Goal: Task Accomplishment & Management: Complete application form

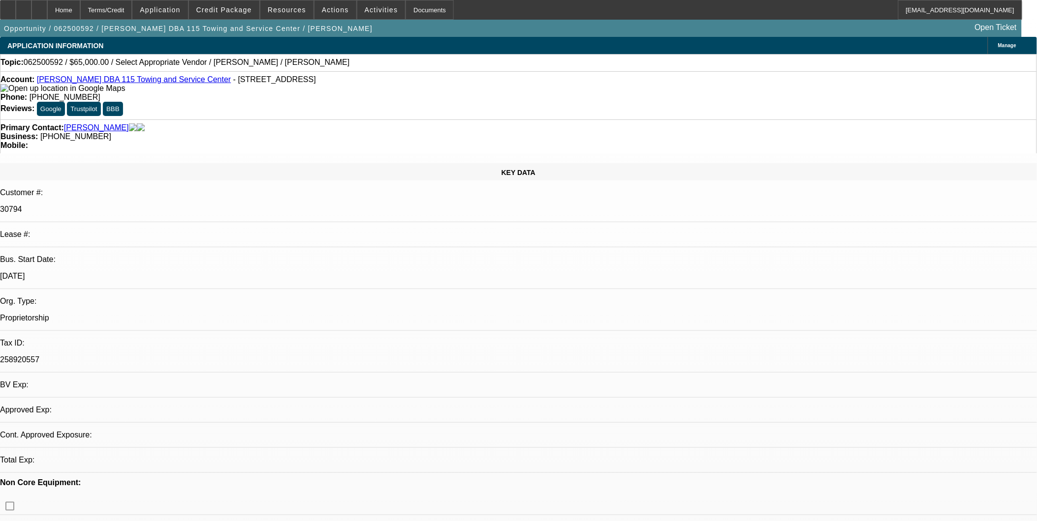
select select "0"
select select "2"
select select "0.1"
select select "1"
select select "2"
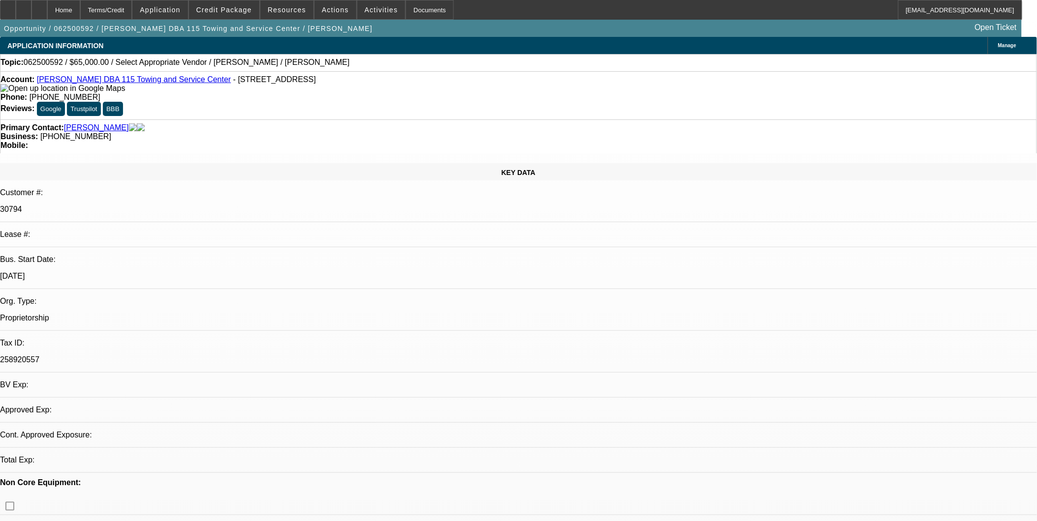
select select "4"
click at [161, 86] on div "Account: Randy Miller DBA 115 Towing and Service Center - 3998 Highway 17, Clar…" at bounding box center [518, 84] width 1036 height 18
click at [161, 81] on link "Randy Miller DBA 115 Towing and Service Center" at bounding box center [134, 79] width 194 height 8
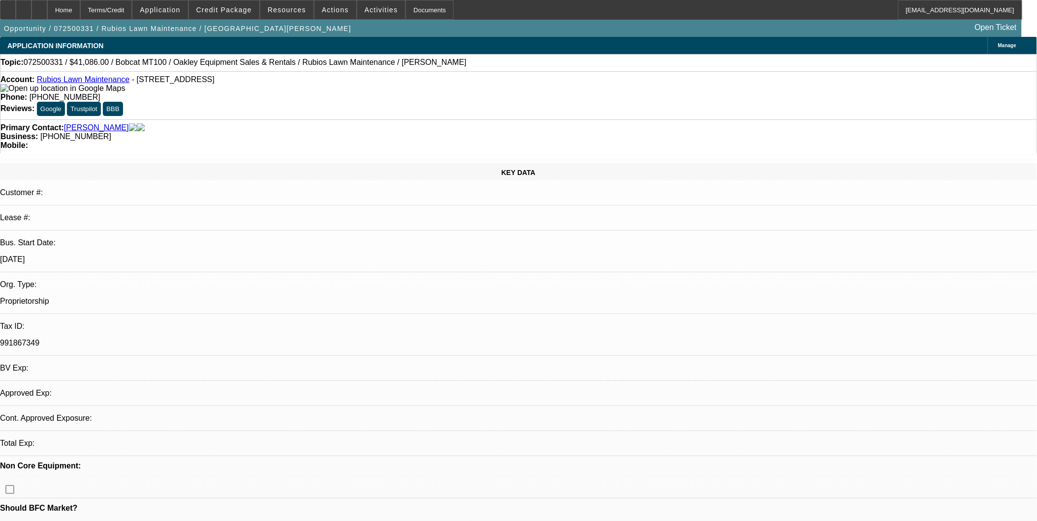
select select "0"
select select "2"
select select "0.1"
select select "1"
select select "2"
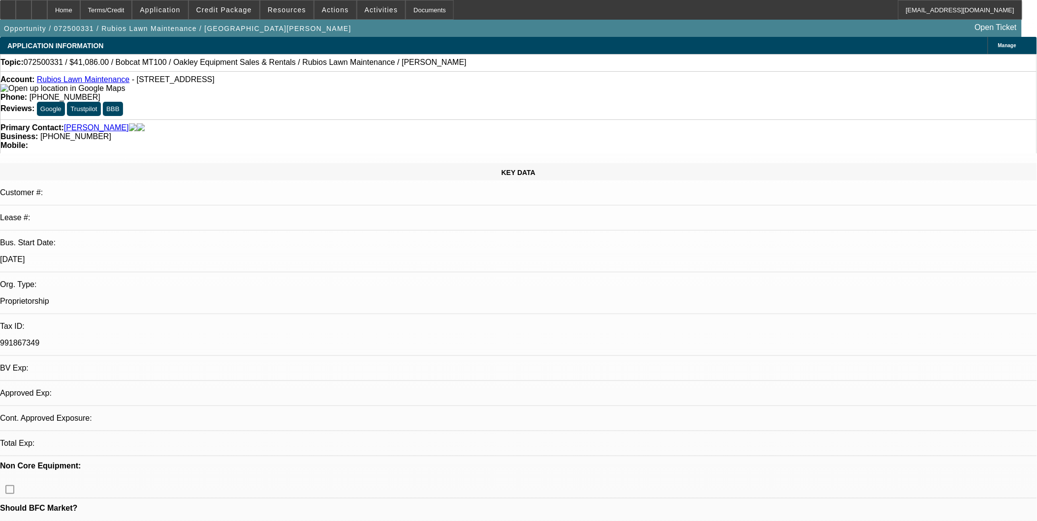
select select "4"
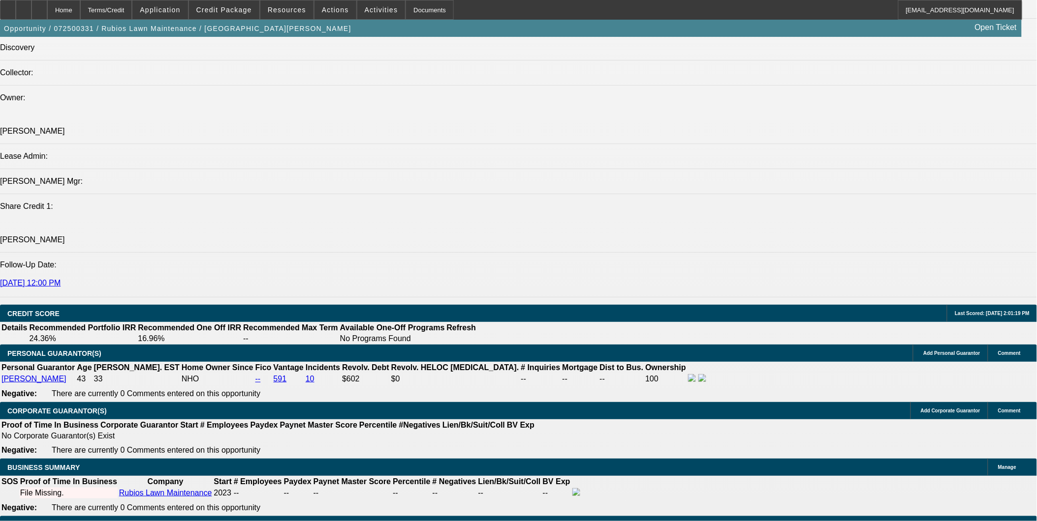
scroll to position [1148, 0]
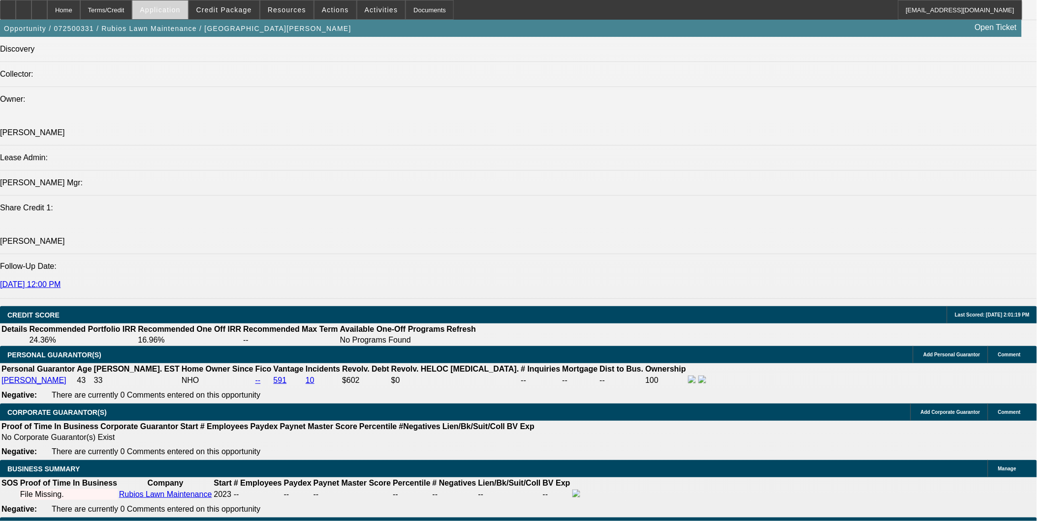
click at [167, 10] on span "Application" at bounding box center [160, 10] width 40 height 8
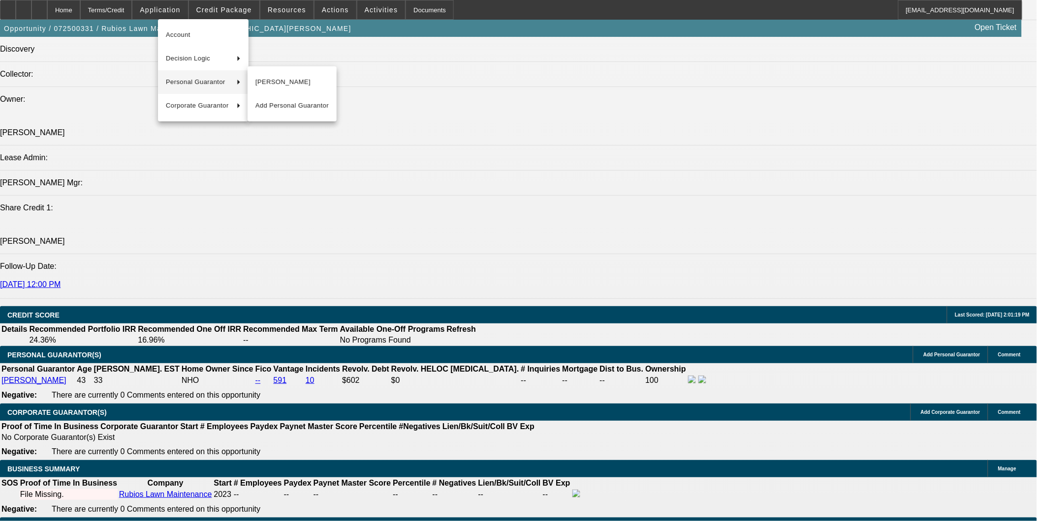
click at [487, 126] on div at bounding box center [518, 260] width 1037 height 521
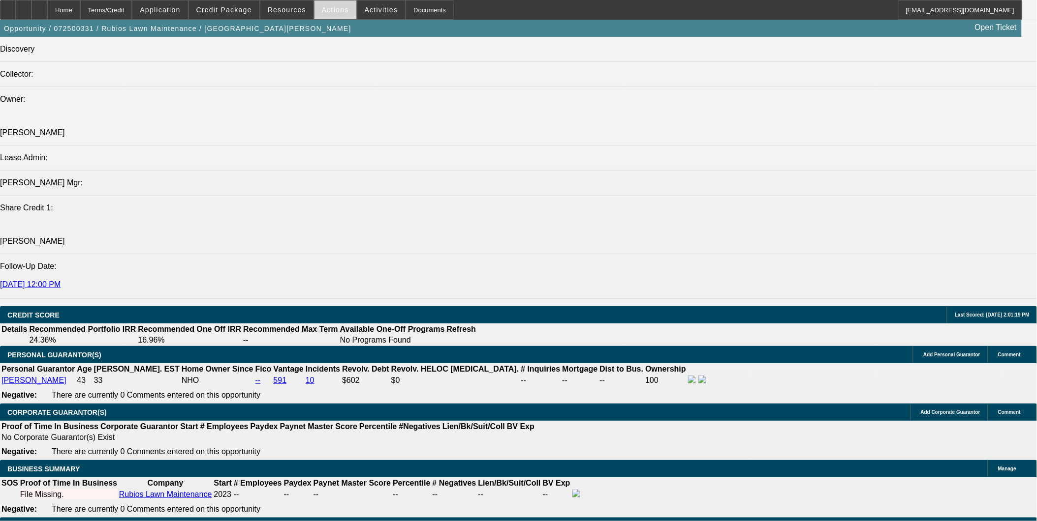
click at [328, 7] on span "Actions" at bounding box center [335, 10] width 27 height 8
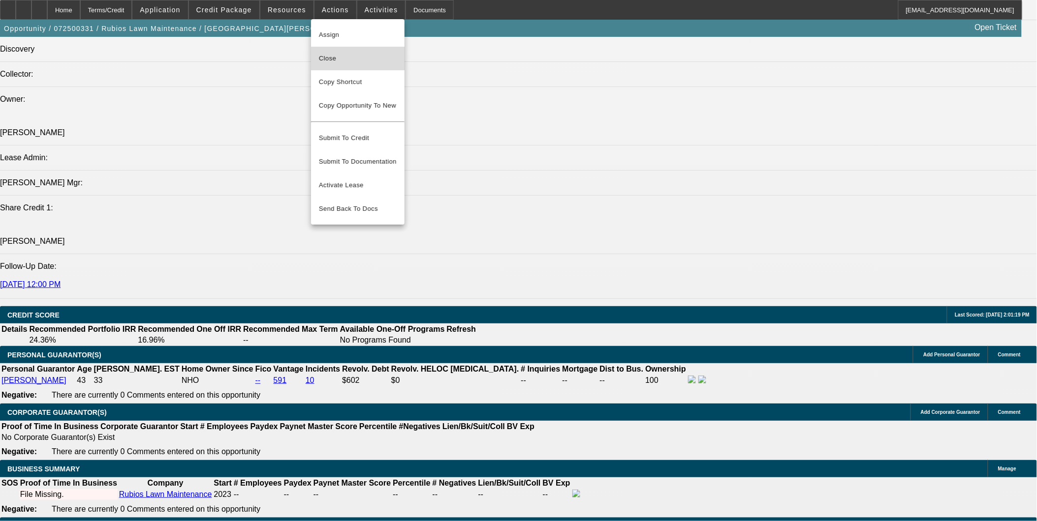
click at [346, 60] on span "Close" at bounding box center [358, 59] width 78 height 12
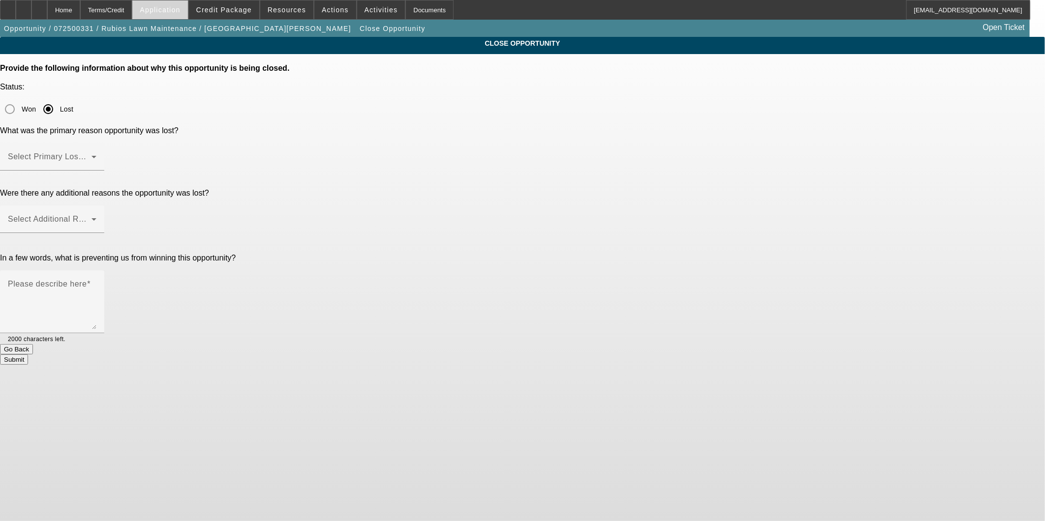
click at [161, 7] on span at bounding box center [159, 10] width 55 height 24
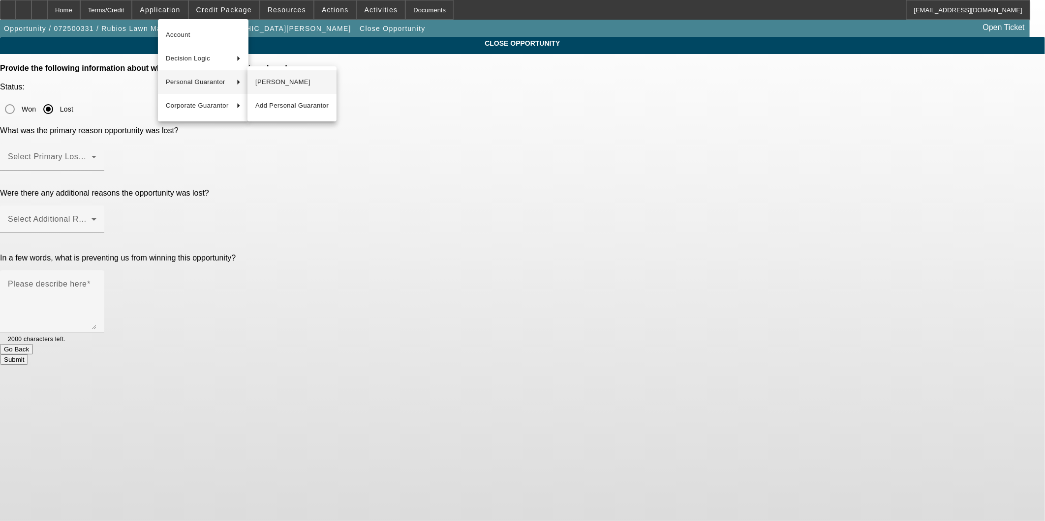
click at [268, 79] on span "Martha Cabrera" at bounding box center [291, 82] width 73 height 12
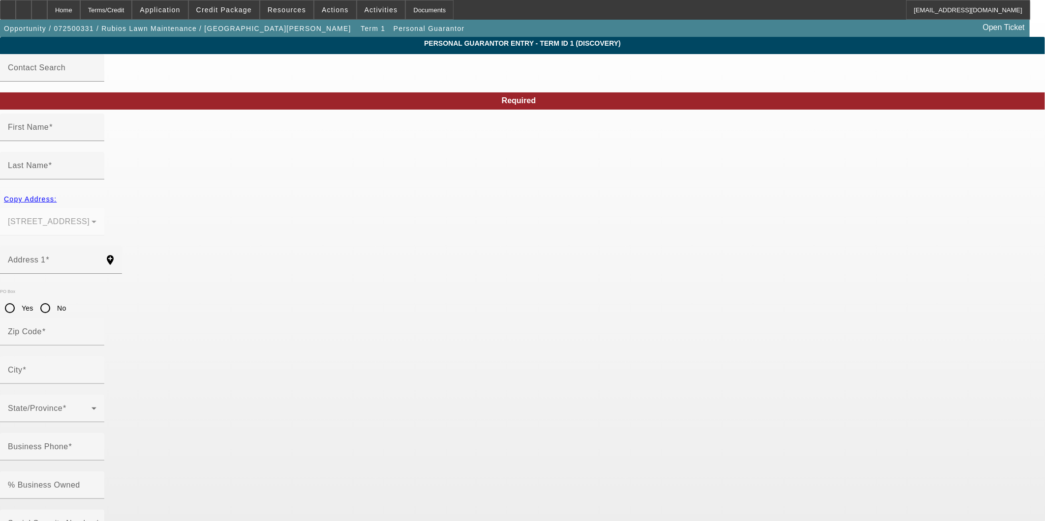
type input "Martha"
type input "Cabrera"
type input "5927 County Road 81"
radio input "true"
type input "35633"
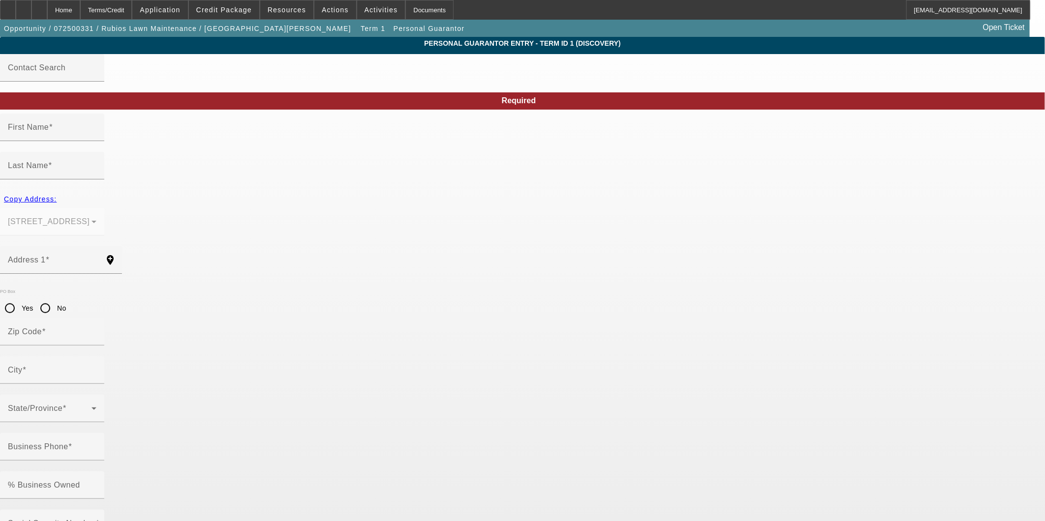
type input "Florence"
type input "(256) 577-2882"
type input "100"
type input "420-43-4432"
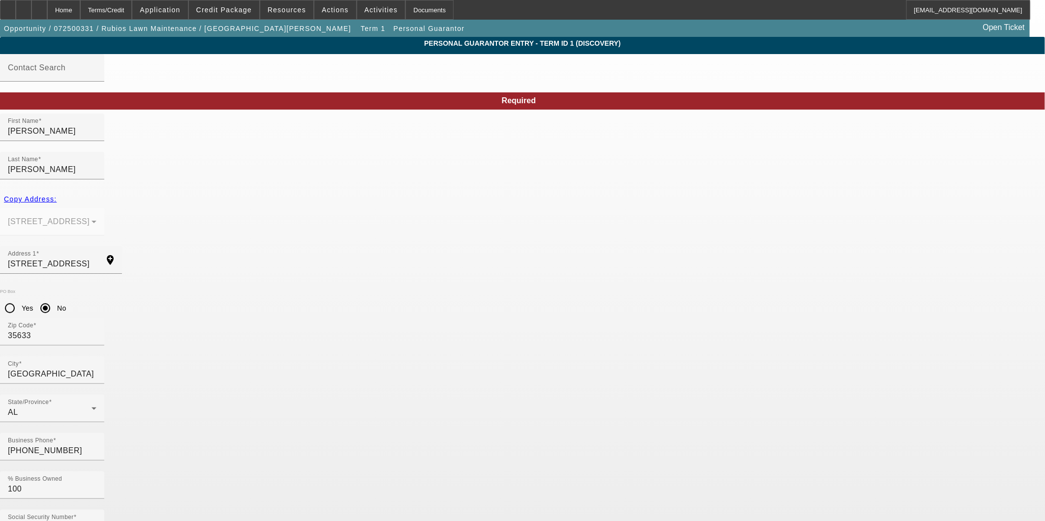
type input "cabrera.martha5555@gmail.co"
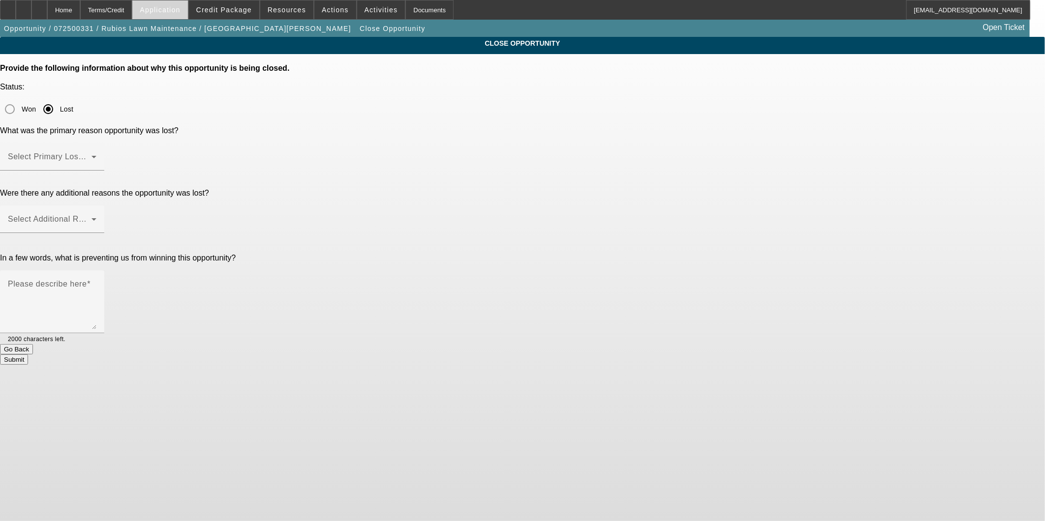
click at [180, 12] on span "Application" at bounding box center [160, 10] width 40 height 8
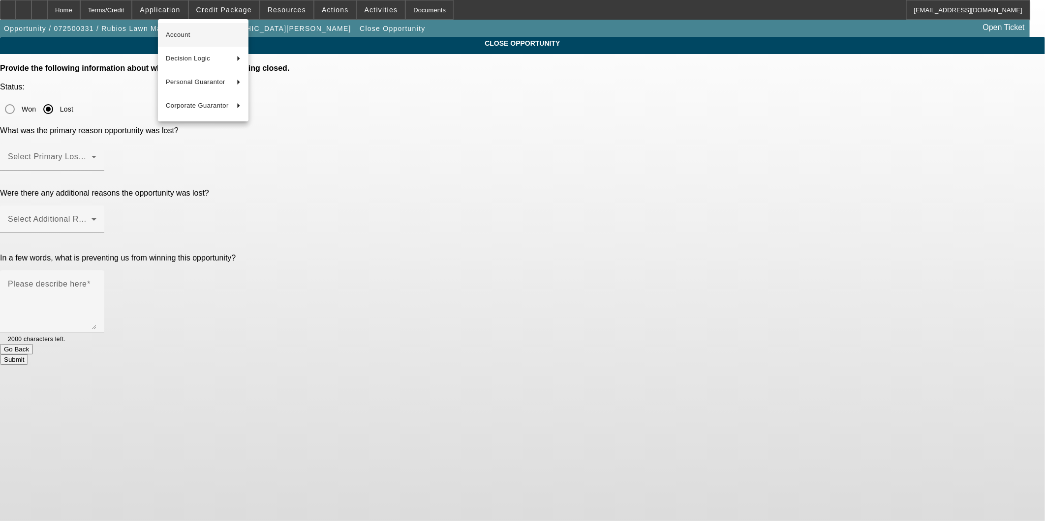
click at [184, 31] on span "Account" at bounding box center [203, 35] width 75 height 12
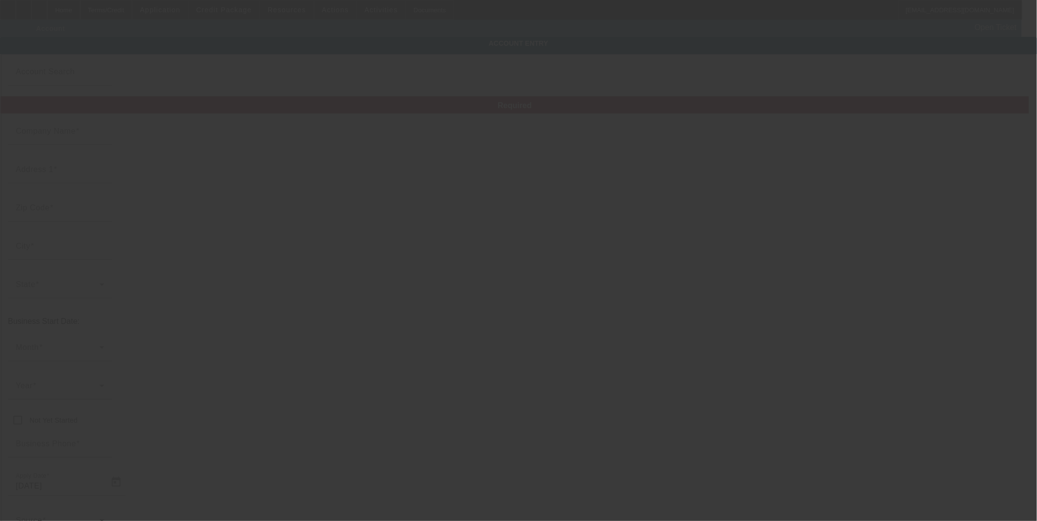
type input "Rubios Lawn Maintenance"
type input "5927 County Road 81"
type input "35633"
type input "Florence"
type input "(256) 577-2882"
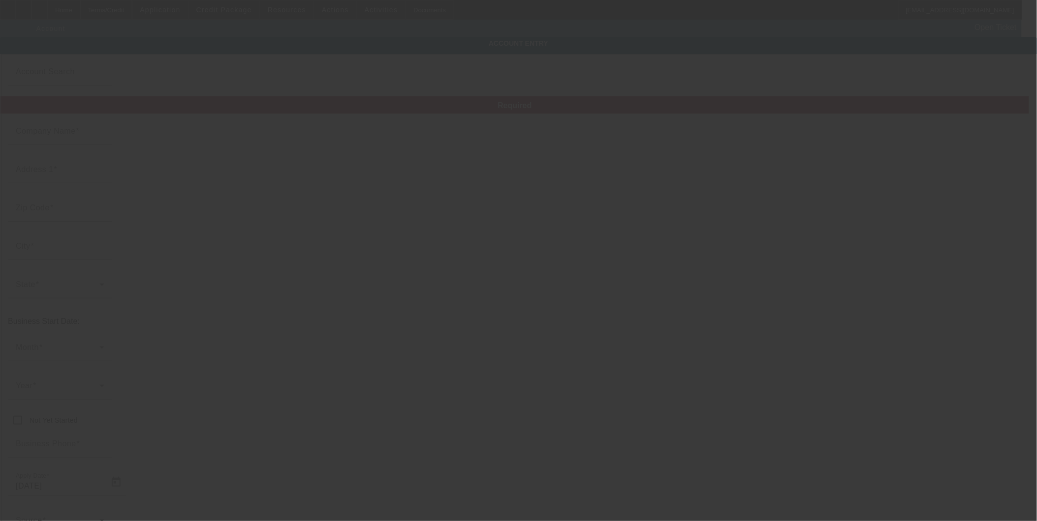
type input "991867349"
type input "7/15/2025"
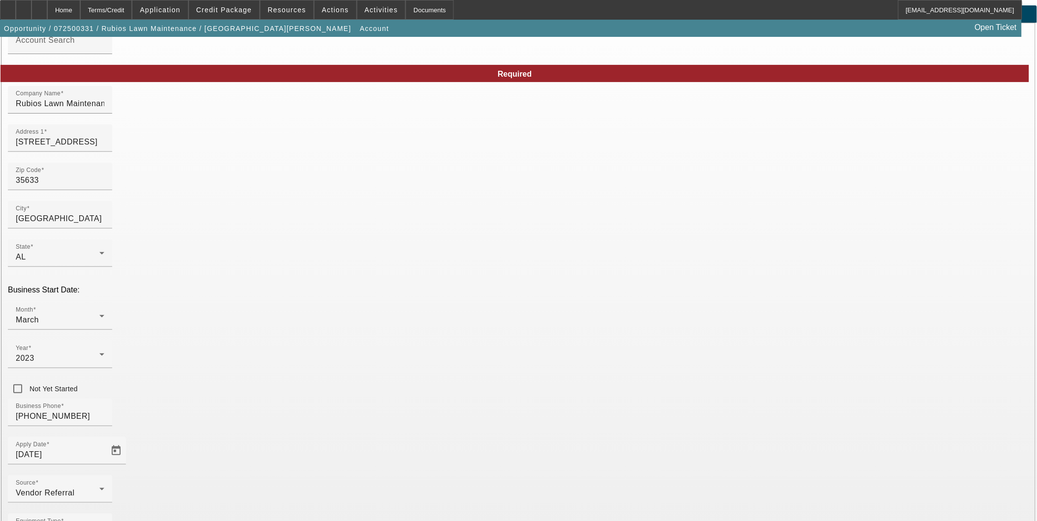
scroll to position [56, 0]
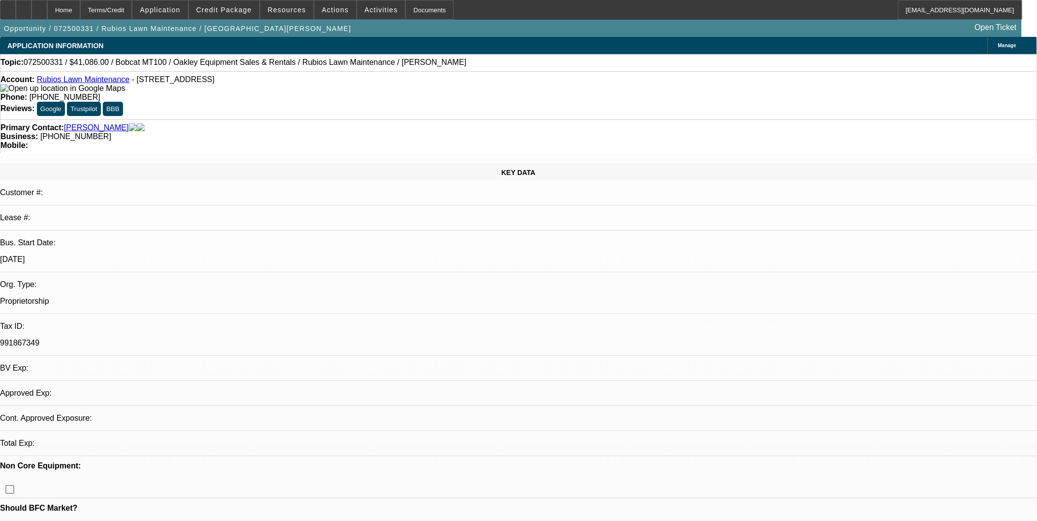
select select "0"
select select "2"
select select "0.1"
select select "4"
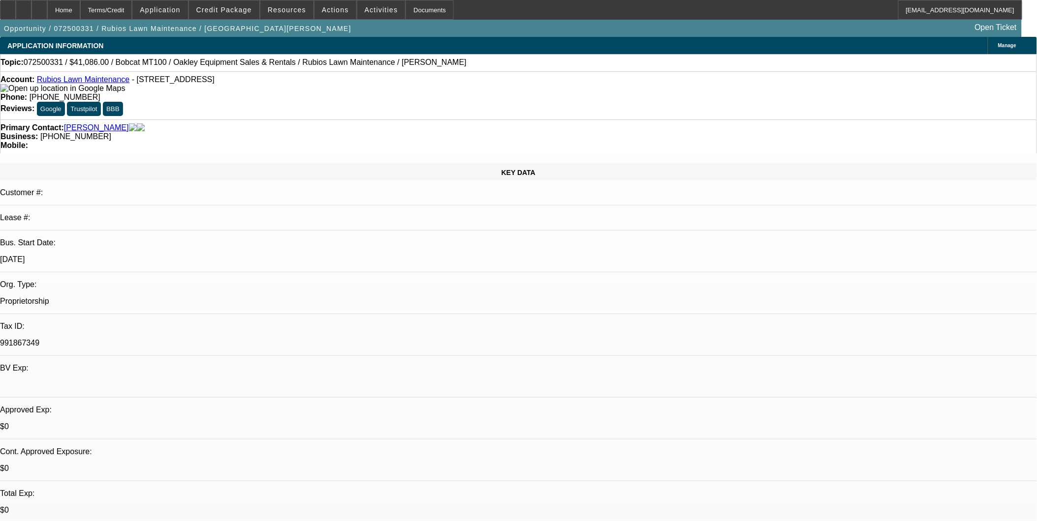
click at [340, 8] on span at bounding box center [335, 10] width 42 height 24
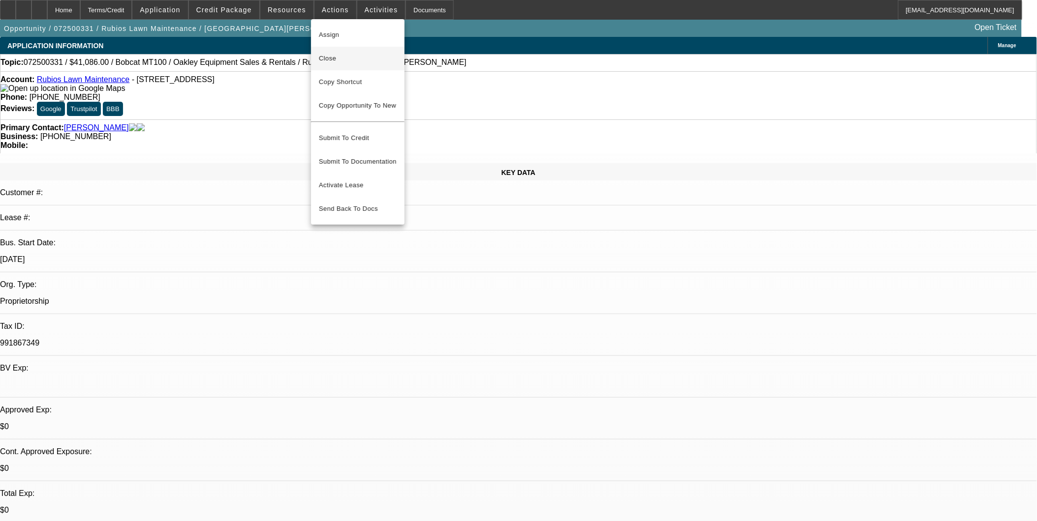
click at [347, 66] on button "Close" at bounding box center [357, 59] width 93 height 24
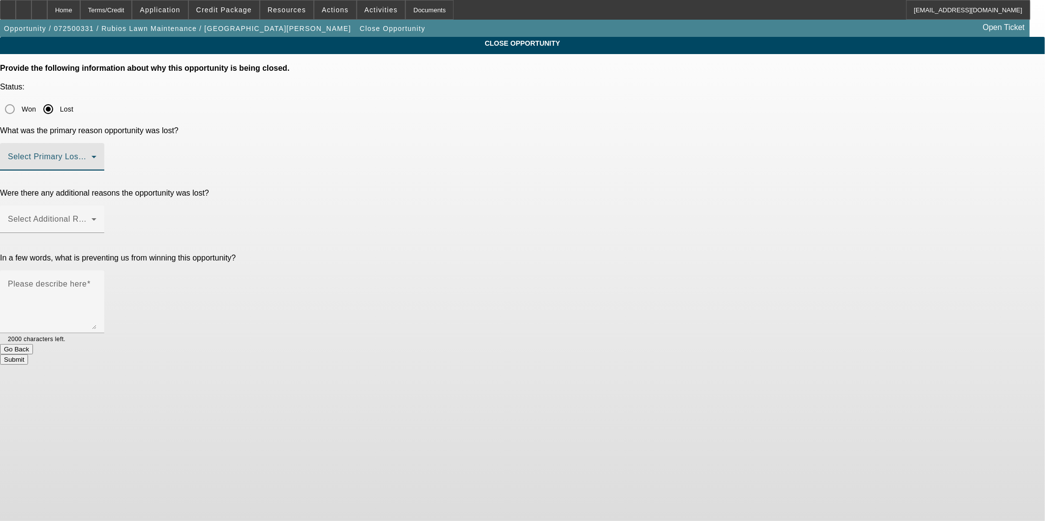
click at [92, 155] on span at bounding box center [50, 161] width 84 height 12
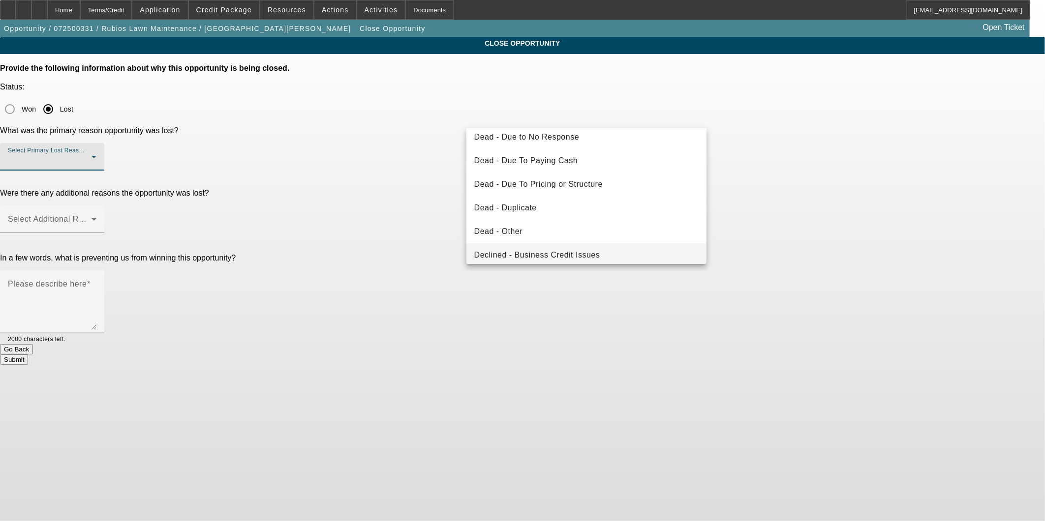
scroll to position [131, 0]
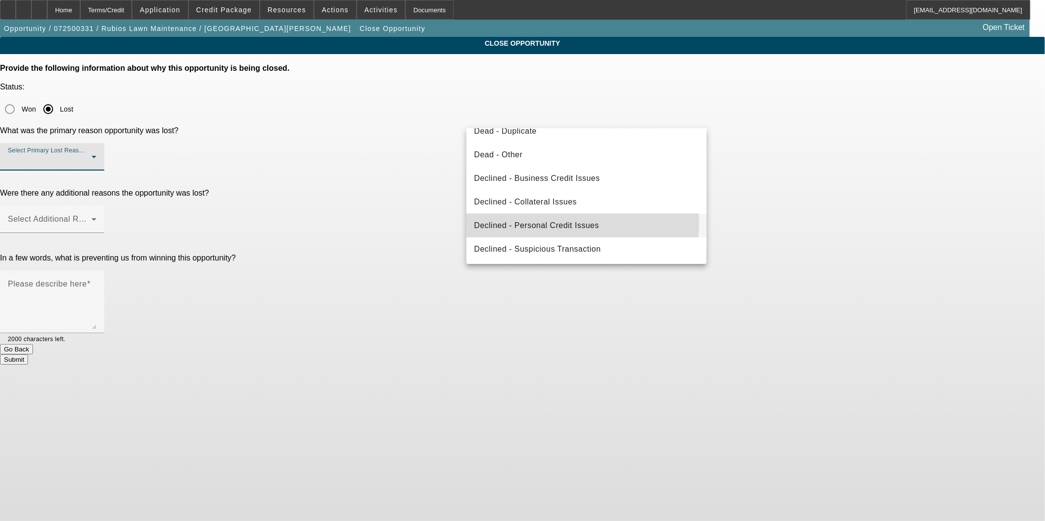
click at [567, 222] on span "Declined - Personal Credit Issues" at bounding box center [536, 226] width 125 height 12
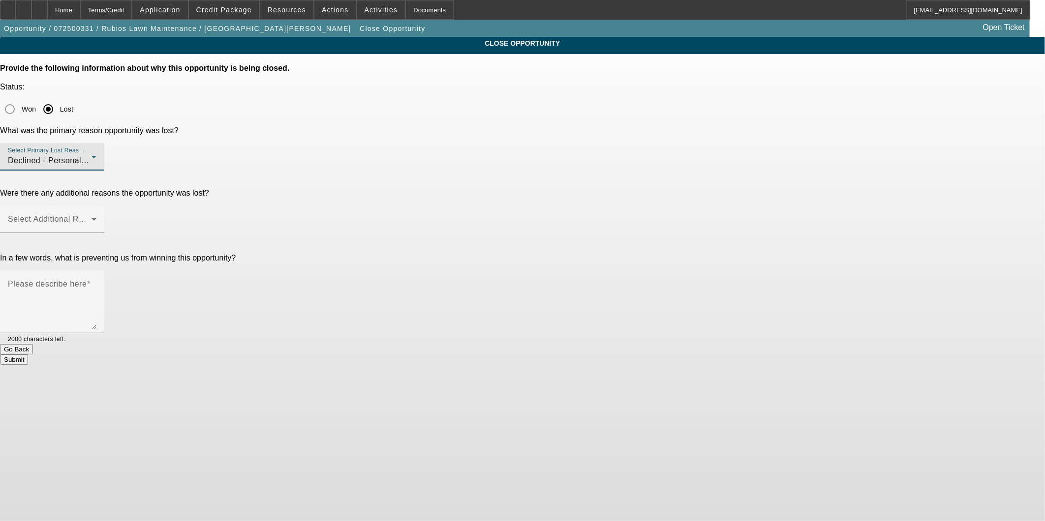
click at [92, 155] on div "Declined - Personal Credit Issues" at bounding box center [50, 161] width 84 height 12
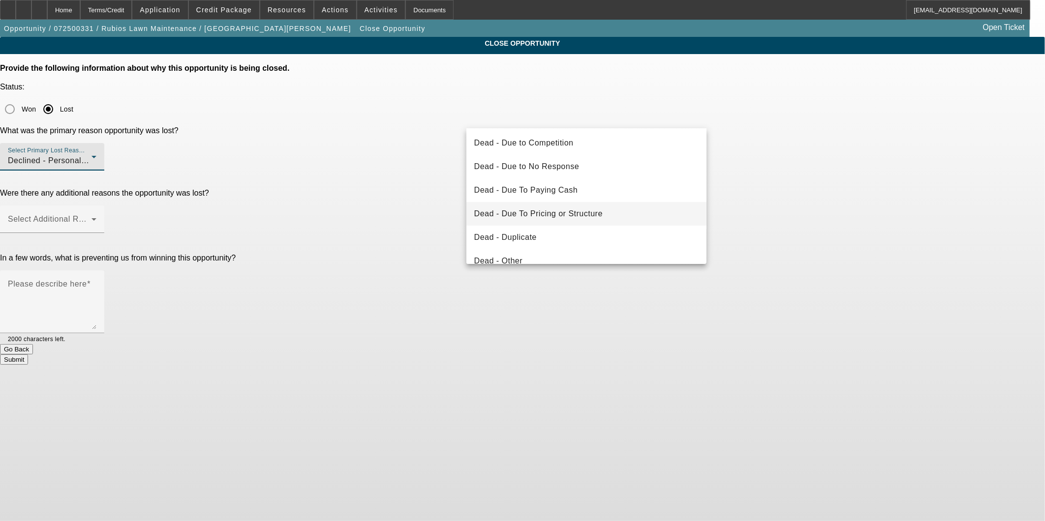
scroll to position [0, 0]
click at [848, 179] on div at bounding box center [522, 260] width 1045 height 521
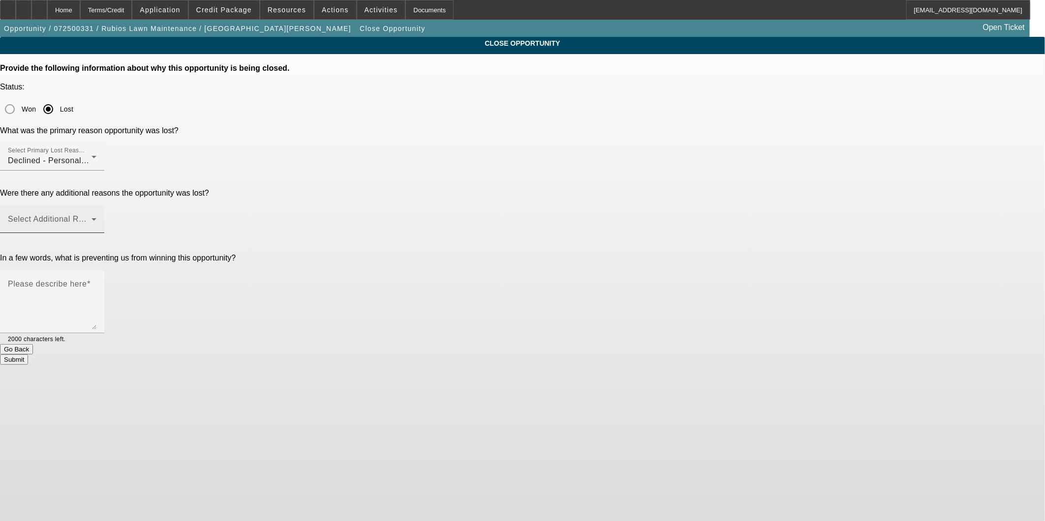
click at [96, 206] on div "Select Additional Reasons" at bounding box center [52, 220] width 89 height 28
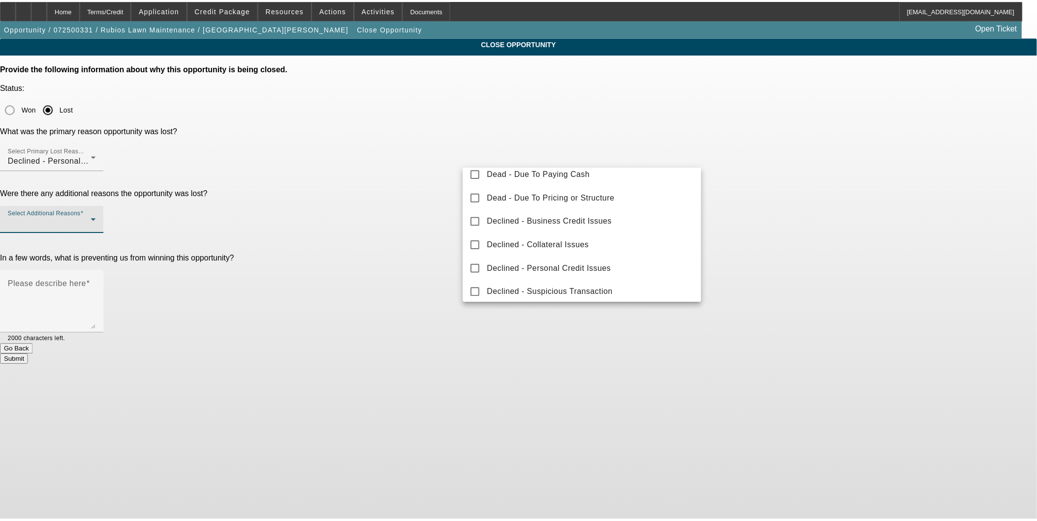
scroll to position [108, 0]
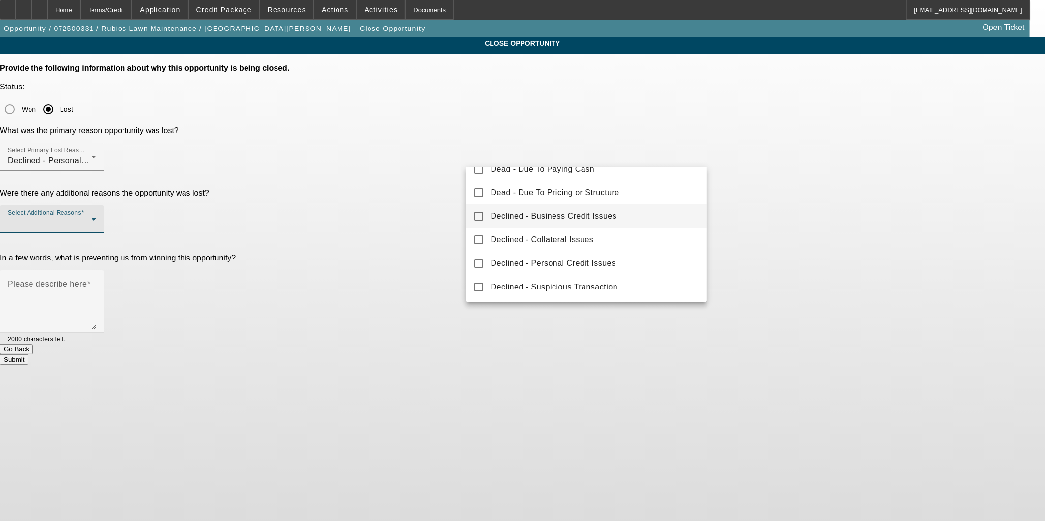
click at [607, 212] on span "Declined - Business Credit Issues" at bounding box center [554, 217] width 126 height 12
click at [748, 184] on div at bounding box center [522, 260] width 1045 height 521
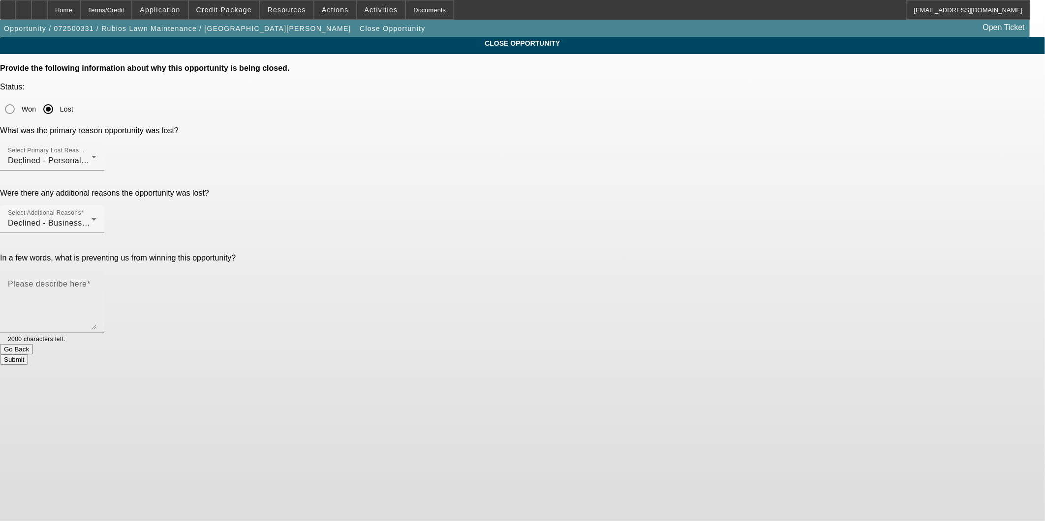
click at [96, 282] on textarea "Please describe here" at bounding box center [52, 305] width 89 height 47
click at [80, 12] on div "Home" at bounding box center [63, 10] width 33 height 20
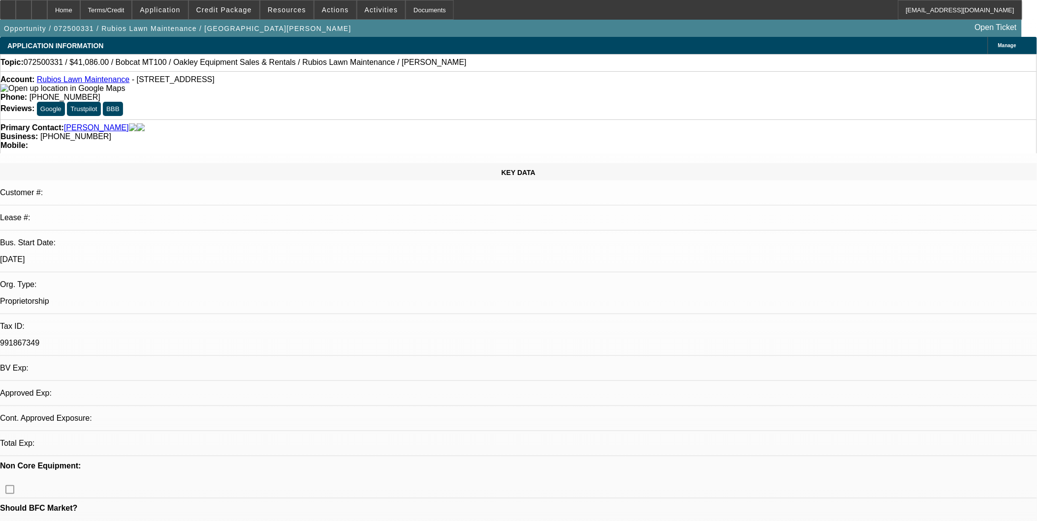
select select "0"
select select "2"
select select "0.1"
select select "4"
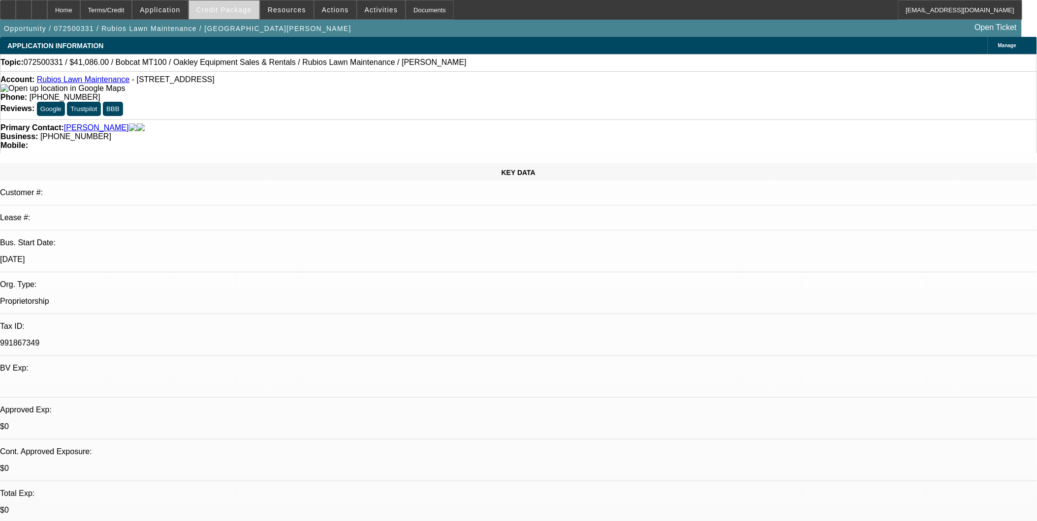
click at [245, 16] on span at bounding box center [224, 10] width 70 height 24
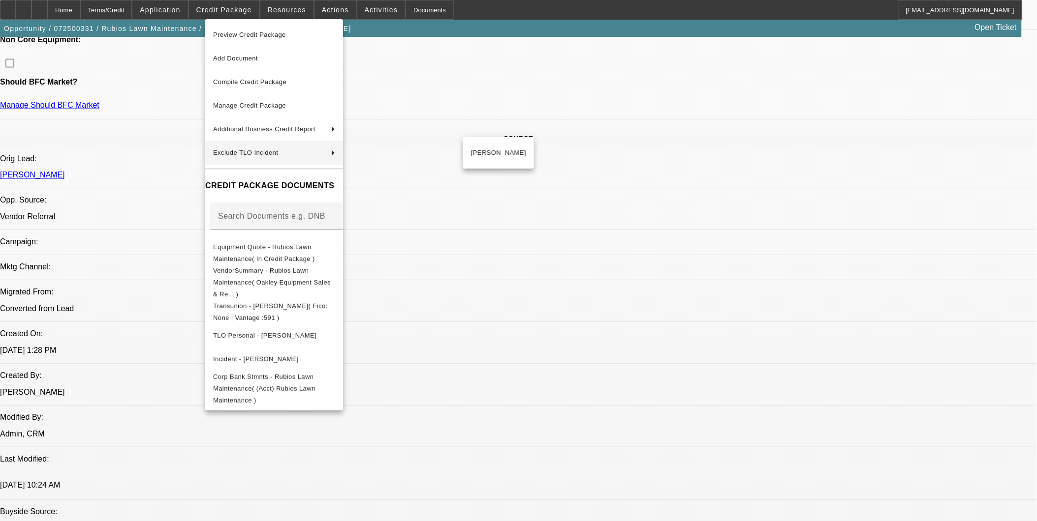
scroll to position [656, 0]
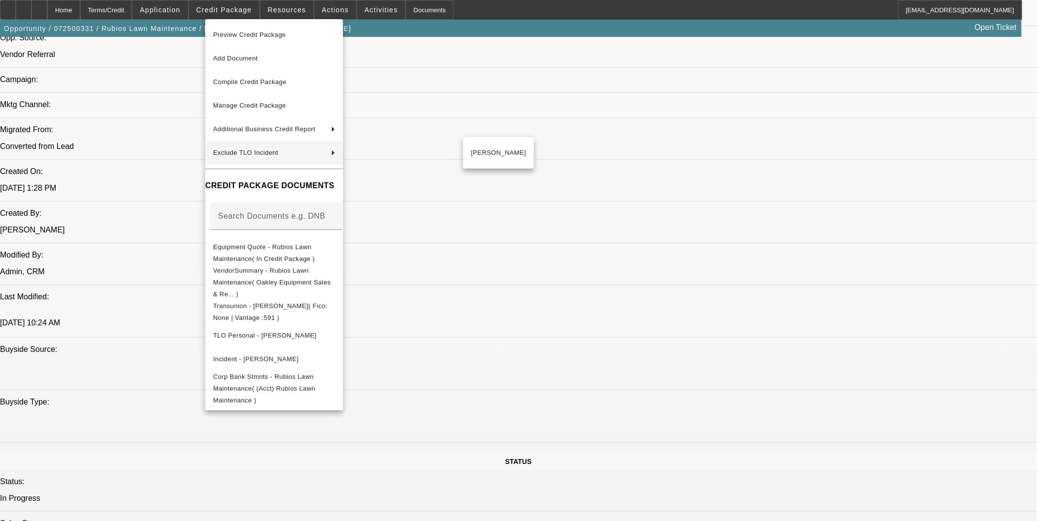
click at [732, 377] on div at bounding box center [518, 260] width 1037 height 521
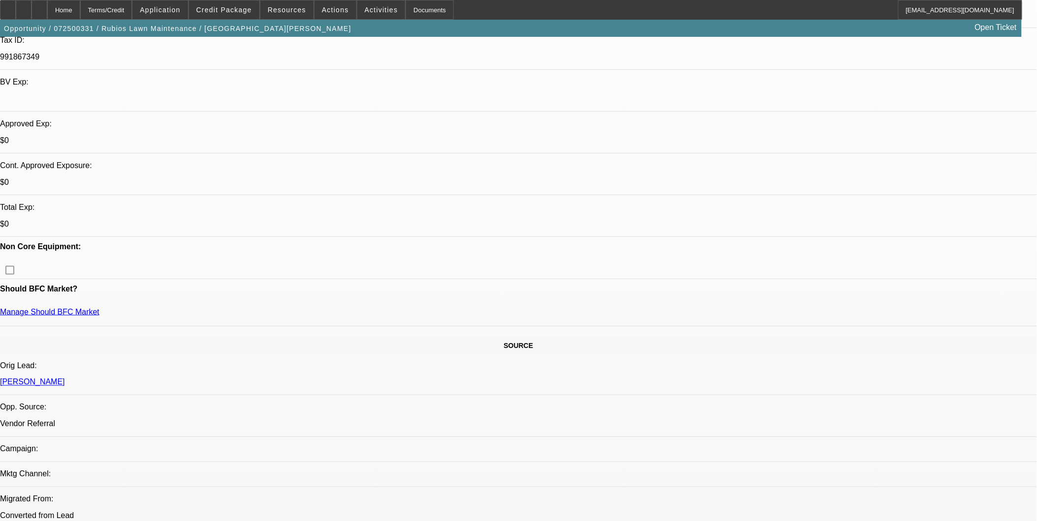
scroll to position [273, 0]
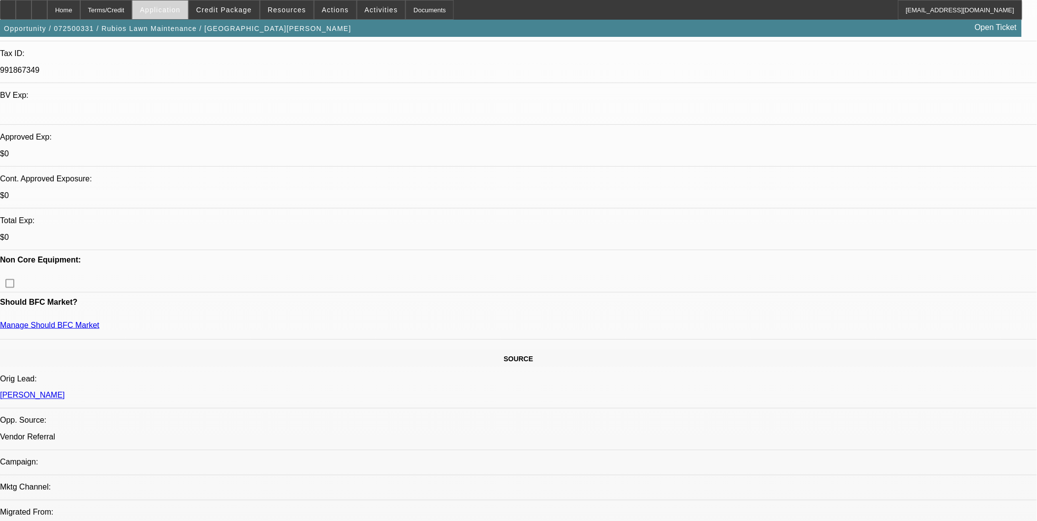
click at [165, 6] on span "Application" at bounding box center [160, 10] width 40 height 8
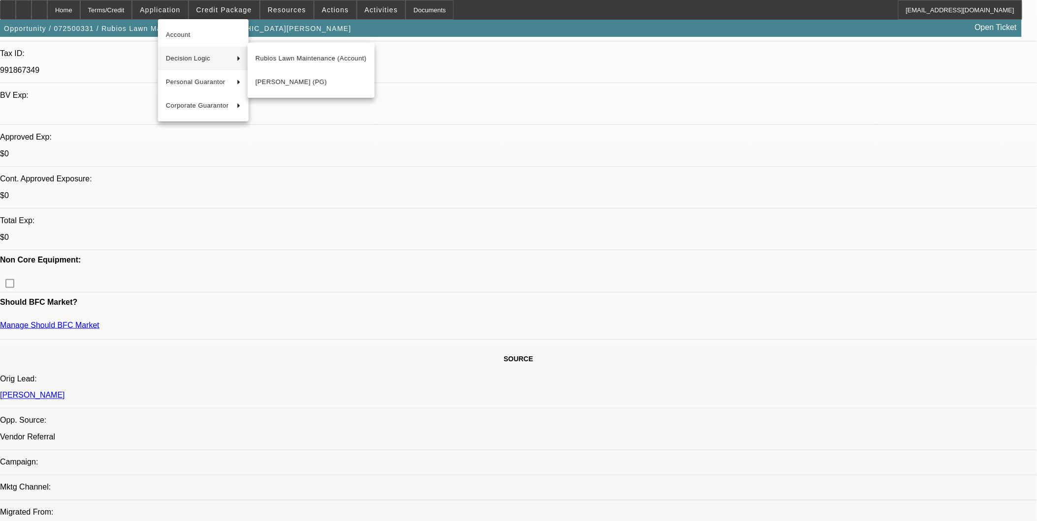
click at [429, 220] on div at bounding box center [518, 260] width 1037 height 521
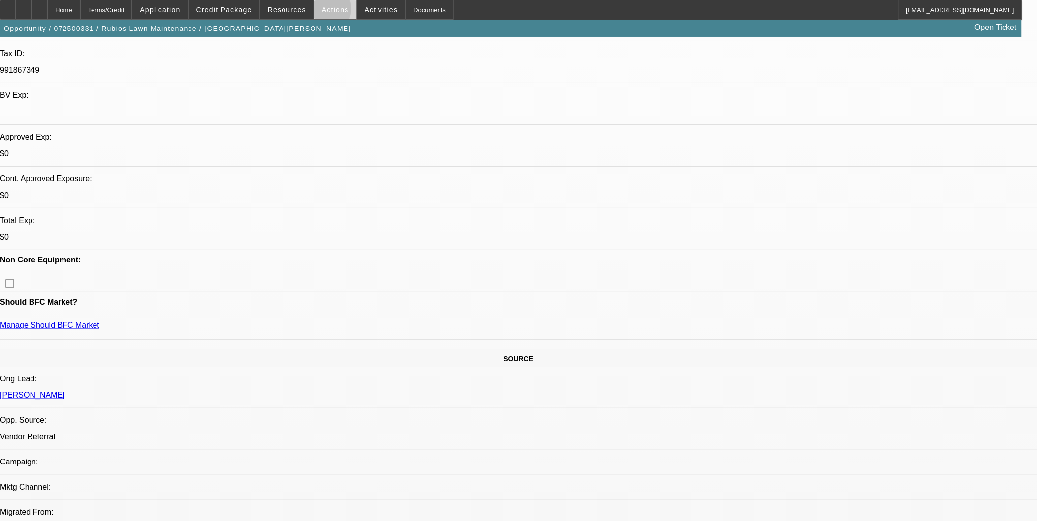
click at [322, 11] on span "Actions" at bounding box center [335, 10] width 27 height 8
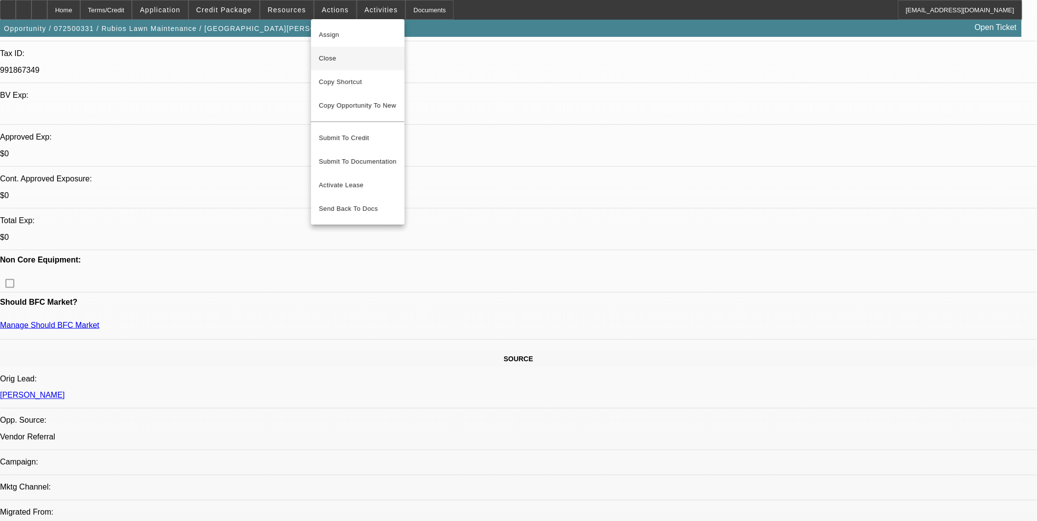
click at [346, 53] on span "Close" at bounding box center [358, 59] width 78 height 12
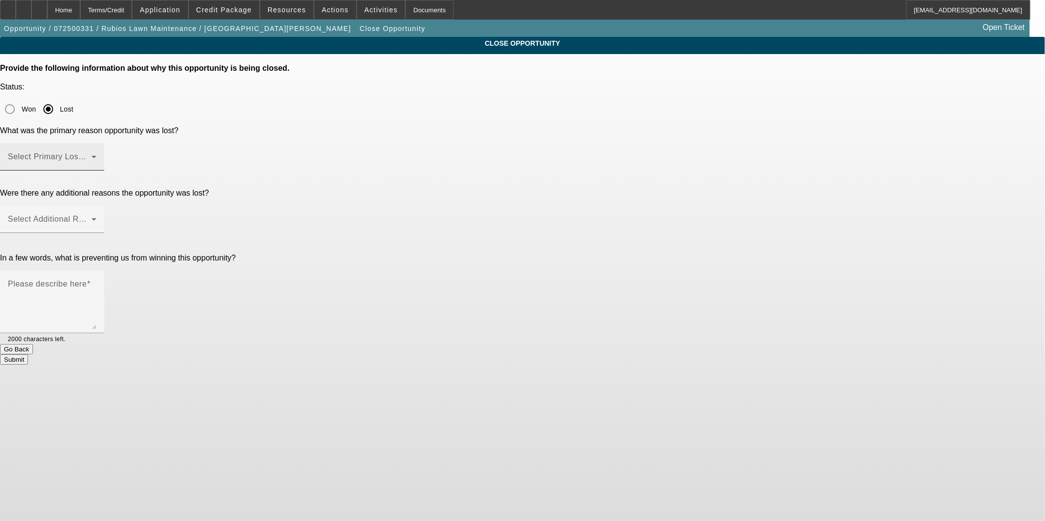
click at [92, 155] on span at bounding box center [50, 161] width 84 height 12
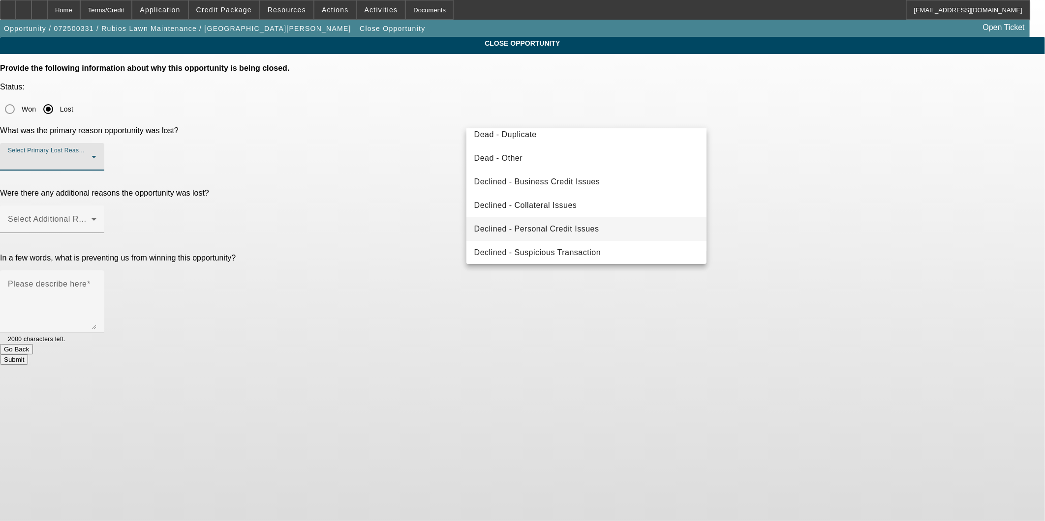
scroll to position [131, 0]
click at [577, 220] on span "Declined - Personal Credit Issues" at bounding box center [536, 226] width 125 height 12
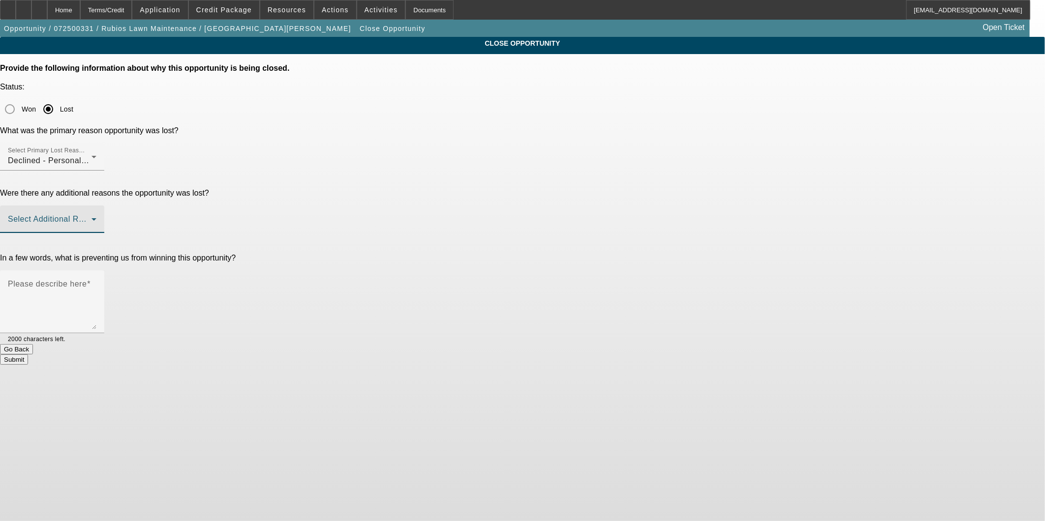
click at [92, 217] on span at bounding box center [50, 223] width 84 height 12
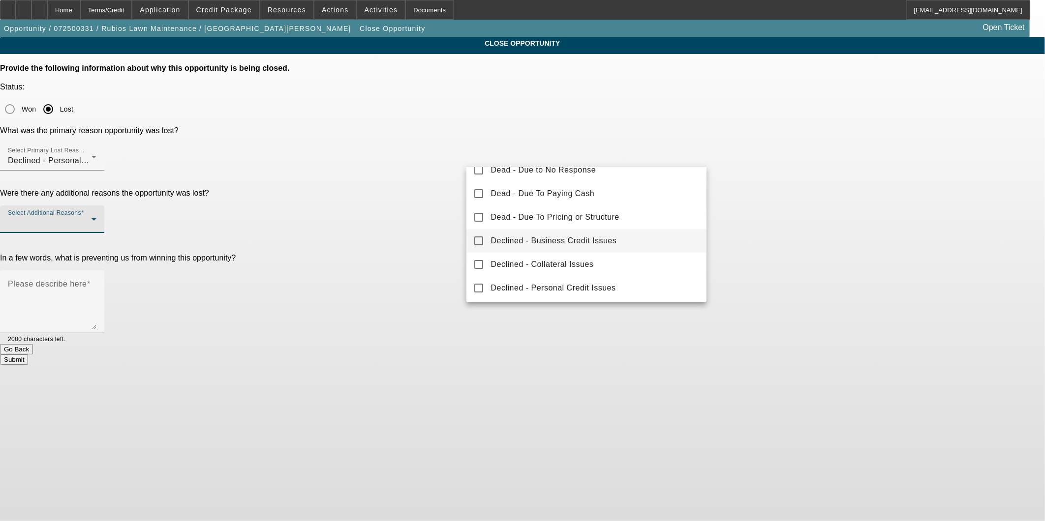
scroll to position [108, 0]
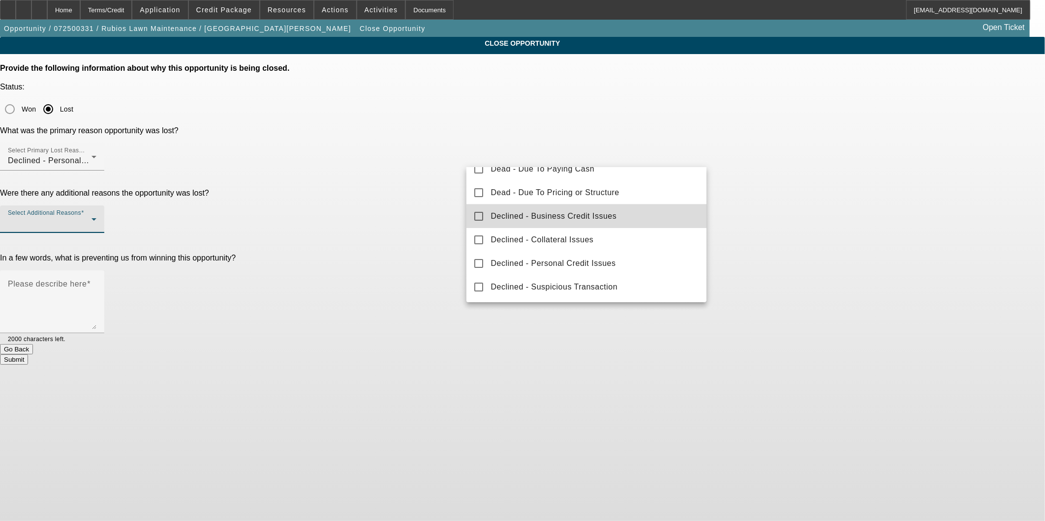
click at [604, 219] on span "Declined - Business Credit Issues" at bounding box center [554, 217] width 126 height 12
click at [780, 203] on div at bounding box center [522, 260] width 1045 height 521
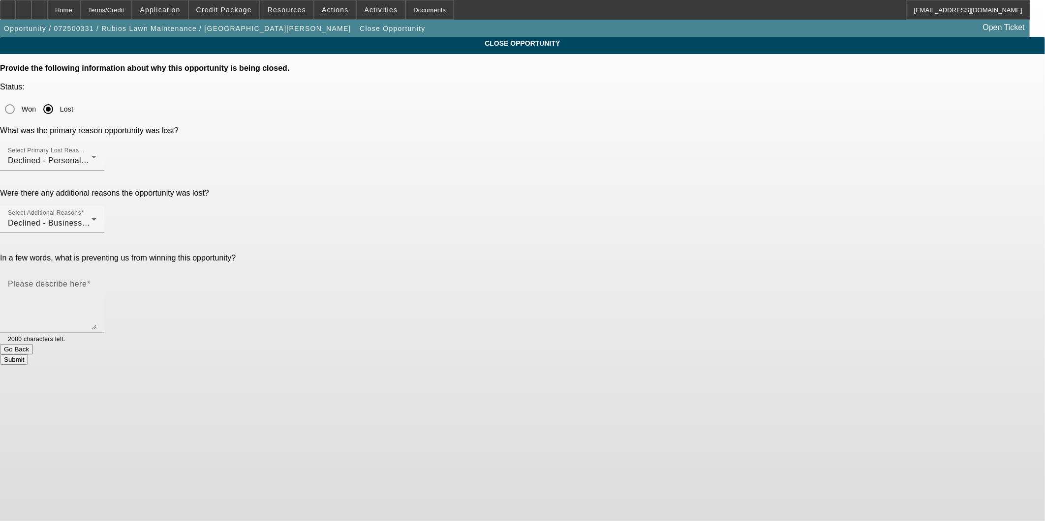
click at [96, 271] on div "Please describe here" at bounding box center [52, 302] width 89 height 63
type textarea "Start up, weak everything, not inclined to put down the $$ we would need for an…"
click at [28, 355] on button "Submit" at bounding box center [14, 360] width 28 height 10
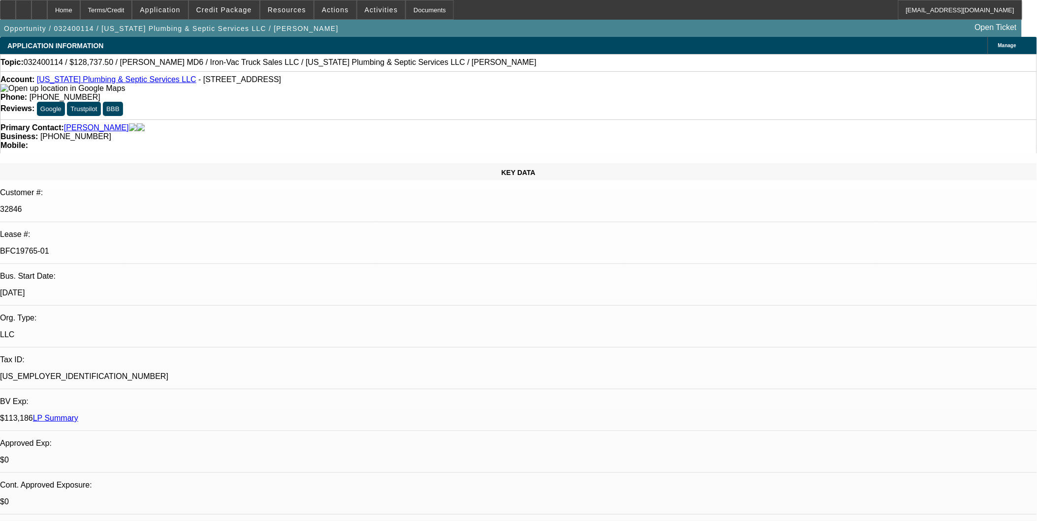
select select "0"
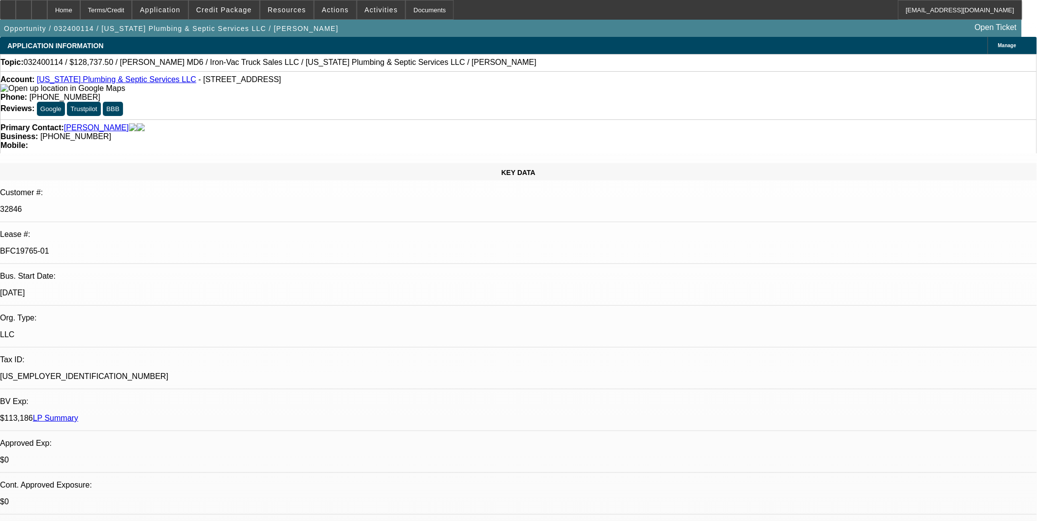
select select "0"
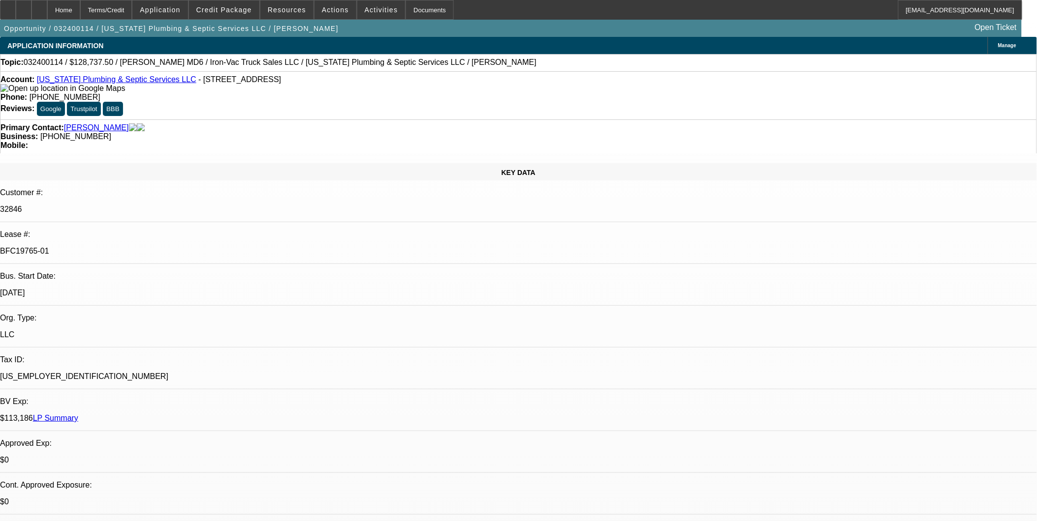
select select "0"
select select "1"
select select "2"
select select "6"
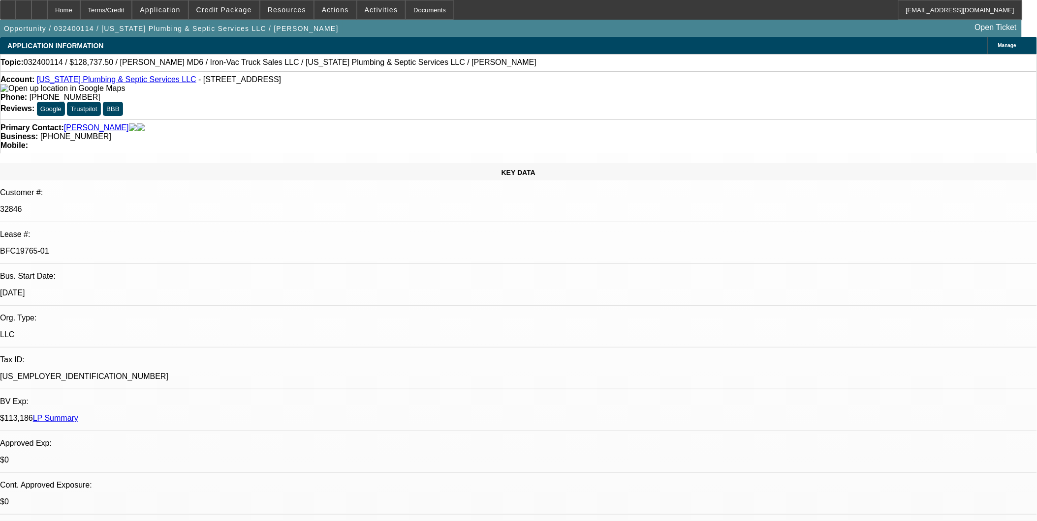
select select "1"
select select "2"
select select "6"
select select "1"
select select "2"
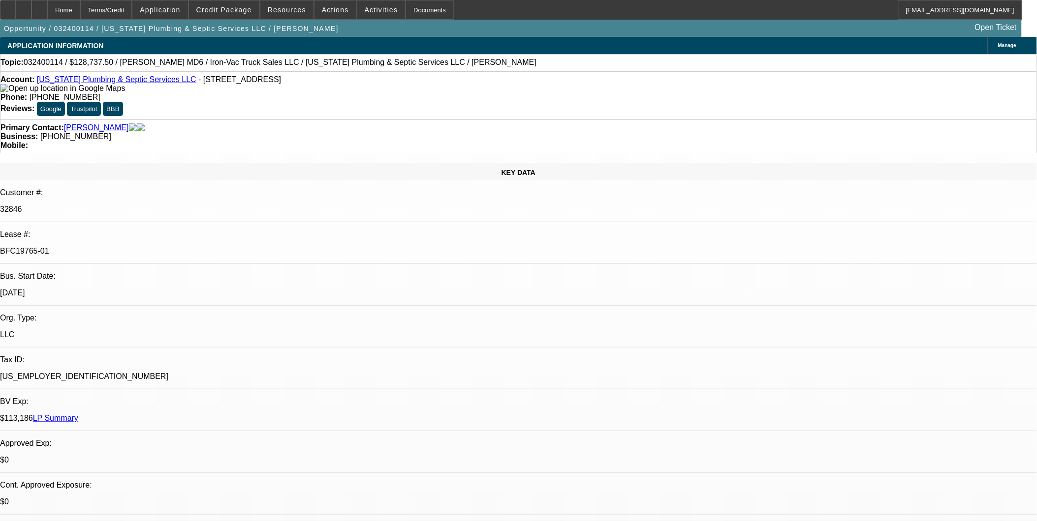
select select "6"
select select "1"
select select "2"
select select "6"
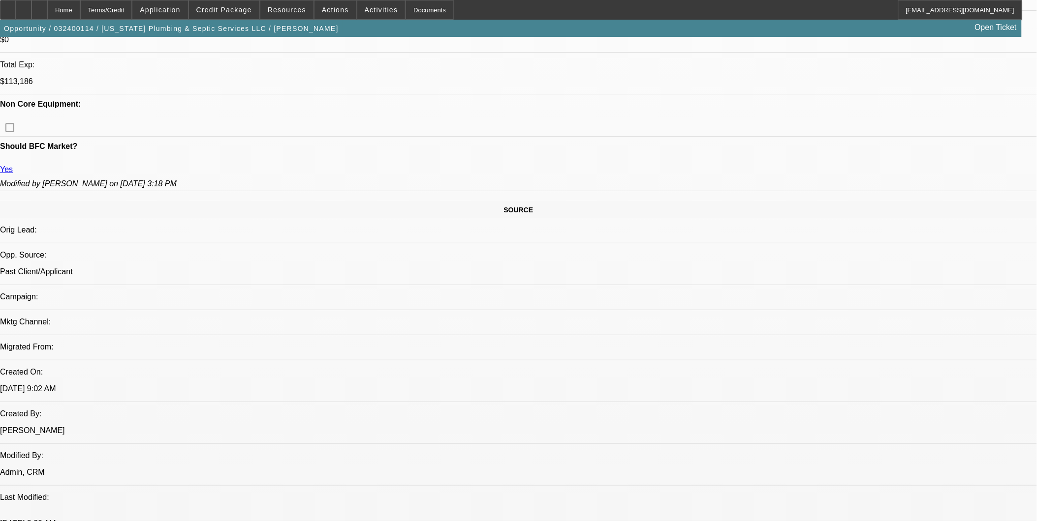
scroll to position [437, 0]
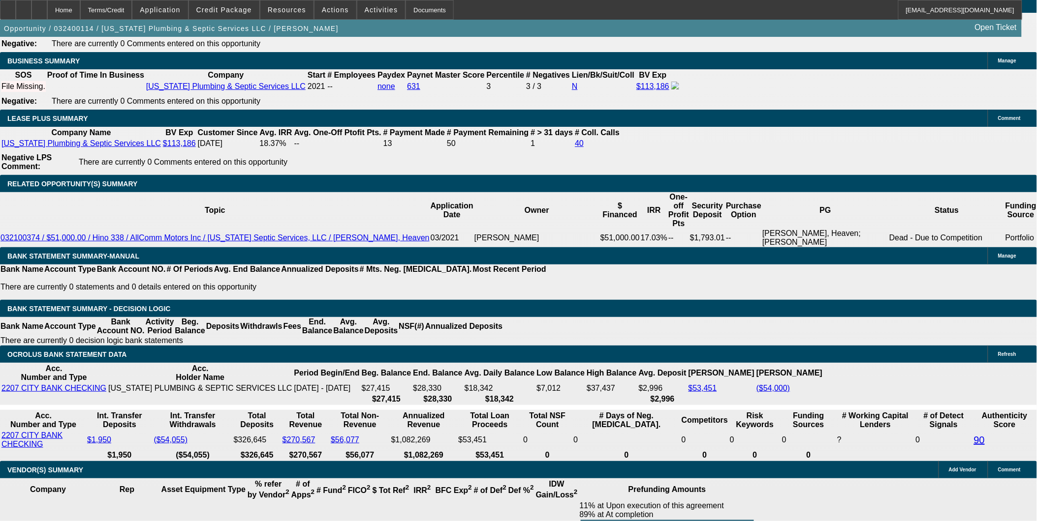
scroll to position [1640, 0]
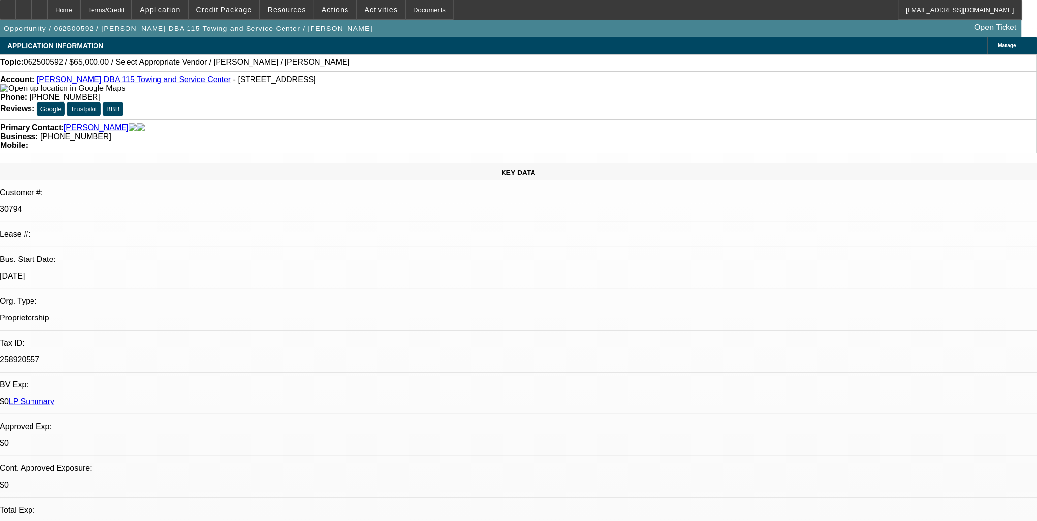
select select "0"
select select "2"
select select "0.1"
select select "4"
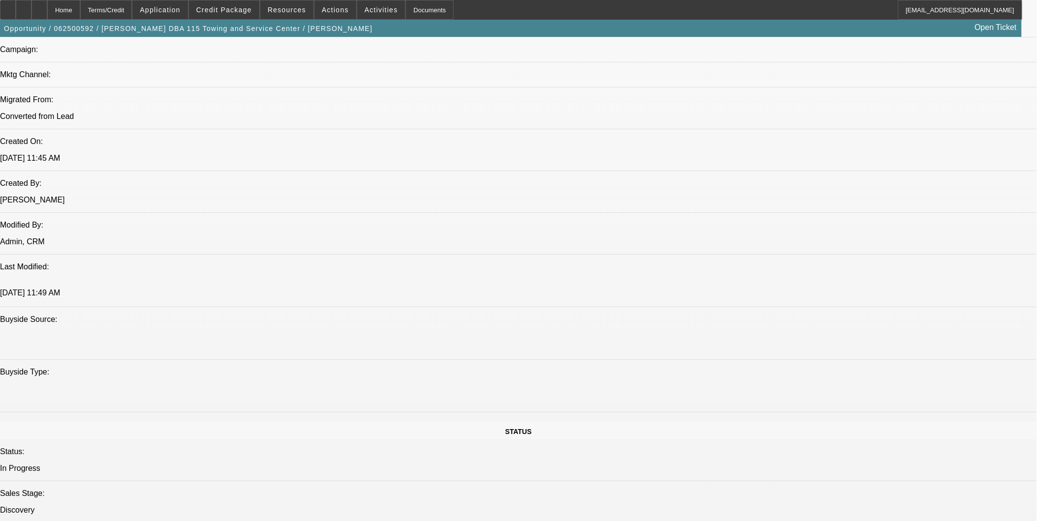
scroll to position [874, 0]
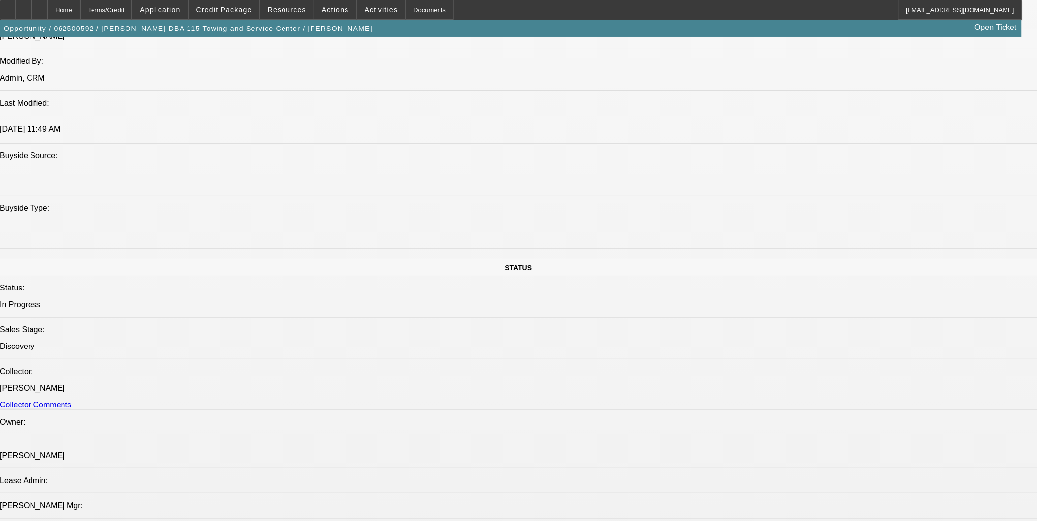
drag, startPoint x: 700, startPoint y: 252, endPoint x: 824, endPoint y: 269, distance: 124.7
copy div "7/24: He is still in the market but he is having an issue with receiving the ti…"
click at [39, 6] on icon at bounding box center [39, 6] width 0 height 0
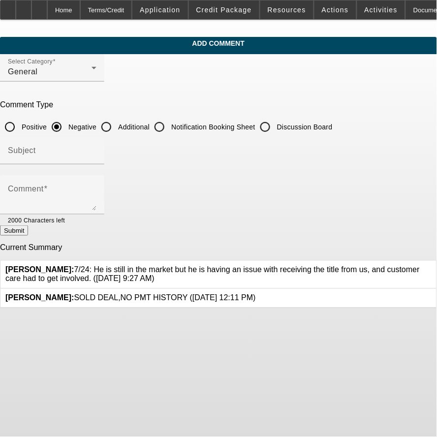
click at [116, 124] on input "Additional" at bounding box center [106, 127] width 20 height 20
radio input "true"
click at [96, 153] on input "Subject" at bounding box center [52, 155] width 89 height 12
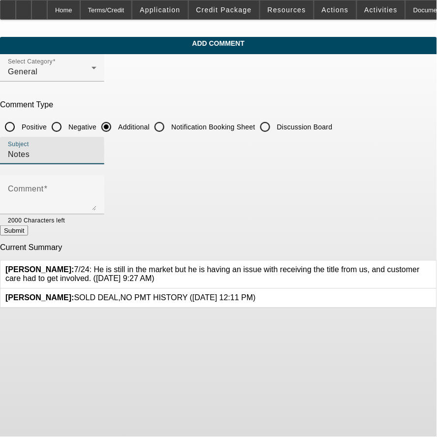
type input "Notes"
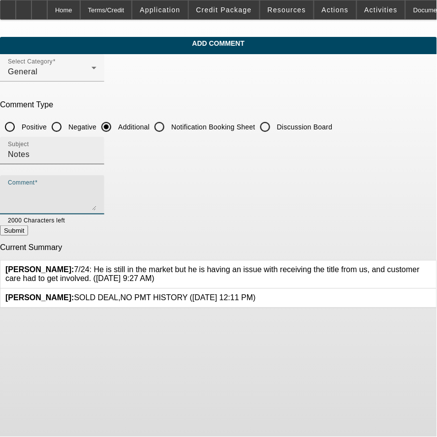
paste textarea "7/24: He is still in the market but he is having an issue with receiving the ti…"
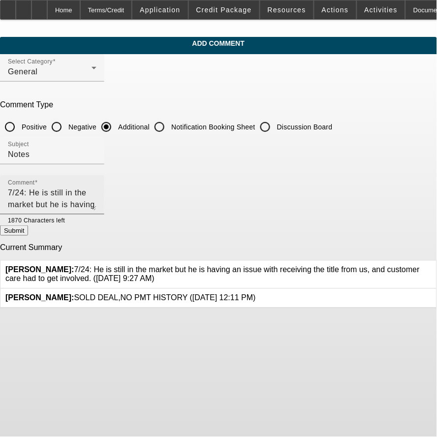
click at [47, 188] on div "Comment 7/24: He is still in the market but he is having an issue with receivin…" at bounding box center [52, 194] width 104 height 39
click at [48, 188] on div "Comment 7/24: He is still in the market but he is having an issue with receivin…" at bounding box center [52, 194] width 104 height 39
click at [50, 189] on textarea "7/24: He is still in the market but he is having an issue with receiving the ti…" at bounding box center [52, 199] width 89 height 24
type textarea "8/28: Still shopping around for a used medium duty. 7/24: He is still in the ma…"
click at [28, 230] on button "Submit" at bounding box center [14, 230] width 28 height 10
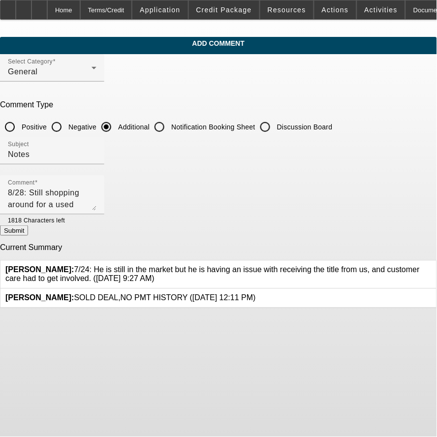
radio input "true"
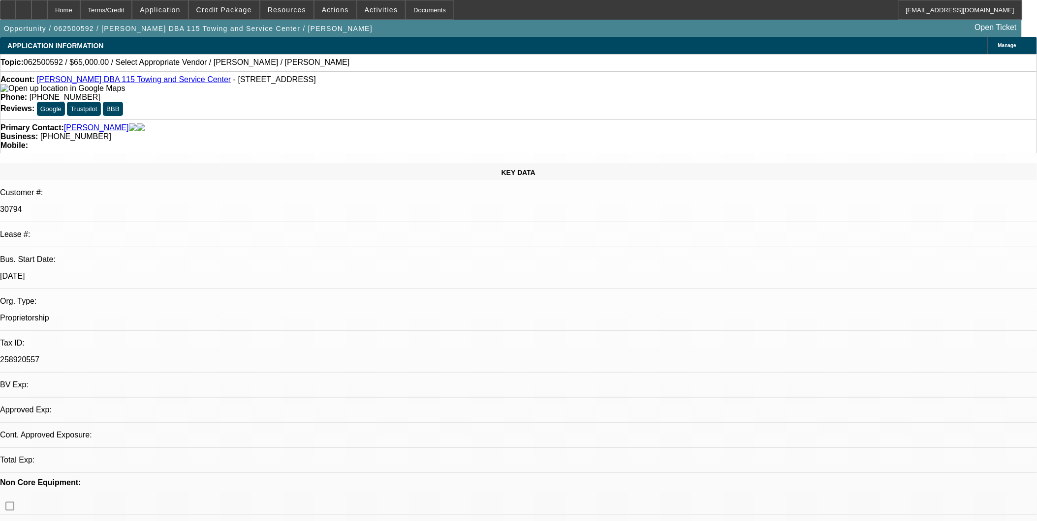
select select "0"
select select "2"
select select "0.1"
select select "4"
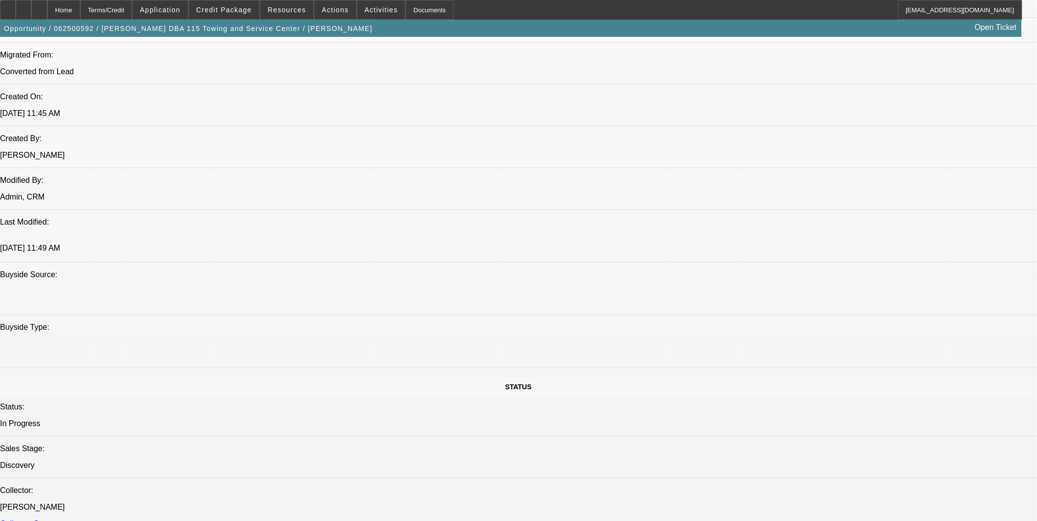
scroll to position [874, 0]
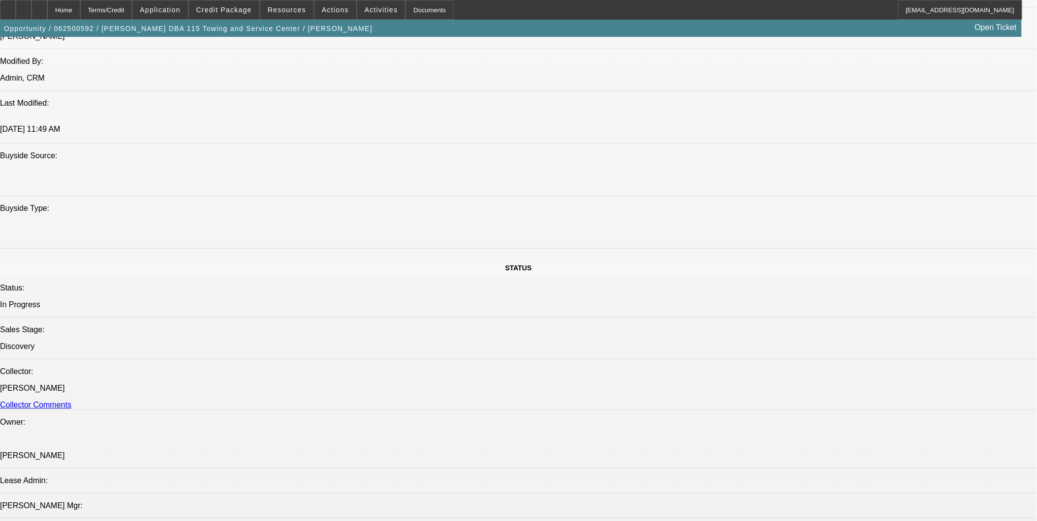
click at [47, 15] on div at bounding box center [39, 10] width 16 height 20
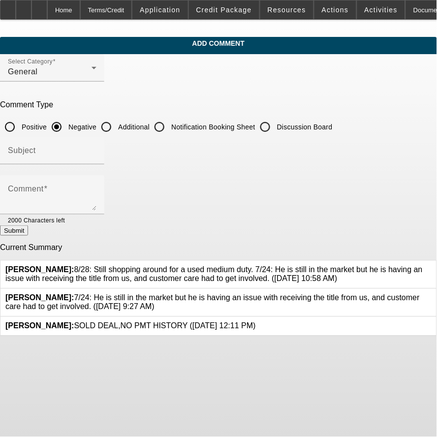
click at [431, 294] on icon at bounding box center [431, 294] width 0 height 0
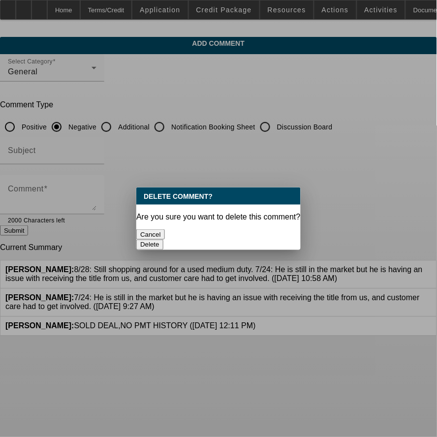
click at [163, 240] on button "Delete" at bounding box center [149, 245] width 27 height 10
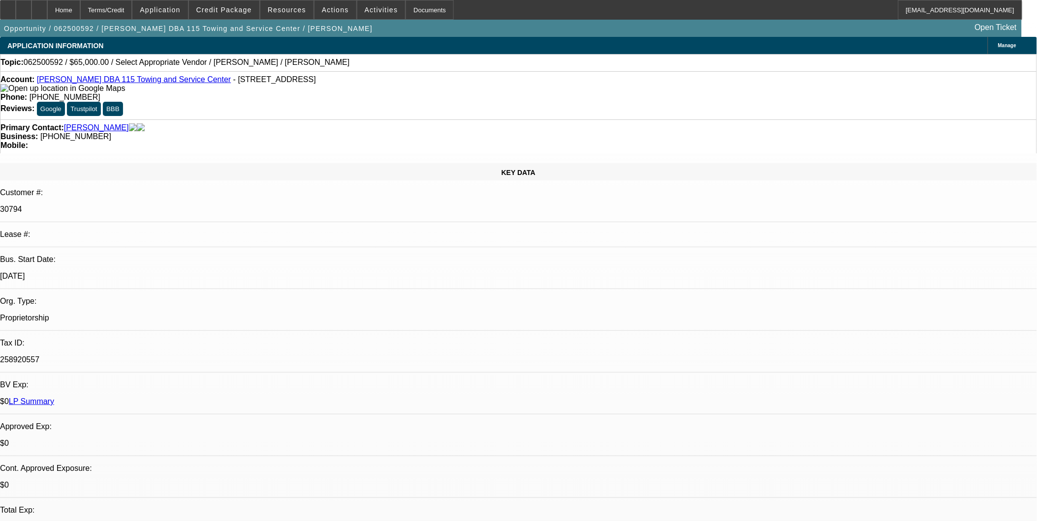
select select "0"
select select "2"
select select "0.1"
select select "1"
select select "2"
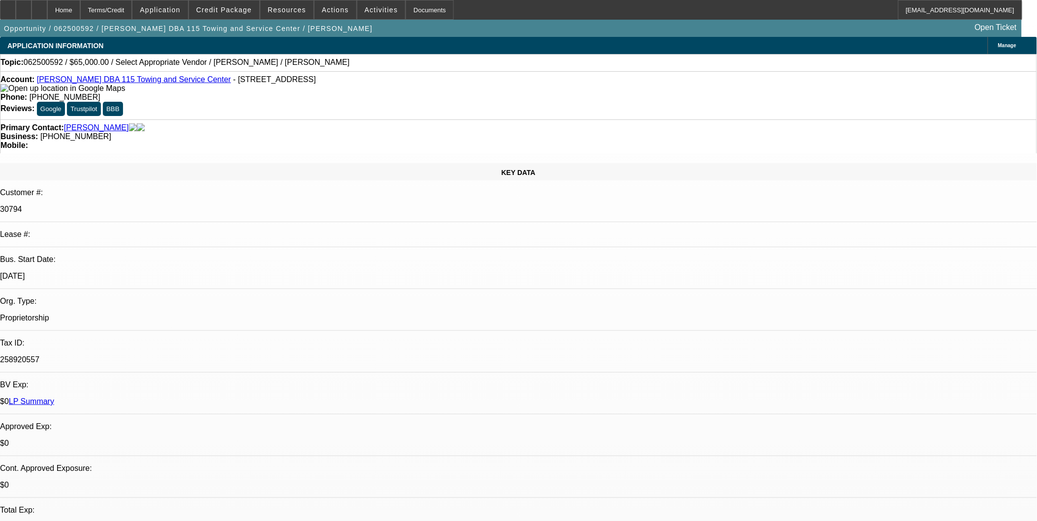
select select "4"
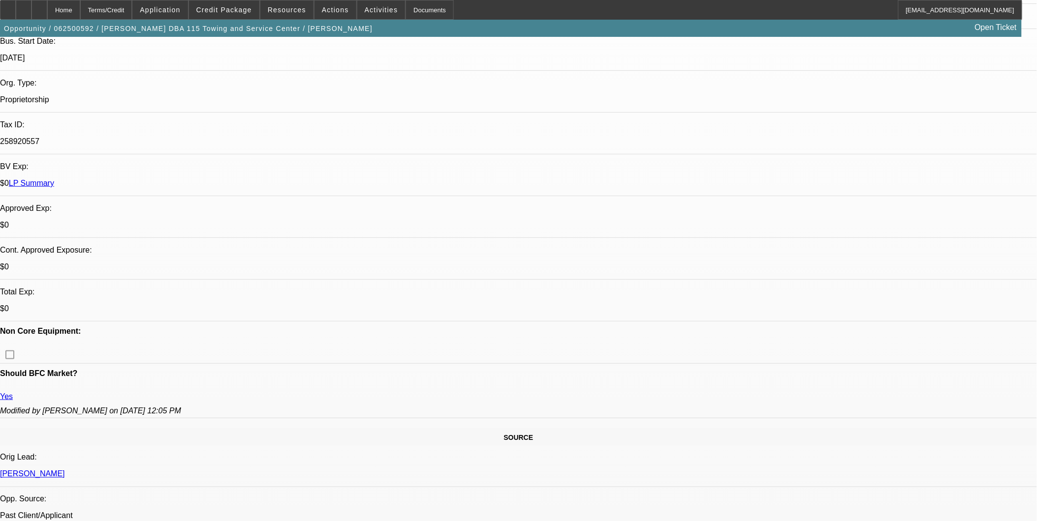
scroll to position [55, 0]
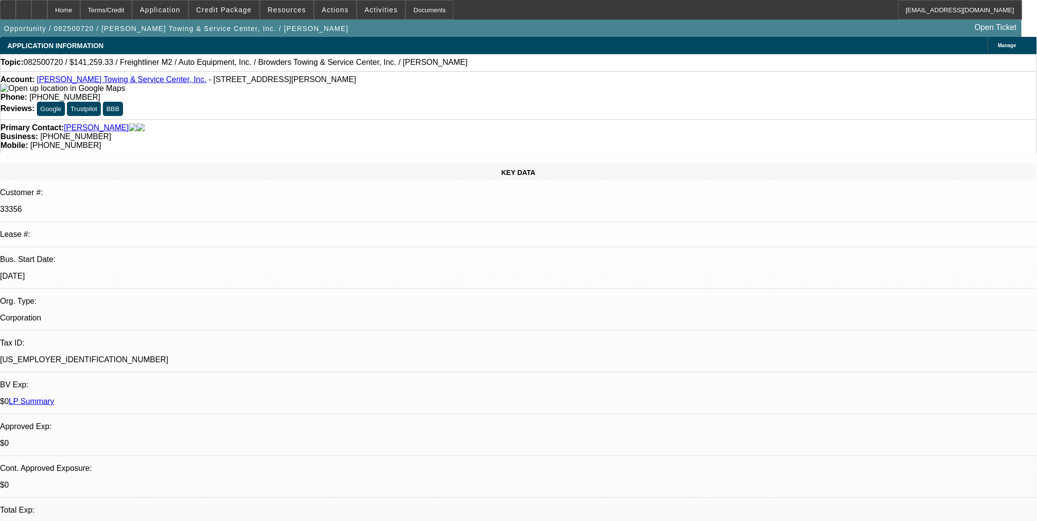
select select "0"
select select "1"
select select "2"
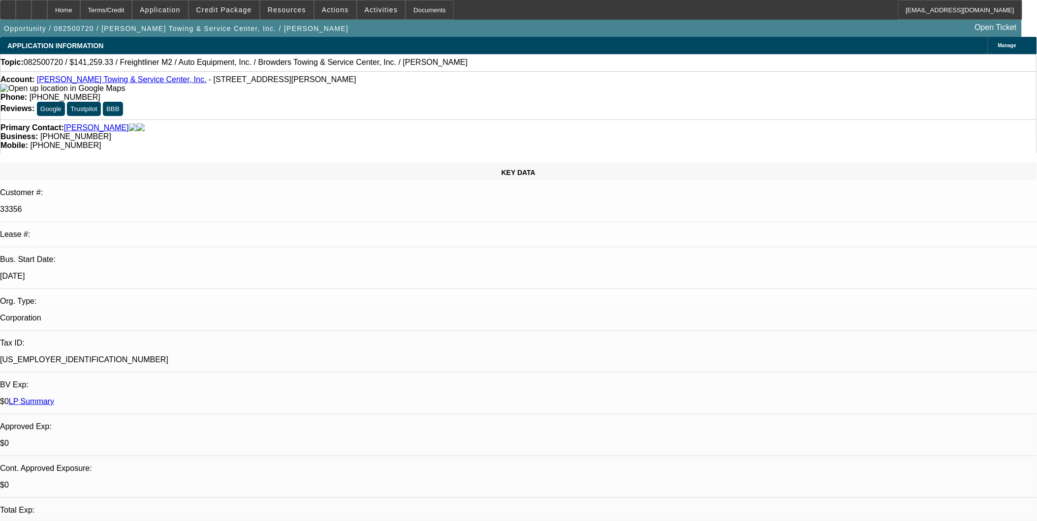
select select "6"
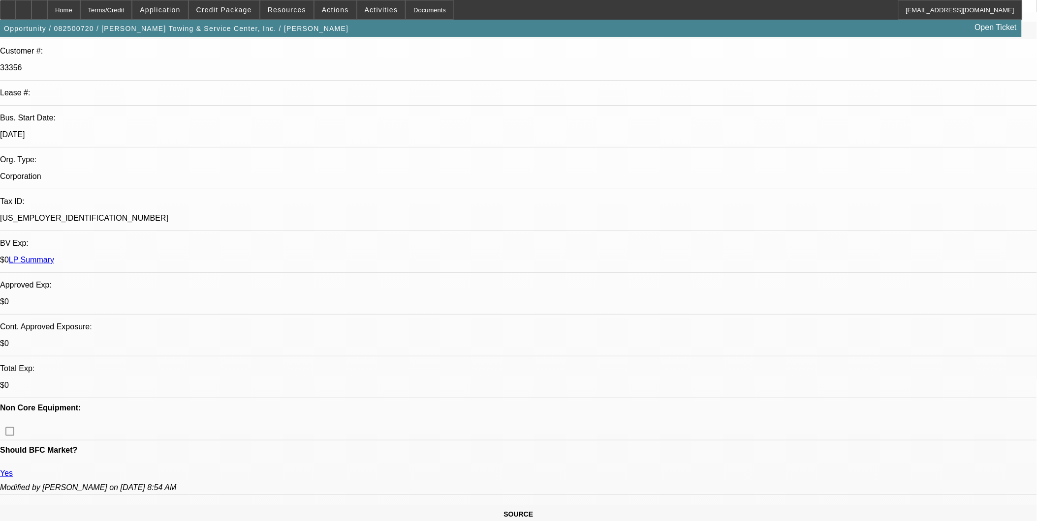
scroll to position [109, 0]
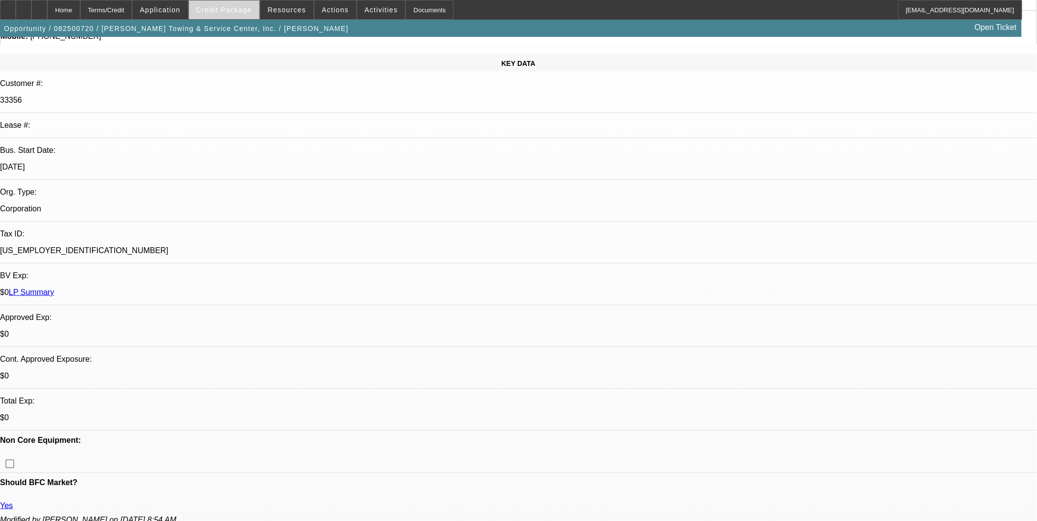
click at [235, 3] on span at bounding box center [224, 10] width 70 height 24
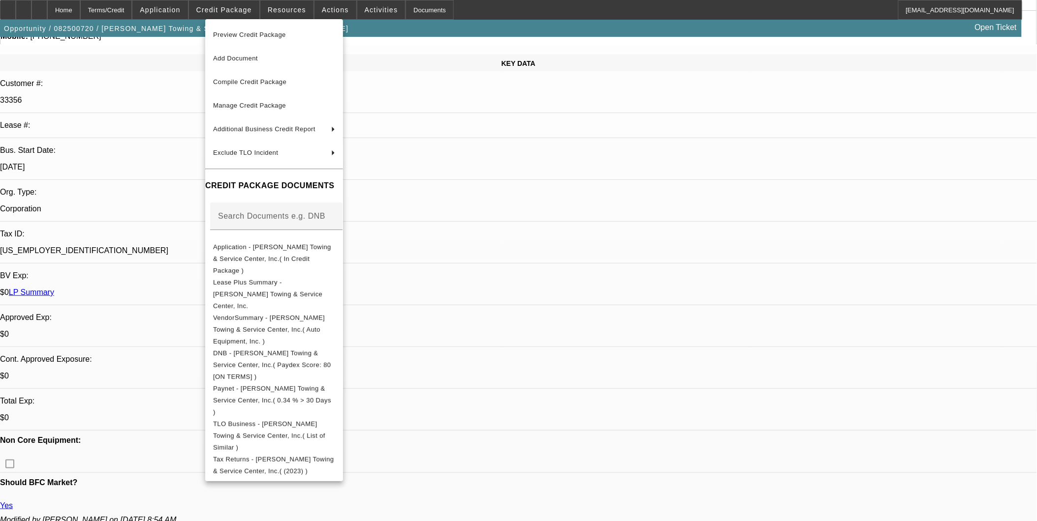
click at [503, 361] on div at bounding box center [518, 260] width 1037 height 521
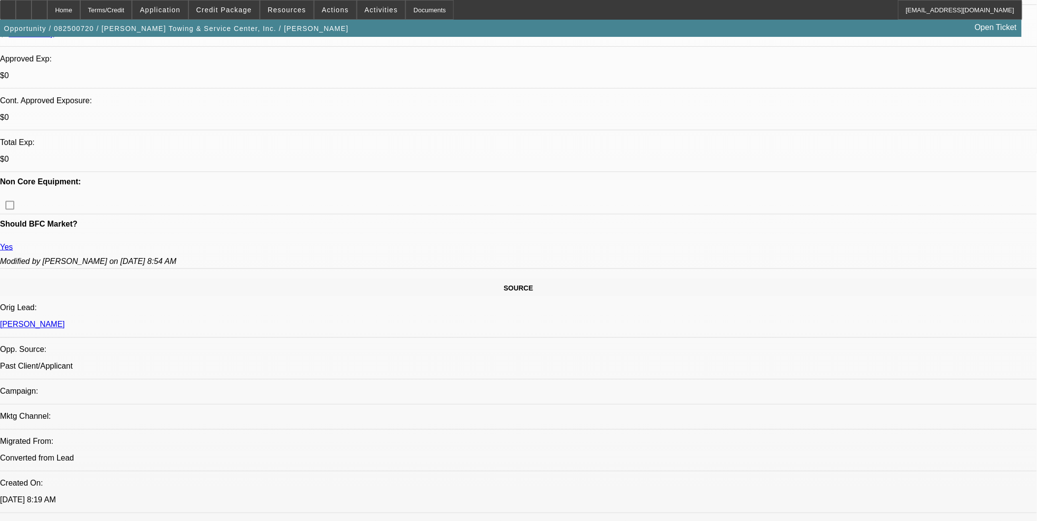
scroll to position [273, 0]
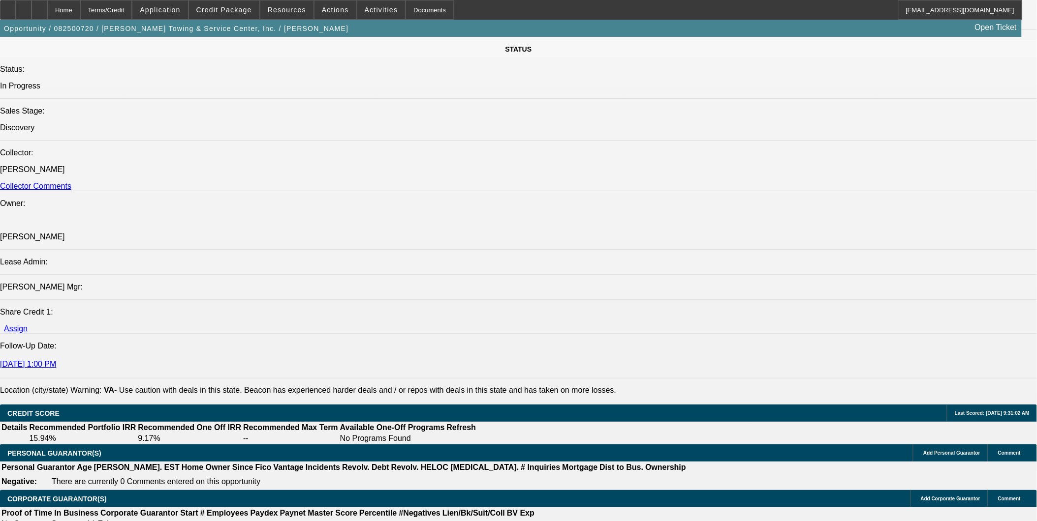
scroll to position [1312, 0]
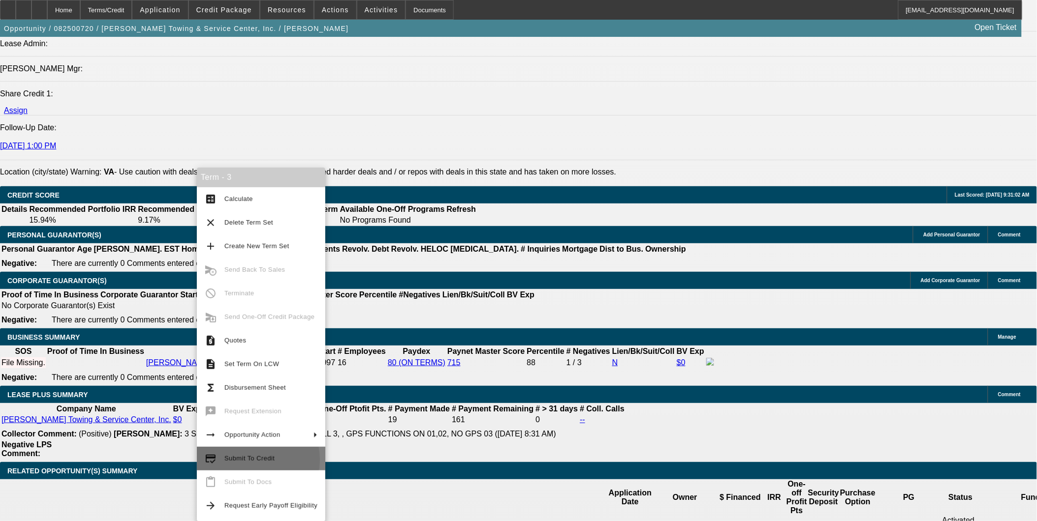
click at [246, 460] on span "Submit To Credit" at bounding box center [249, 458] width 50 height 7
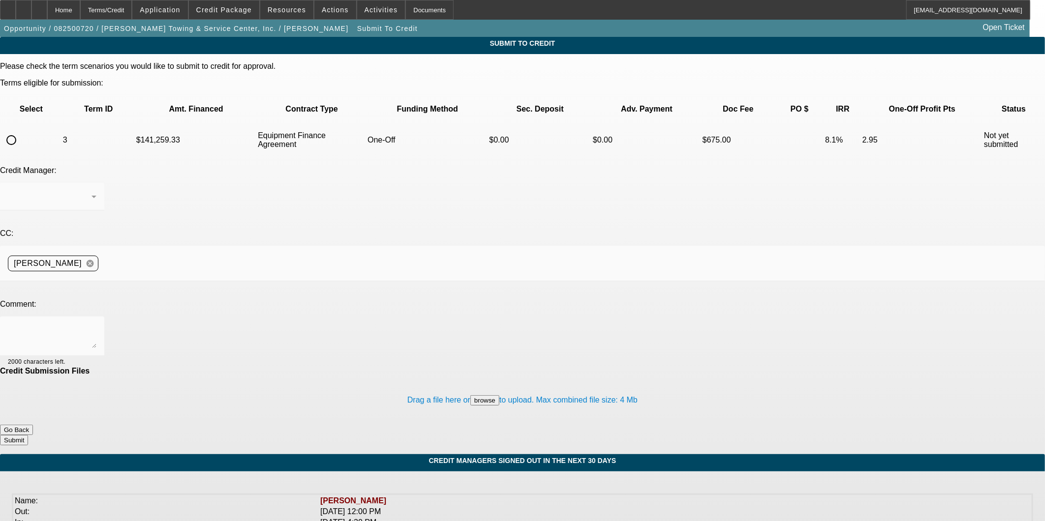
click at [33, 425] on button "Go Back" at bounding box center [16, 430] width 33 height 10
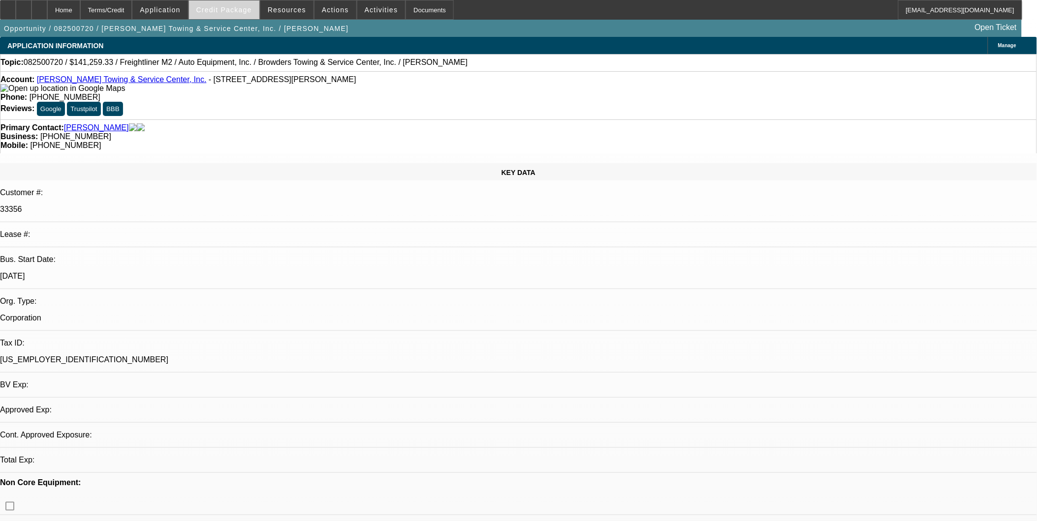
select select "0"
select select "2"
select select "0"
select select "6"
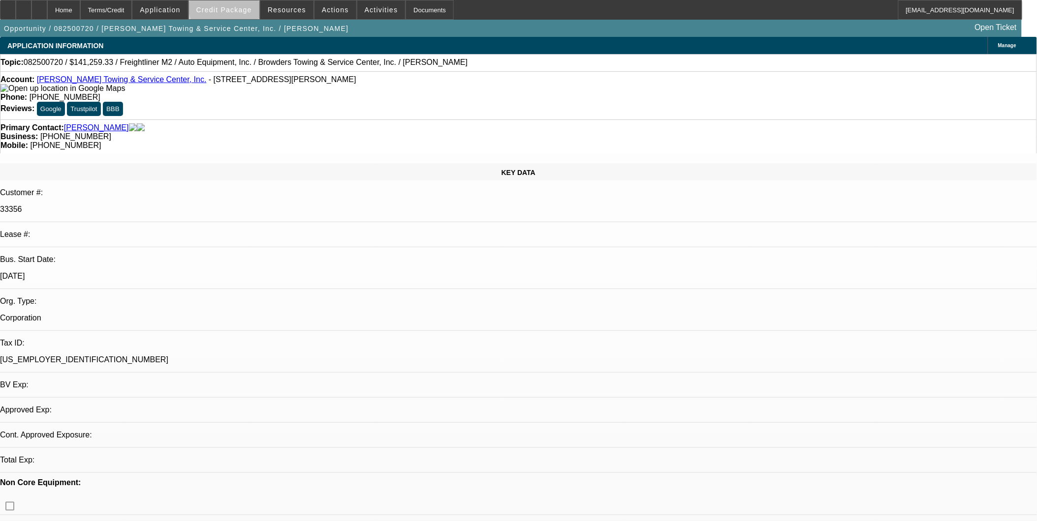
click at [257, 0] on span at bounding box center [224, 10] width 70 height 24
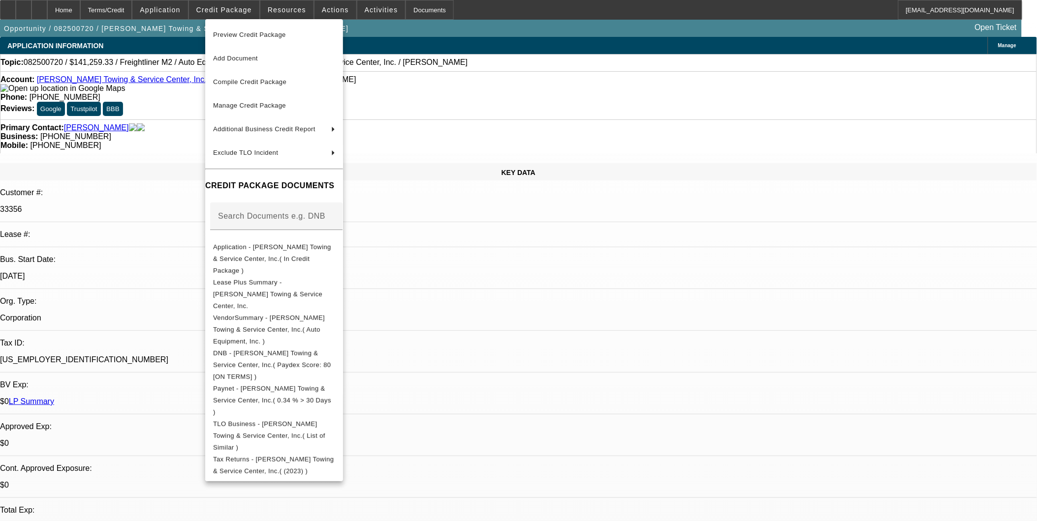
click at [497, 274] on div at bounding box center [518, 260] width 1037 height 521
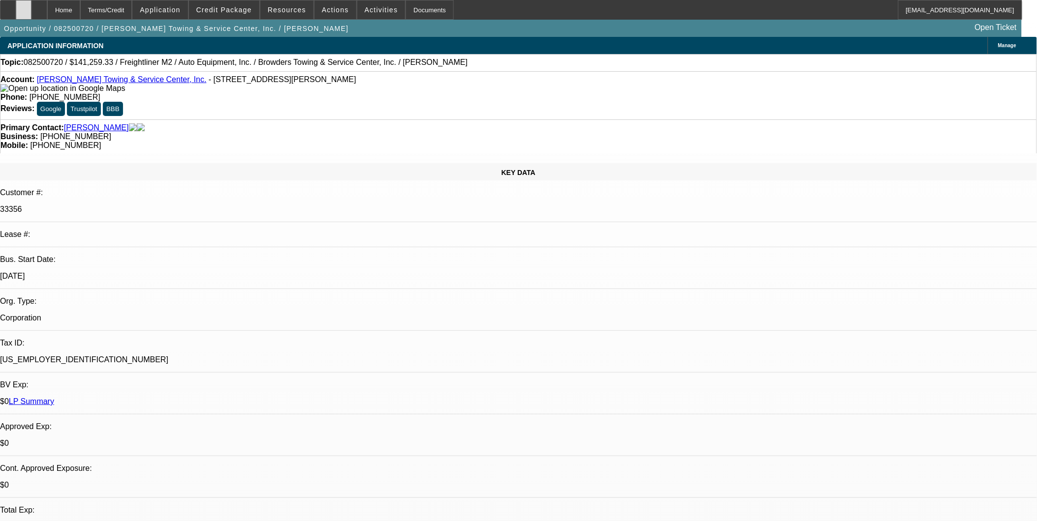
click at [31, 10] on div at bounding box center [24, 10] width 16 height 20
drag, startPoint x: 901, startPoint y: 396, endPoint x: 896, endPoint y: 393, distance: 5.6
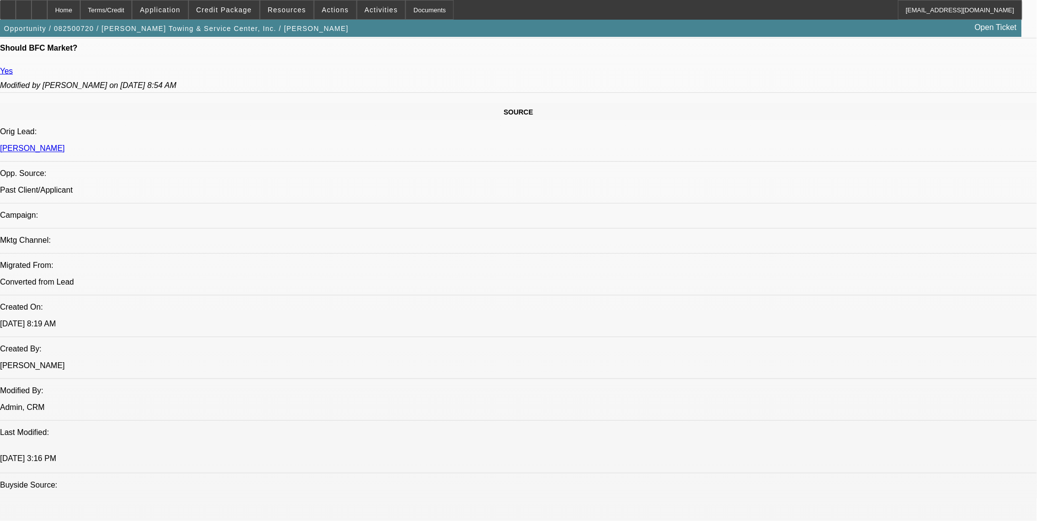
scroll to position [547, 0]
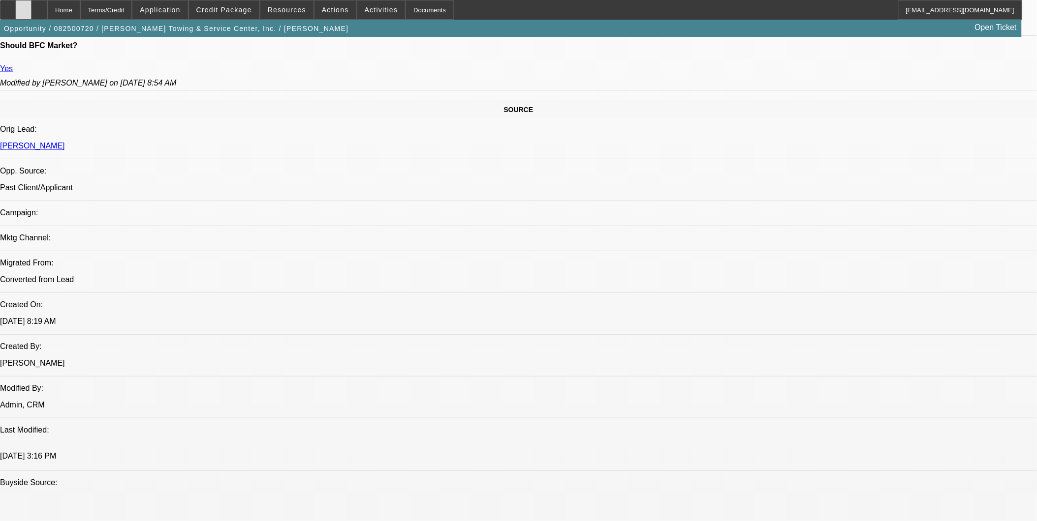
click at [31, 3] on div at bounding box center [24, 10] width 16 height 20
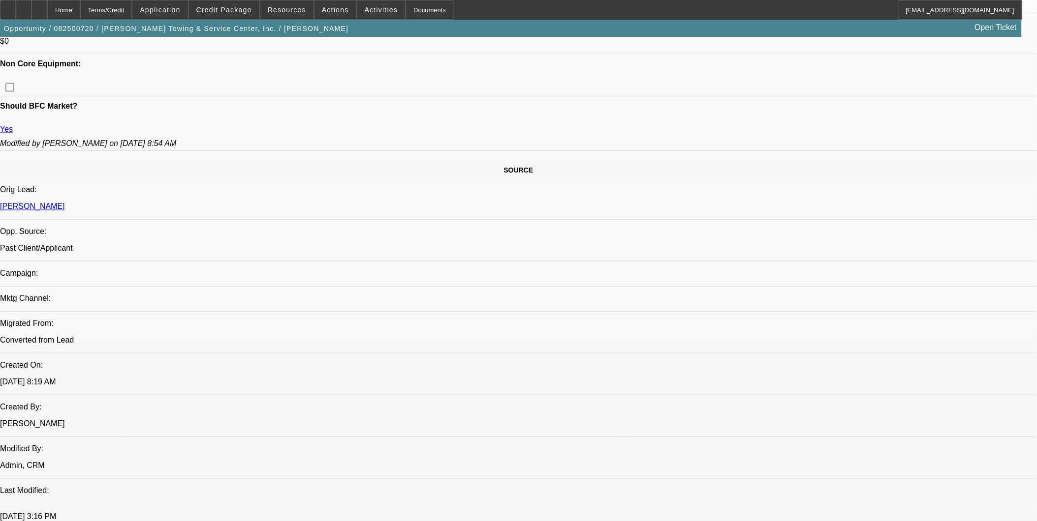
scroll to position [382, 0]
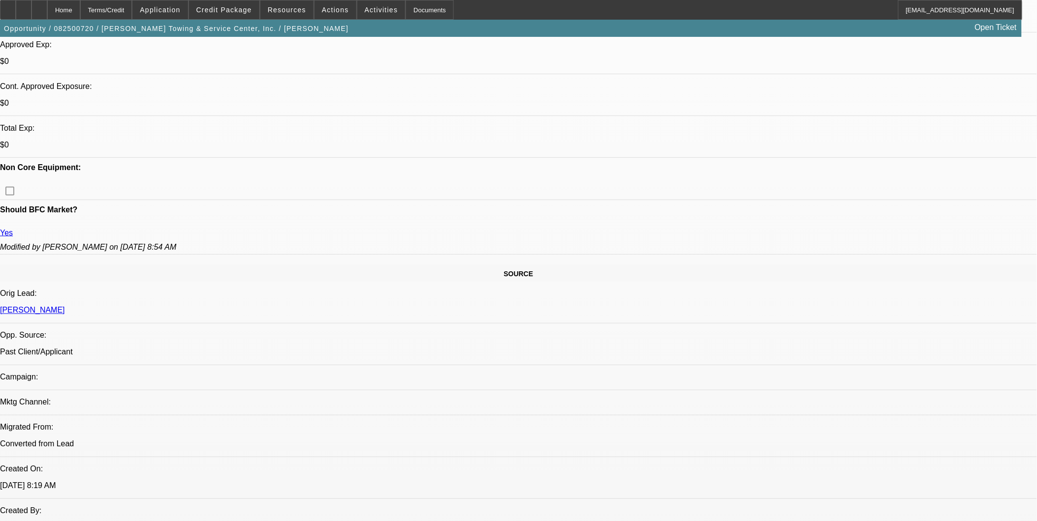
drag, startPoint x: 307, startPoint y: 423, endPoint x: 321, endPoint y: 426, distance: 13.6
drag, startPoint x: 321, startPoint y: 426, endPoint x: 330, endPoint y: 431, distance: 10.6
drag, startPoint x: 302, startPoint y: 397, endPoint x: 316, endPoint y: 398, distance: 14.3
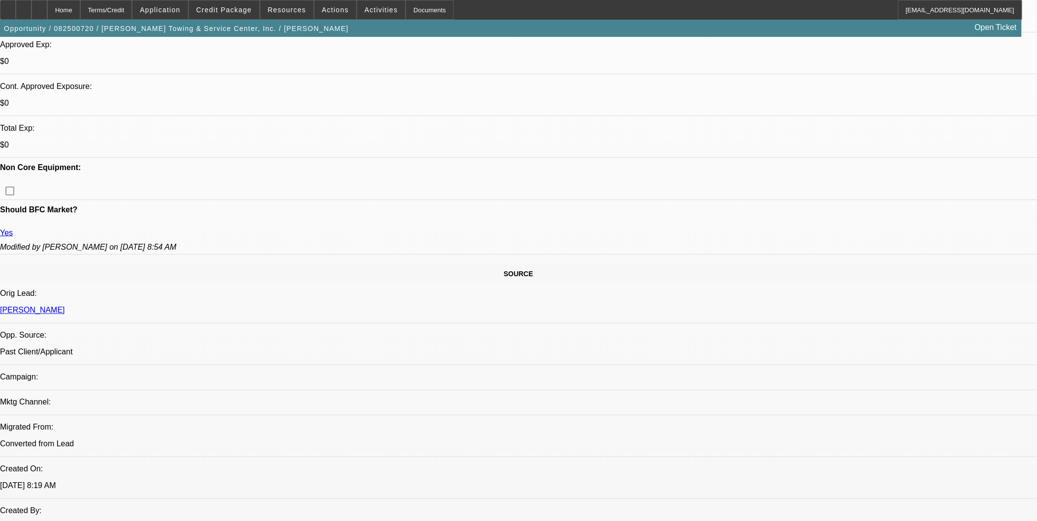
drag, startPoint x: 316, startPoint y: 398, endPoint x: 321, endPoint y: 460, distance: 62.1
drag, startPoint x: 321, startPoint y: 460, endPoint x: 287, endPoint y: 435, distance: 42.1
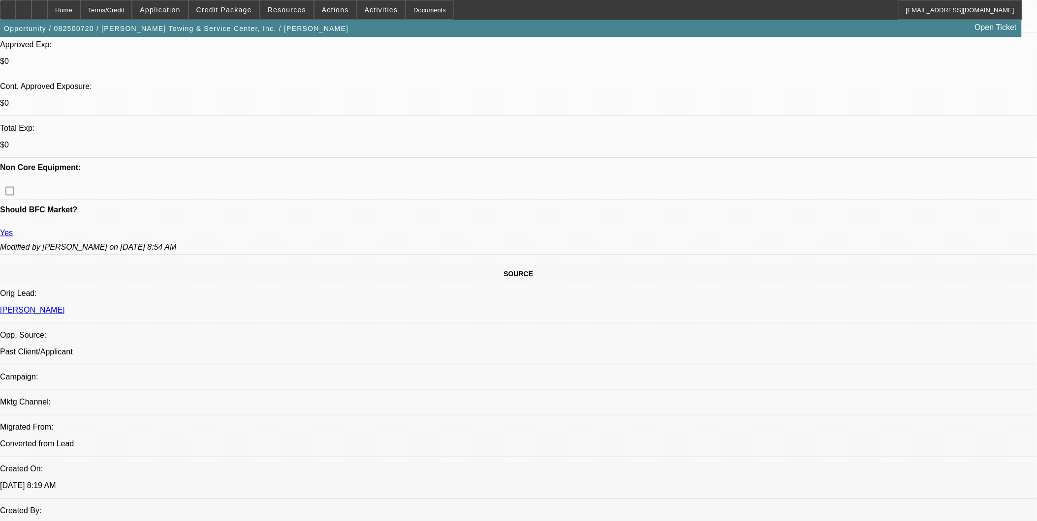
drag, startPoint x: 310, startPoint y: 381, endPoint x: 326, endPoint y: 387, distance: 16.6
drag, startPoint x: 326, startPoint y: 387, endPoint x: 351, endPoint y: 436, distance: 55.4
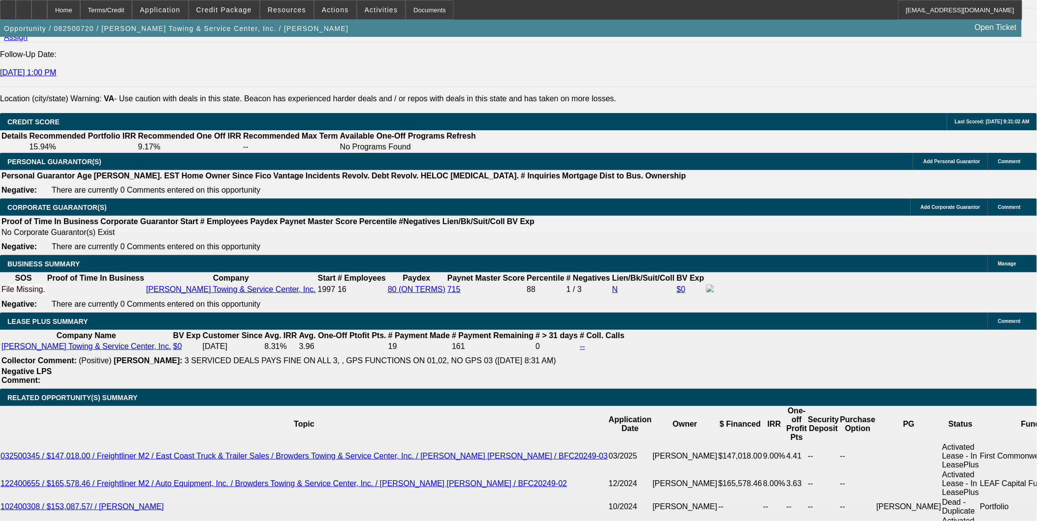
scroll to position [1366, 0]
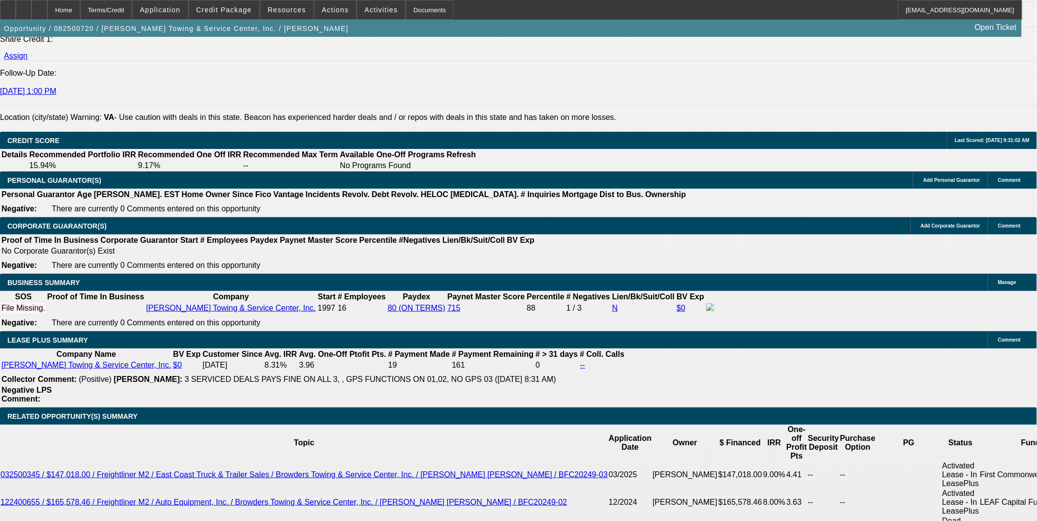
drag, startPoint x: 264, startPoint y: 283, endPoint x: 312, endPoint y: 288, distance: 48.5
drag, startPoint x: 370, startPoint y: 298, endPoint x: 367, endPoint y: 305, distance: 7.9
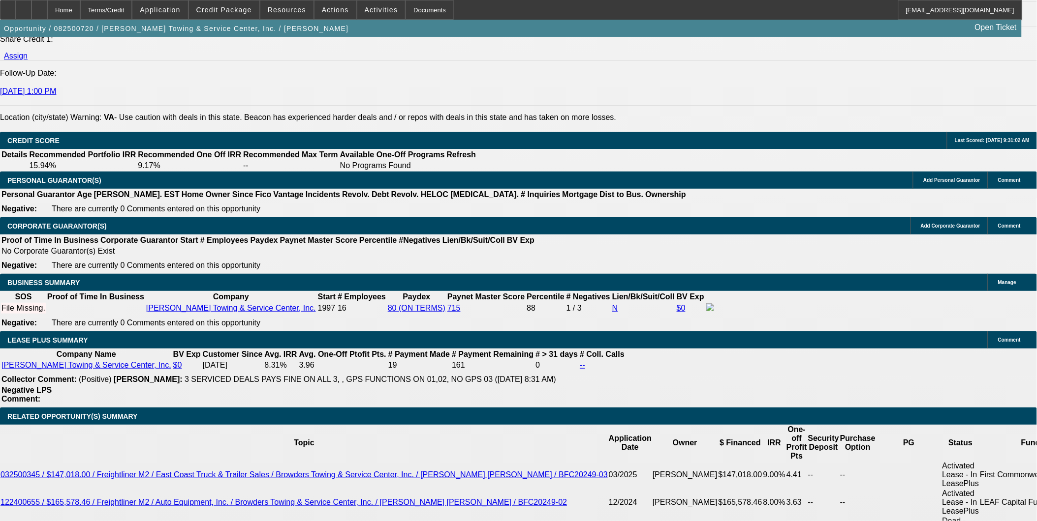
type input "2850.73"
drag, startPoint x: 165, startPoint y: 296, endPoint x: 407, endPoint y: 323, distance: 244.0
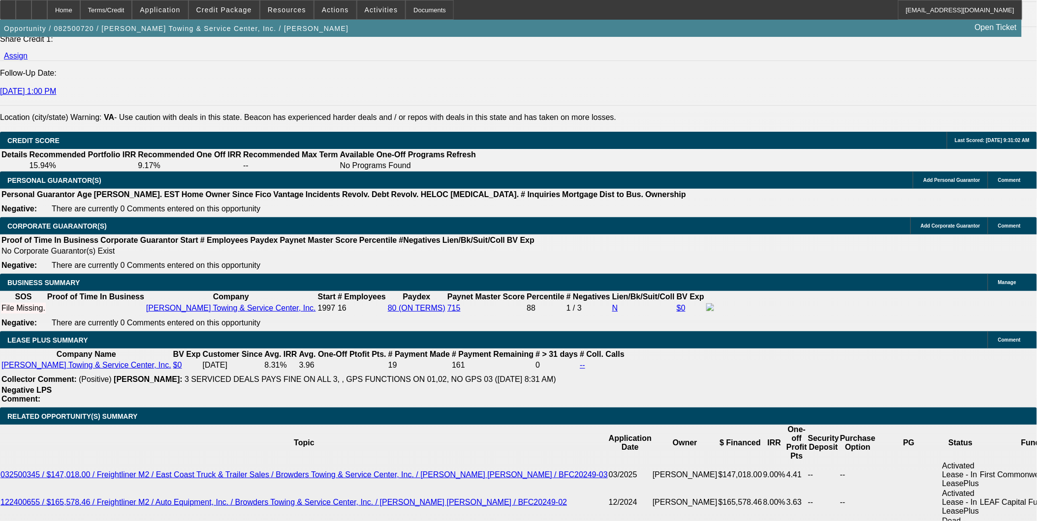
type input "UNKNOWN"
drag, startPoint x: 223, startPoint y: 283, endPoint x: 292, endPoint y: 284, distance: 69.4
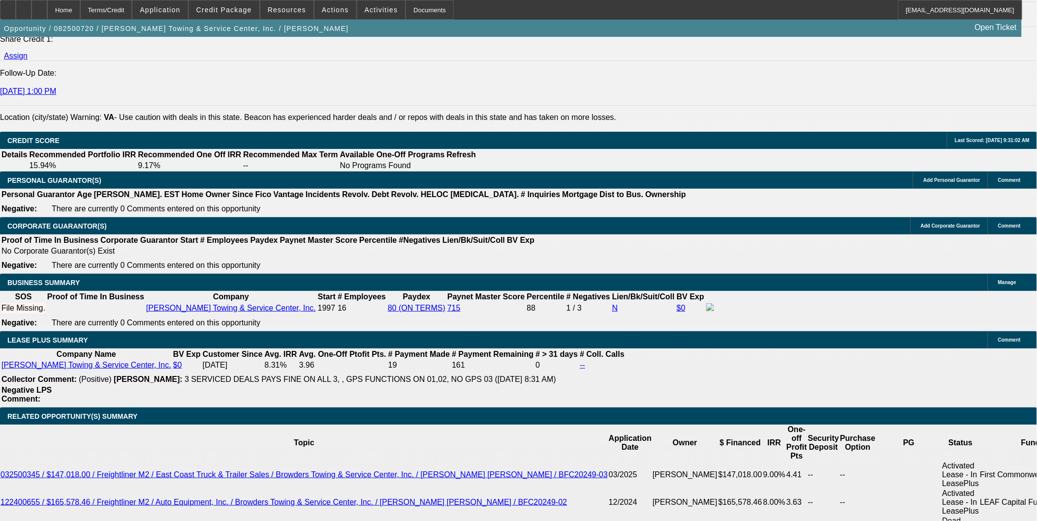
drag, startPoint x: 173, startPoint y: 302, endPoint x: 307, endPoint y: 313, distance: 134.8
type input "$0.00"
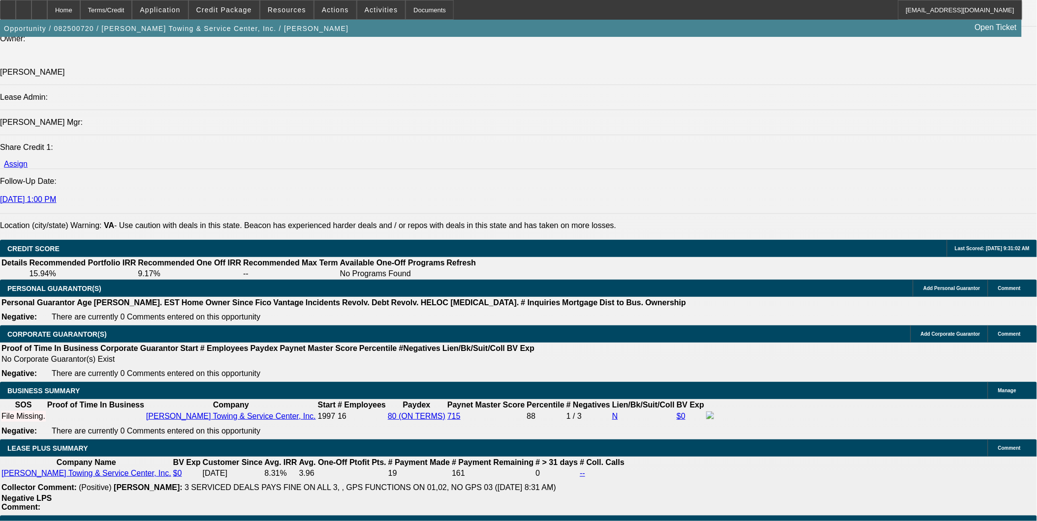
scroll to position [1257, 0]
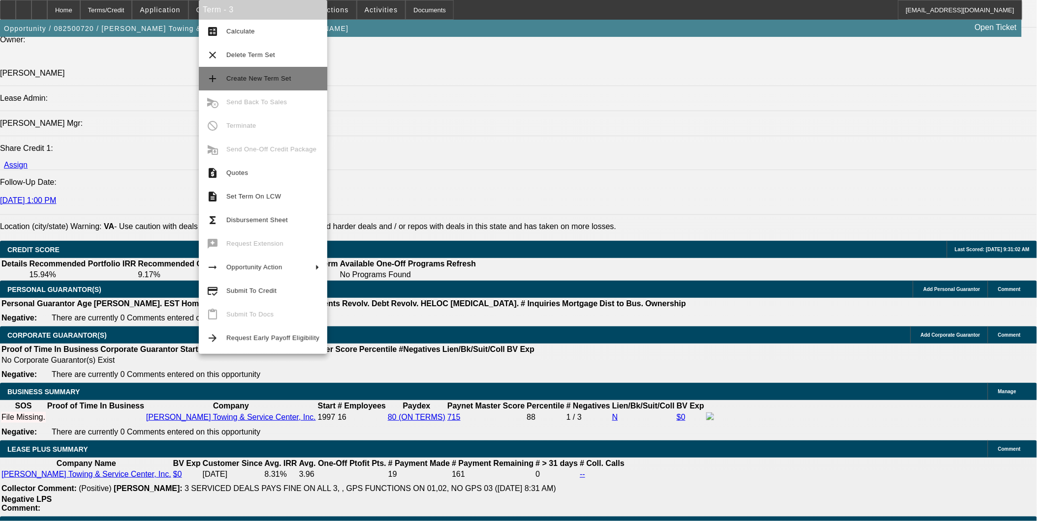
click at [260, 79] on span "Create New Term Set" at bounding box center [258, 78] width 65 height 7
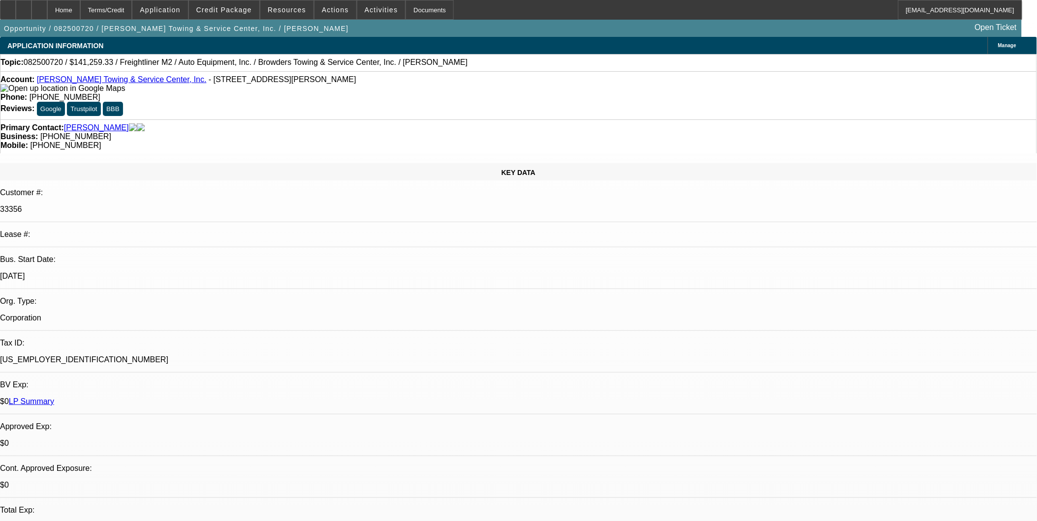
select select "0"
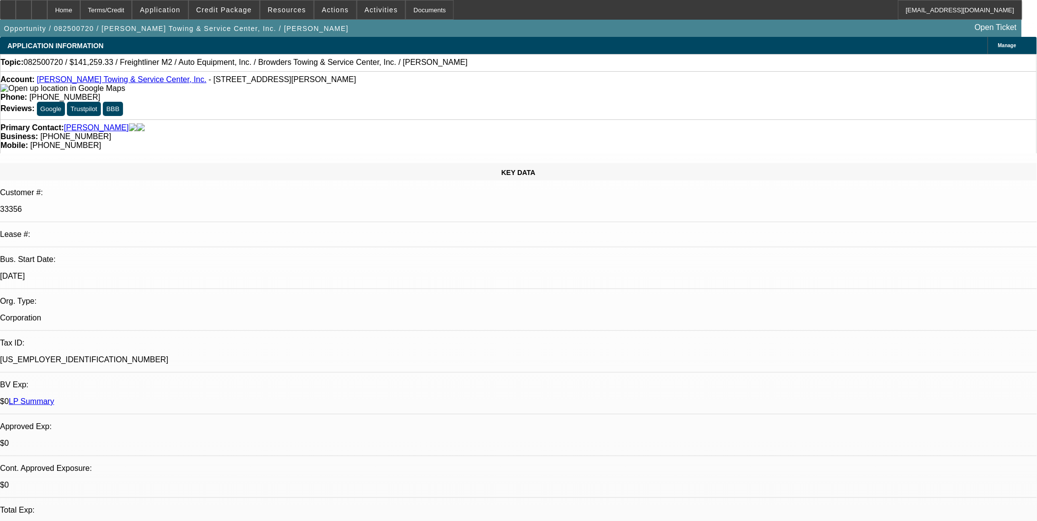
select select "0"
select select "1"
select select "2"
select select "6"
select select "1"
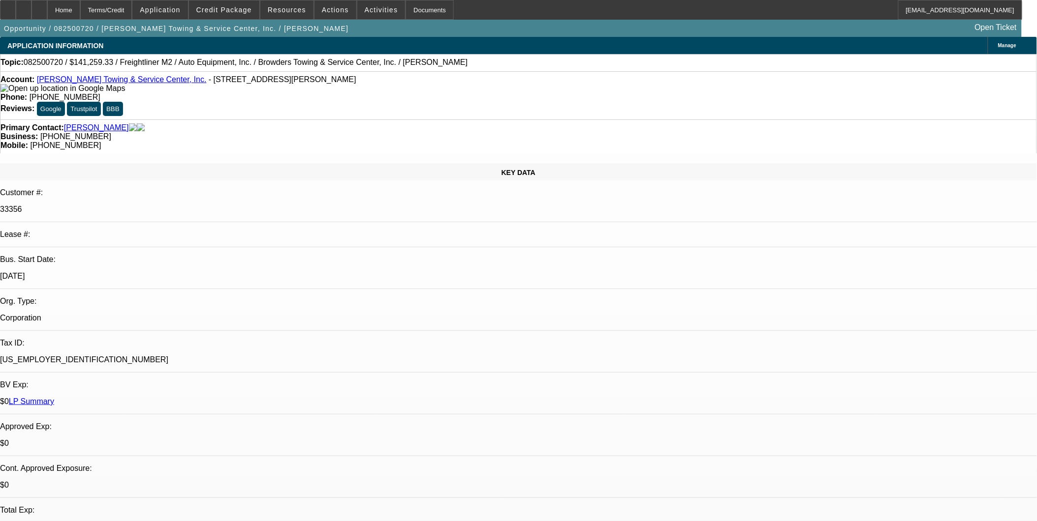
select select "2"
select select "6"
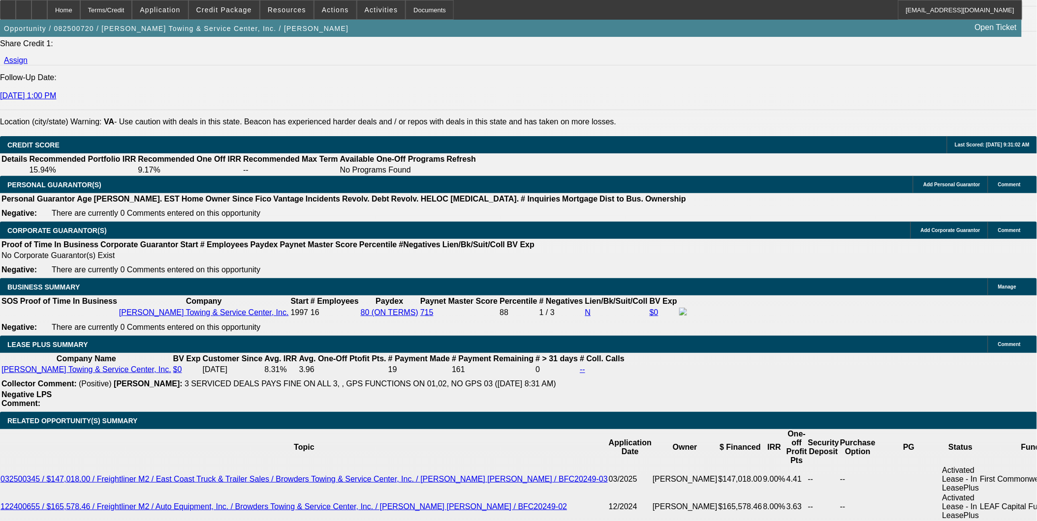
scroll to position [1476, 0]
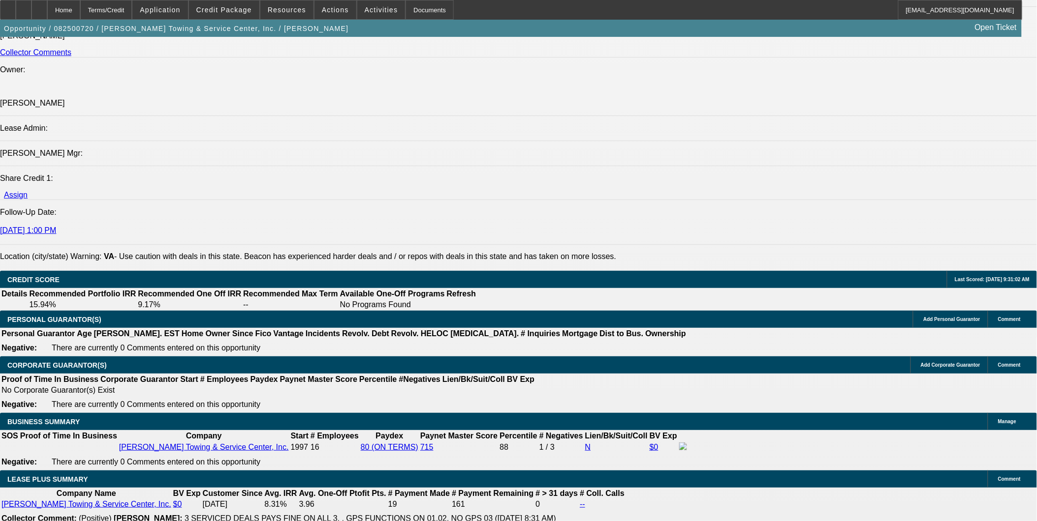
scroll to position [1148, 0]
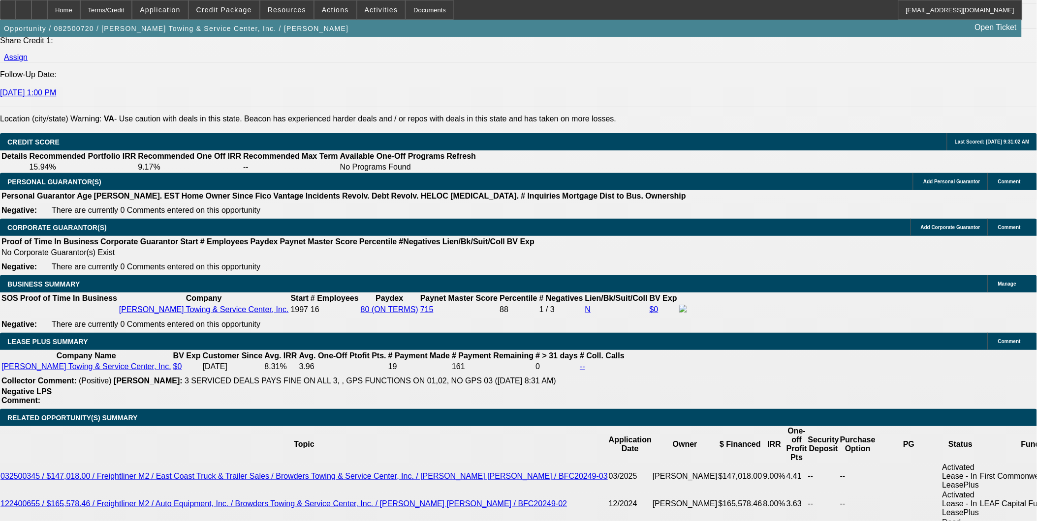
scroll to position [1366, 0]
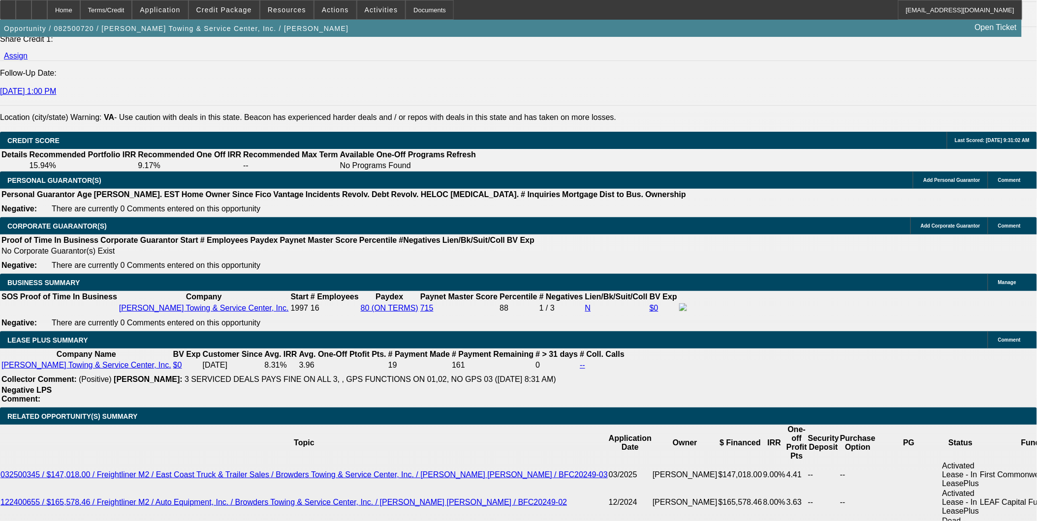
click at [39, 6] on icon at bounding box center [39, 6] width 0 height 0
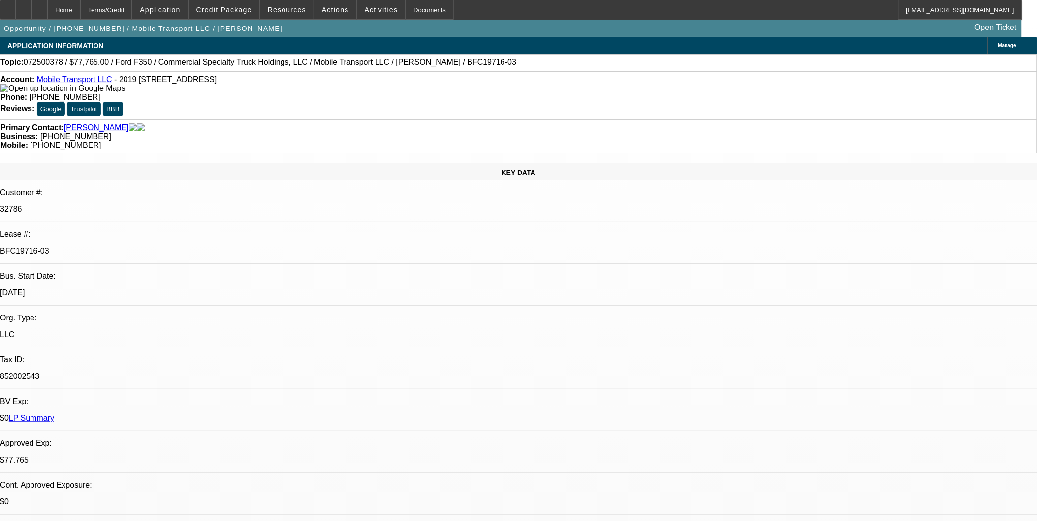
select select "0"
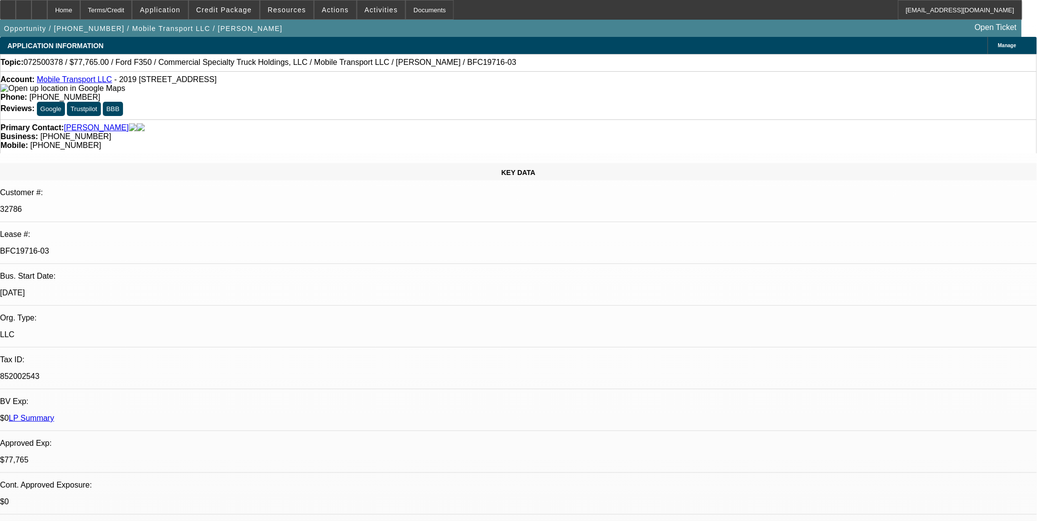
select select "0"
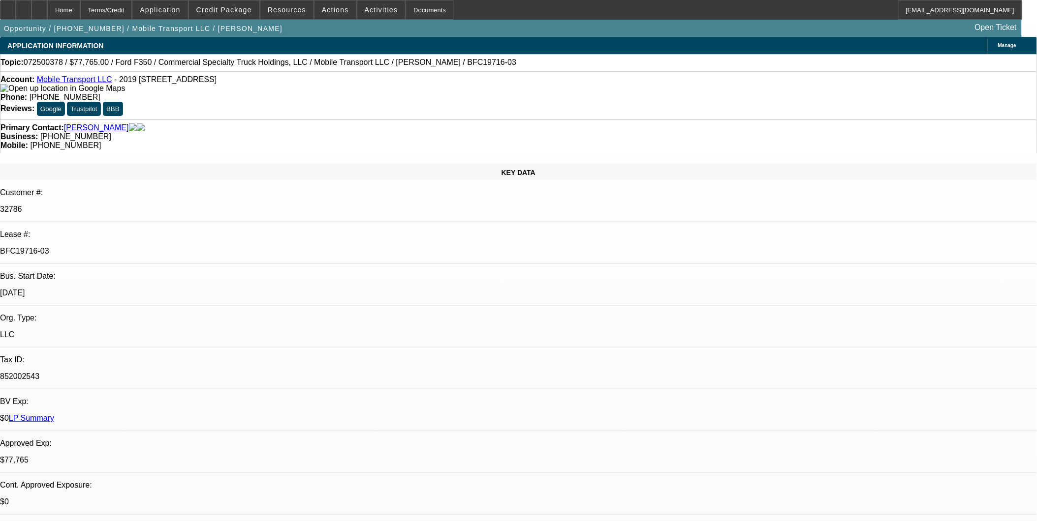
select select "0"
select select "1"
select select "2"
select select "6"
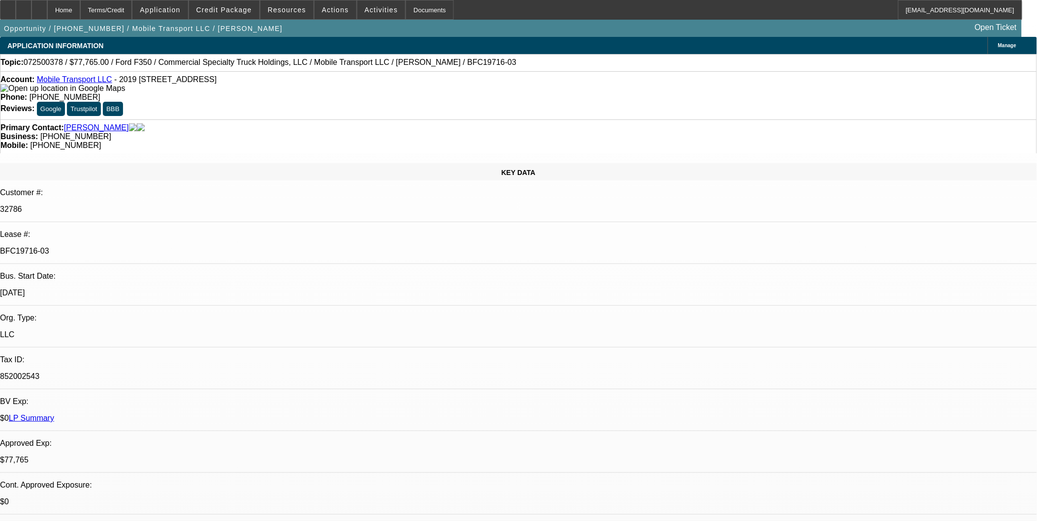
select select "1"
select select "2"
select select "6"
select select "1"
select select "2"
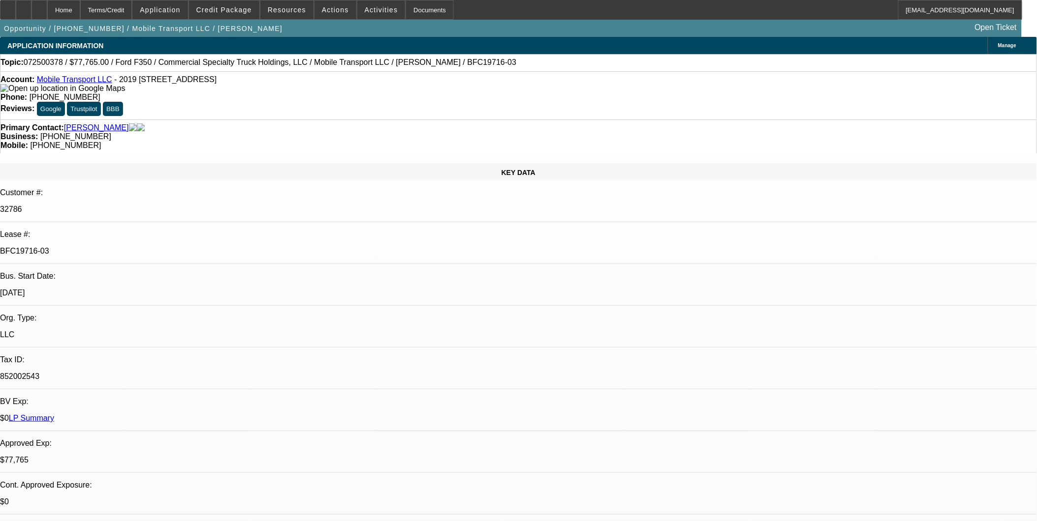
select select "6"
select select "1"
select select "2"
select select "6"
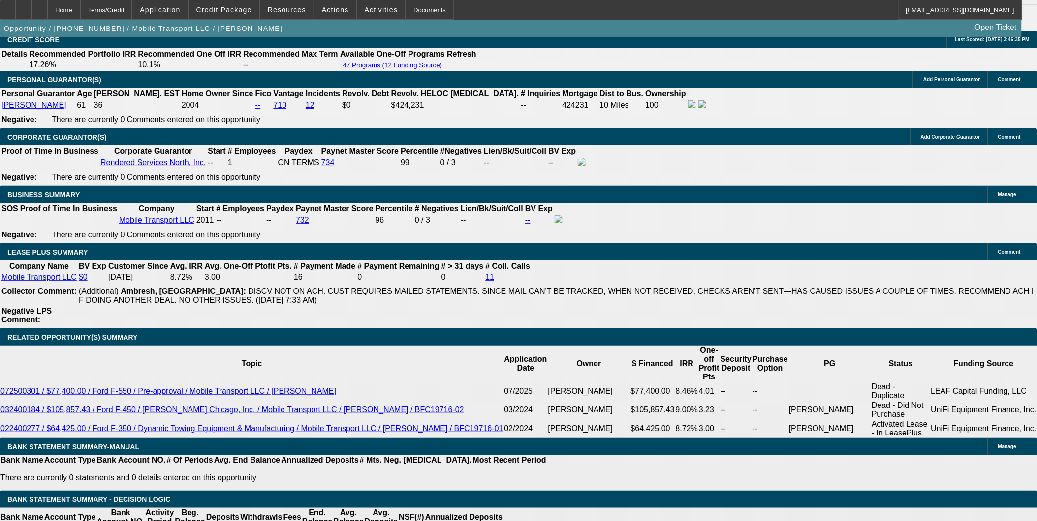
scroll to position [1476, 0]
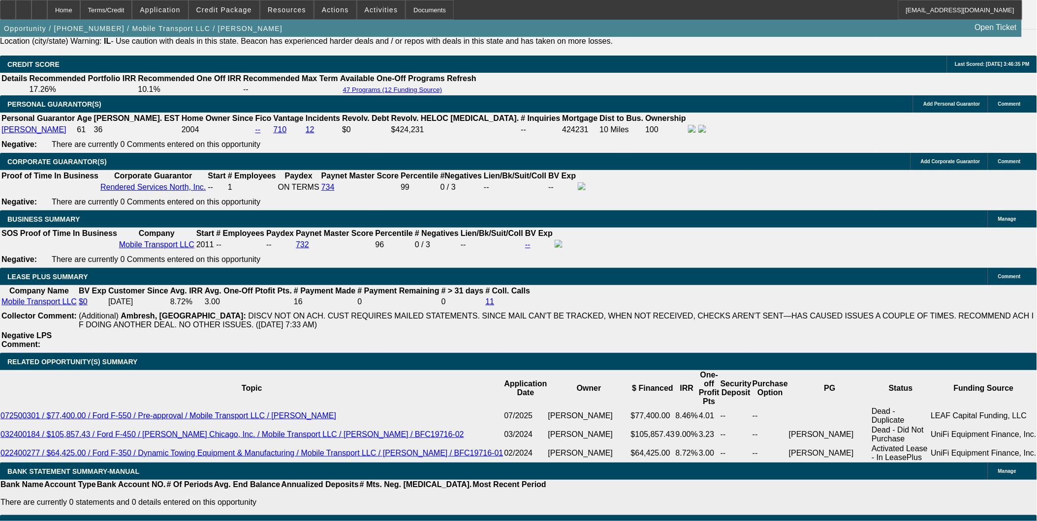
scroll to position [273, 0]
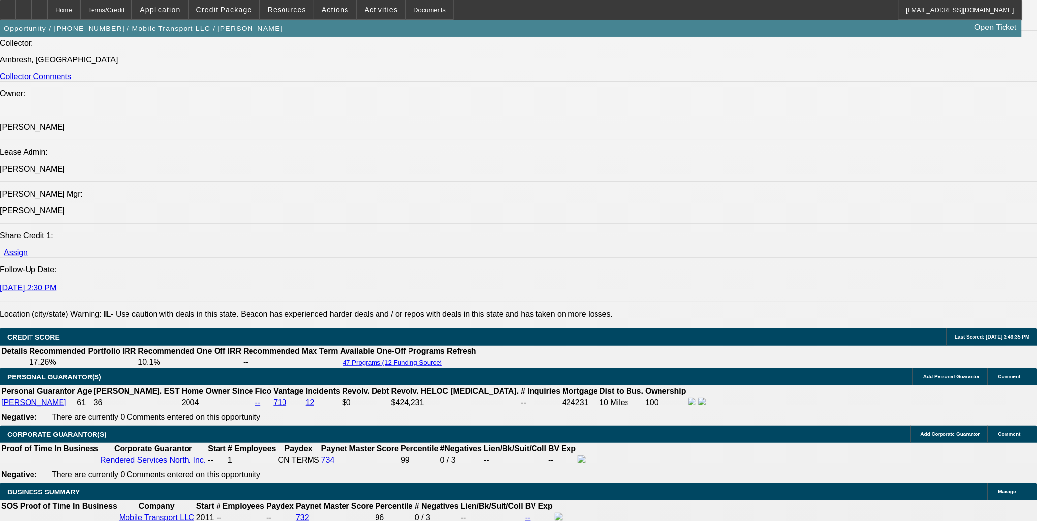
scroll to position [1202, 0]
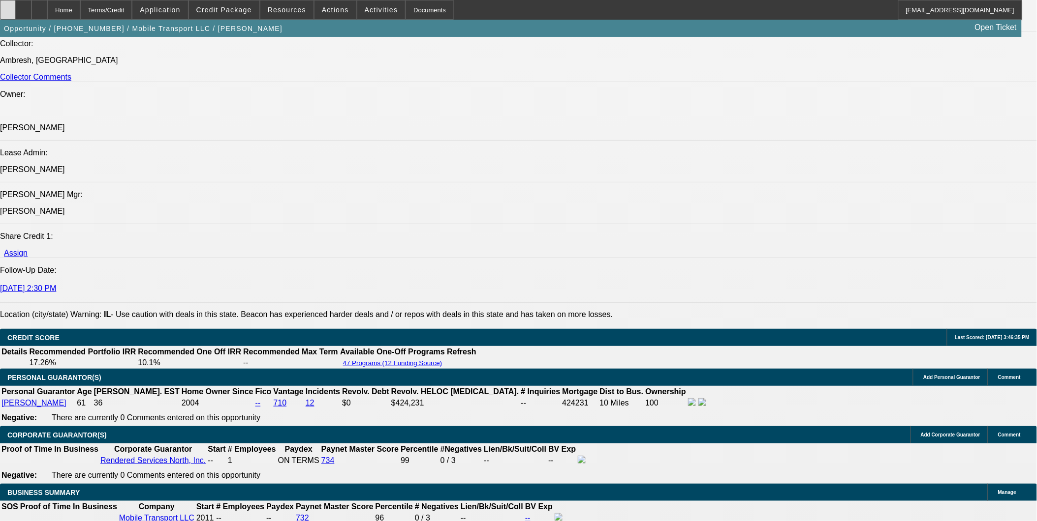
click at [16, 5] on div at bounding box center [8, 10] width 16 height 20
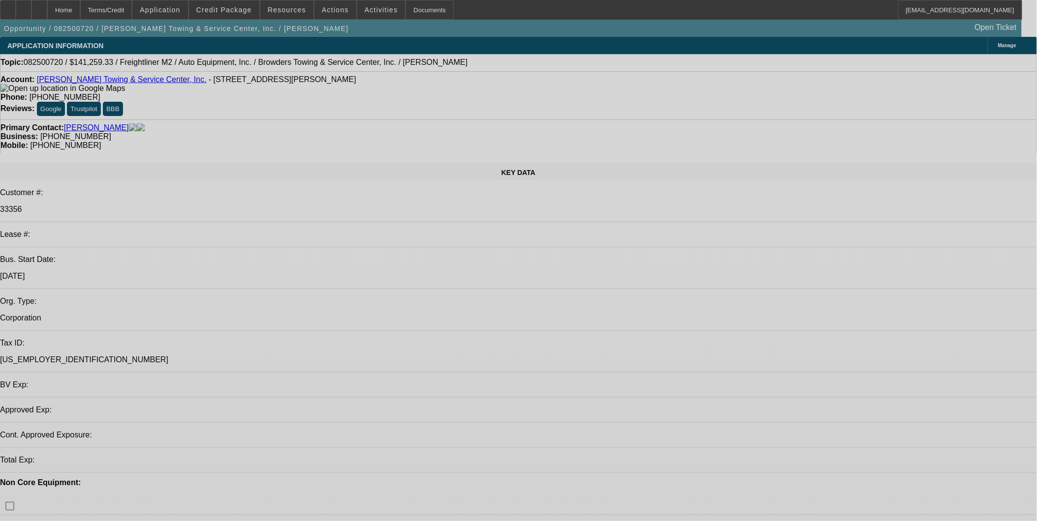
select select "0"
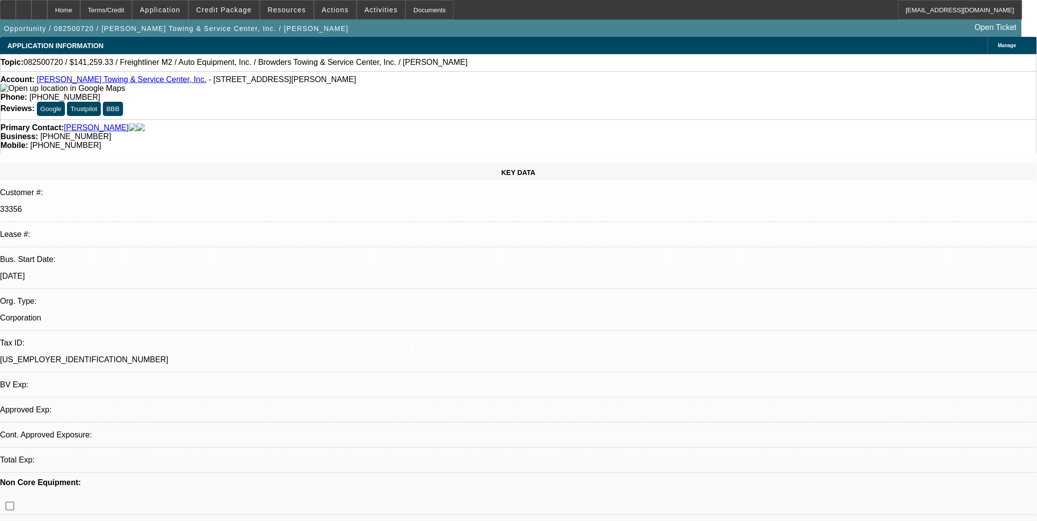
select select "0"
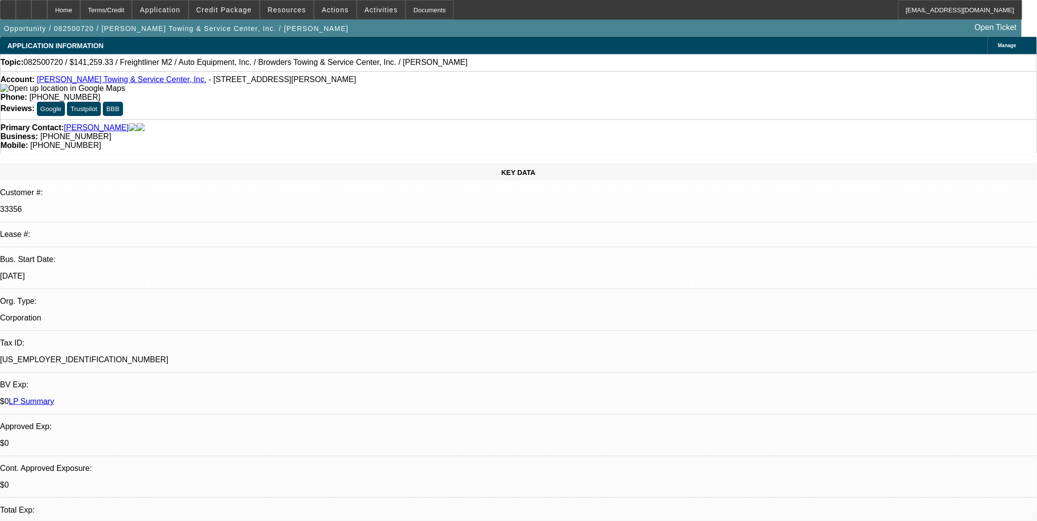
select select "1"
select select "2"
select select "6"
select select "1"
select select "2"
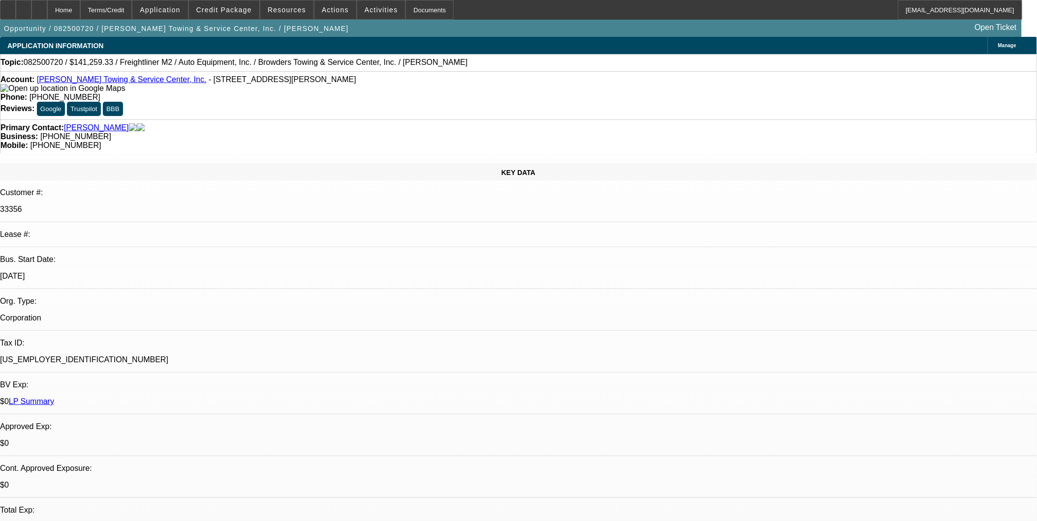
select select "6"
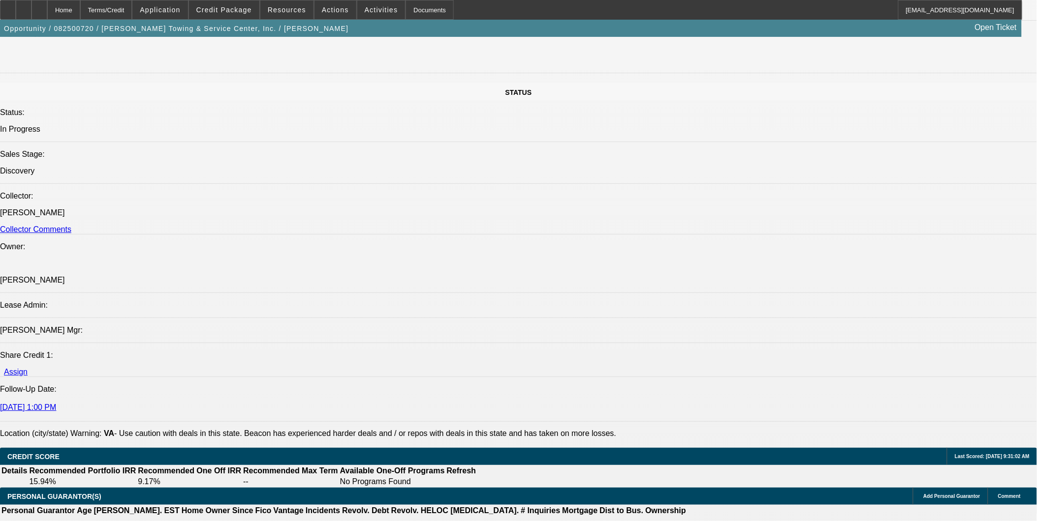
scroll to position [1148, 0]
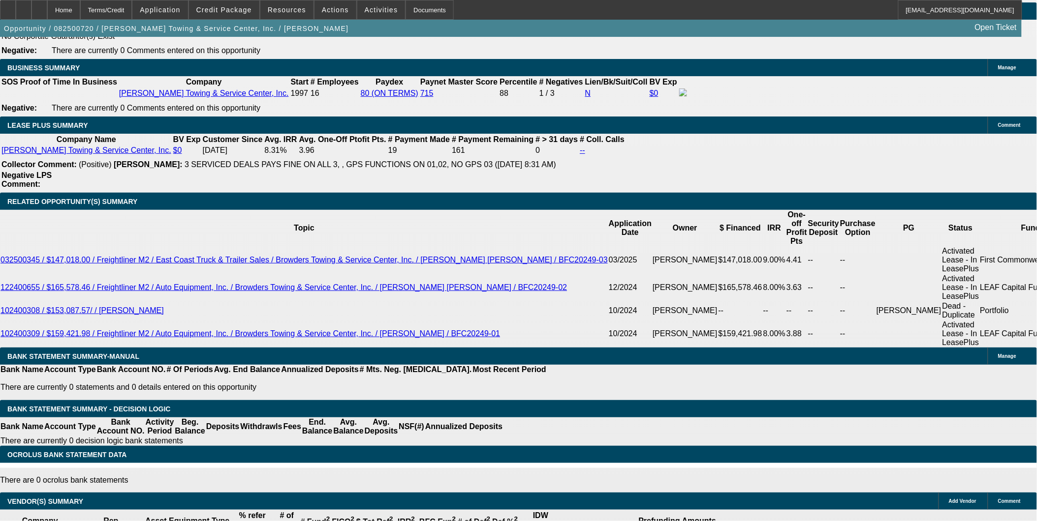
scroll to position [1585, 0]
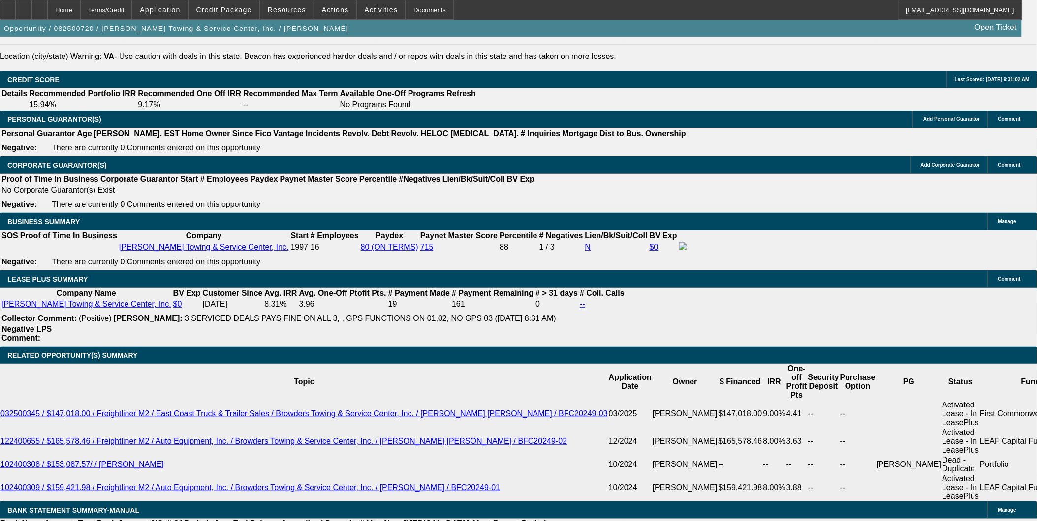
scroll to position [1421, 0]
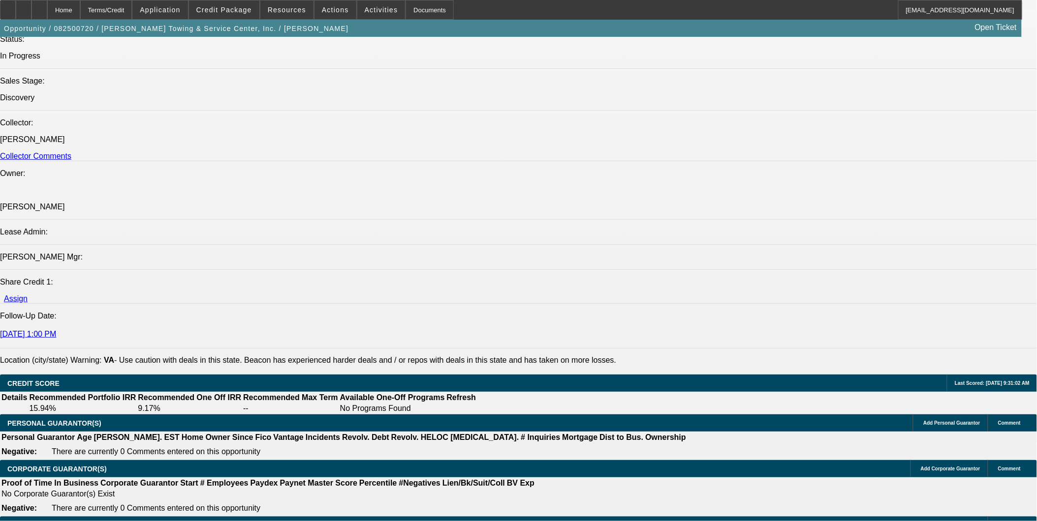
scroll to position [1202, 0]
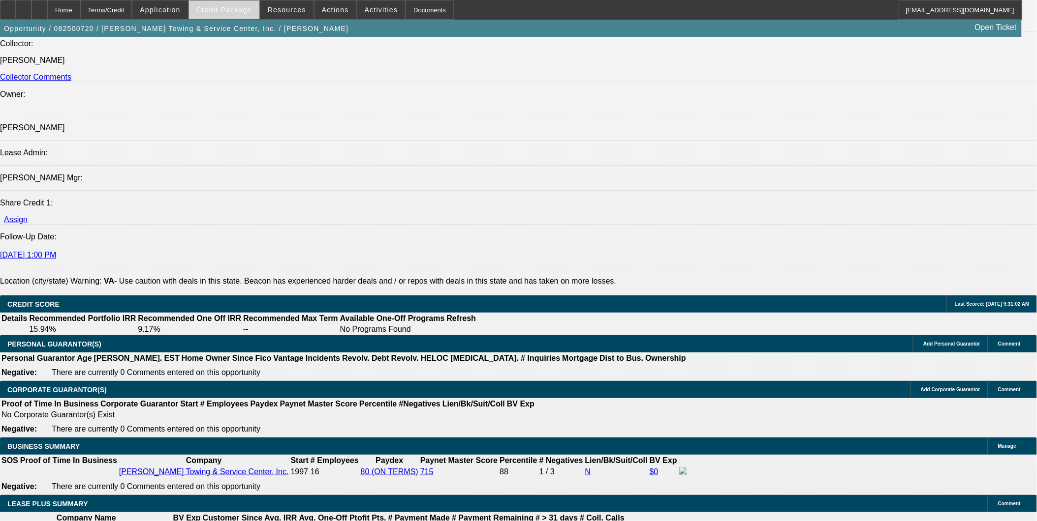
click at [233, 7] on span "Credit Package" at bounding box center [224, 10] width 56 height 8
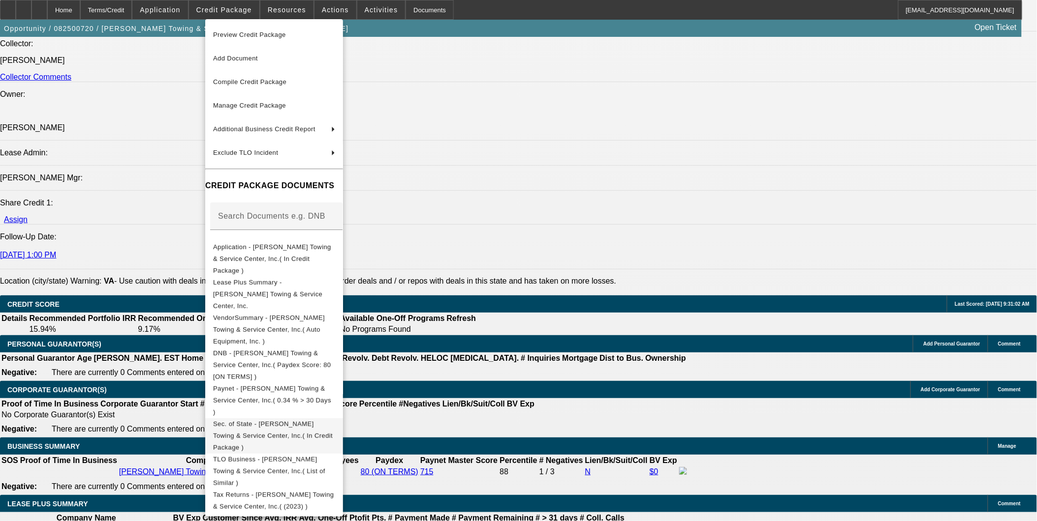
click at [276, 420] on span "Sec. of State - [PERSON_NAME] Towing & Service Center, Inc.( In Credit Package )" at bounding box center [273, 435] width 120 height 31
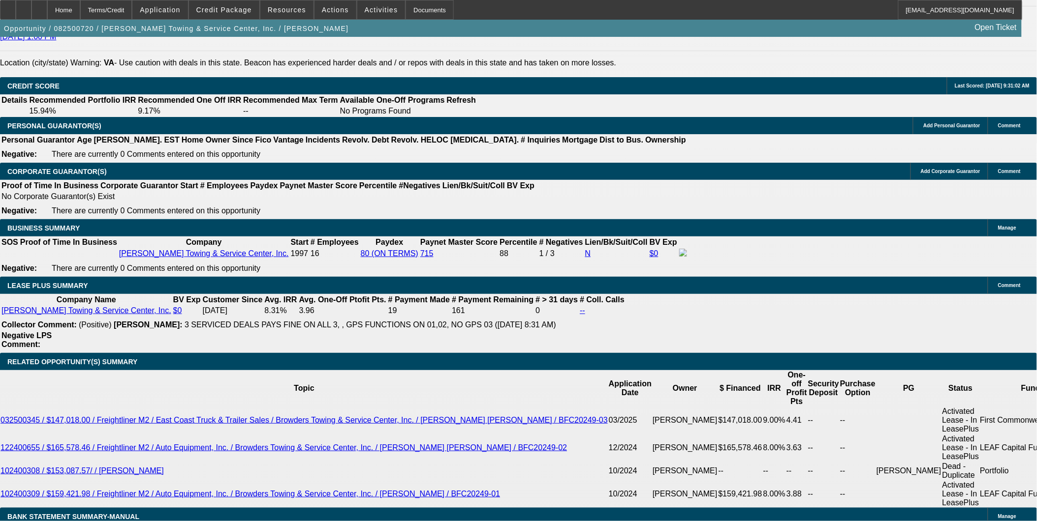
scroll to position [1366, 0]
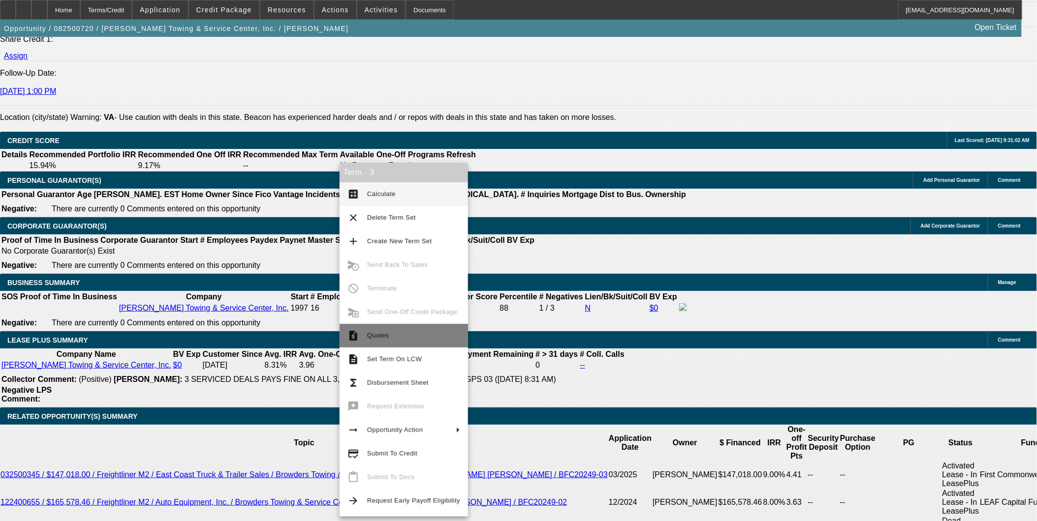
click at [411, 331] on span "Quotes" at bounding box center [413, 336] width 93 height 12
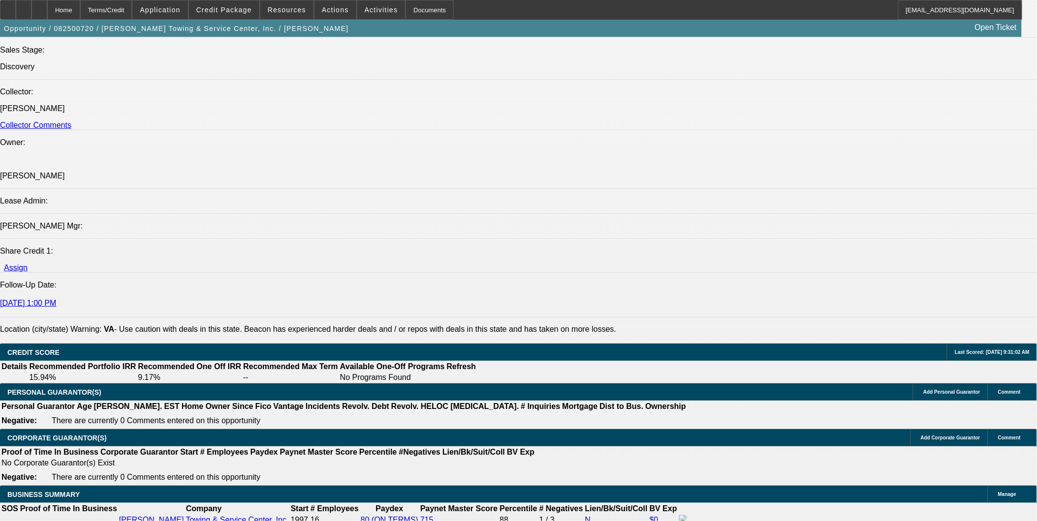
scroll to position [1093, 0]
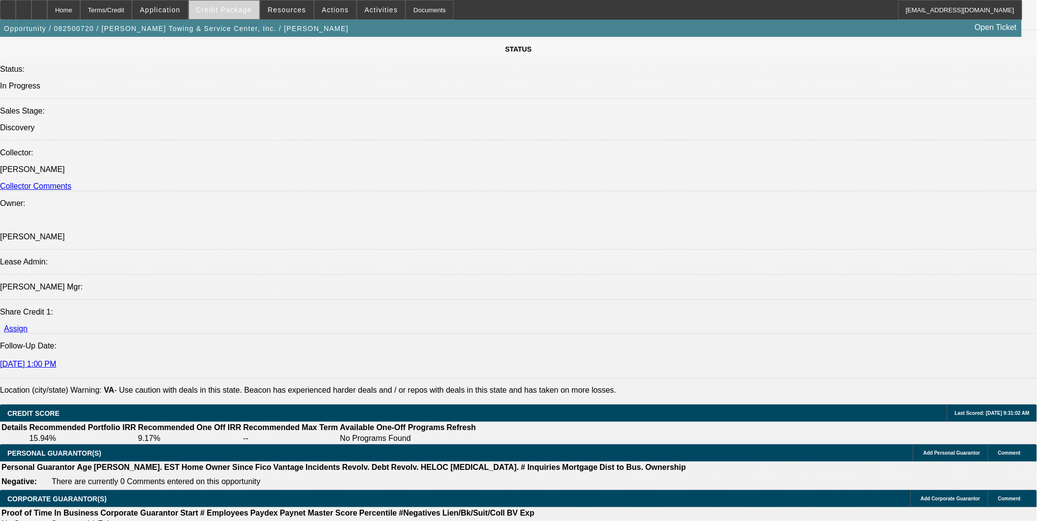
click at [244, 10] on span "Credit Package" at bounding box center [224, 10] width 56 height 8
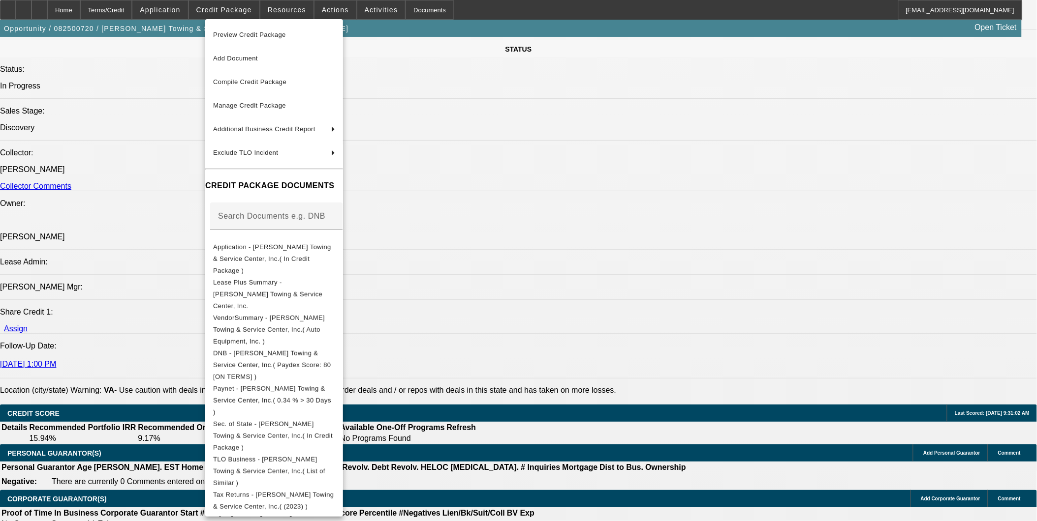
drag, startPoint x: 549, startPoint y: 438, endPoint x: 554, endPoint y: 429, distance: 10.0
click at [550, 438] on div at bounding box center [518, 260] width 1037 height 521
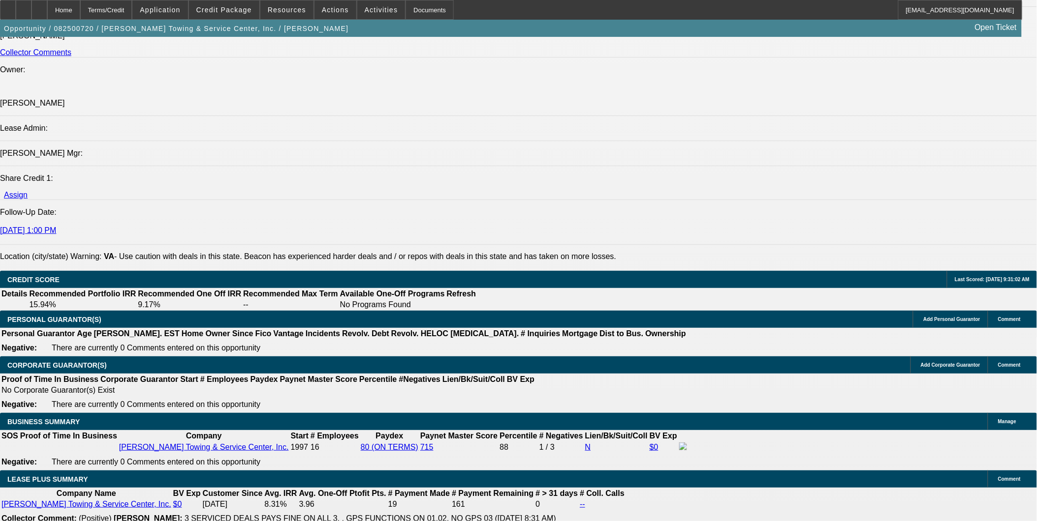
scroll to position [1257, 0]
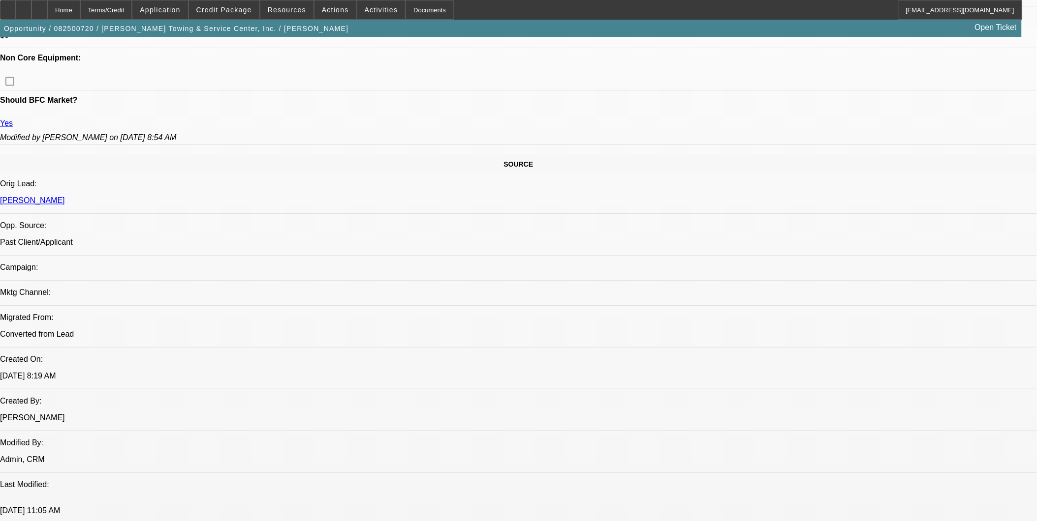
scroll to position [437, 0]
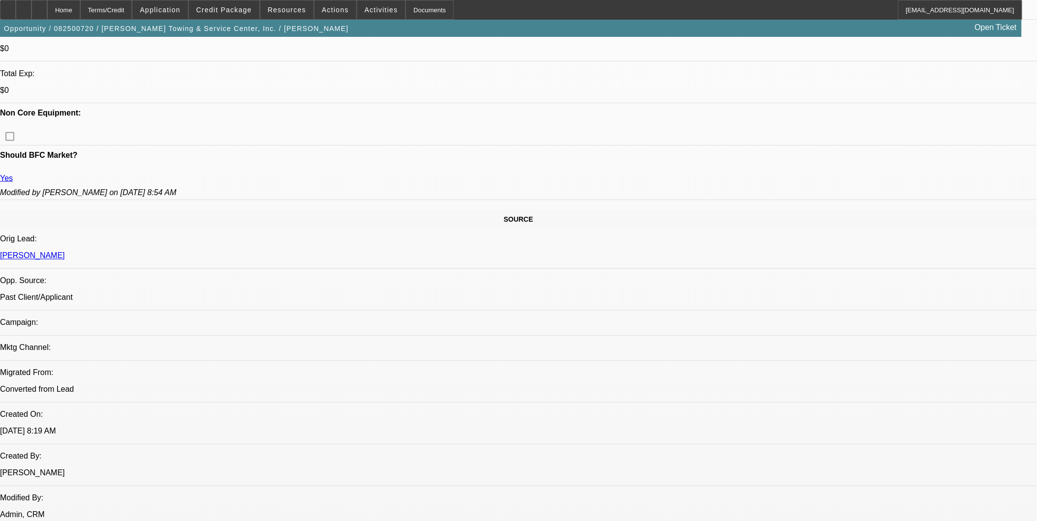
click at [248, 12] on span "Credit Package" at bounding box center [224, 10] width 56 height 8
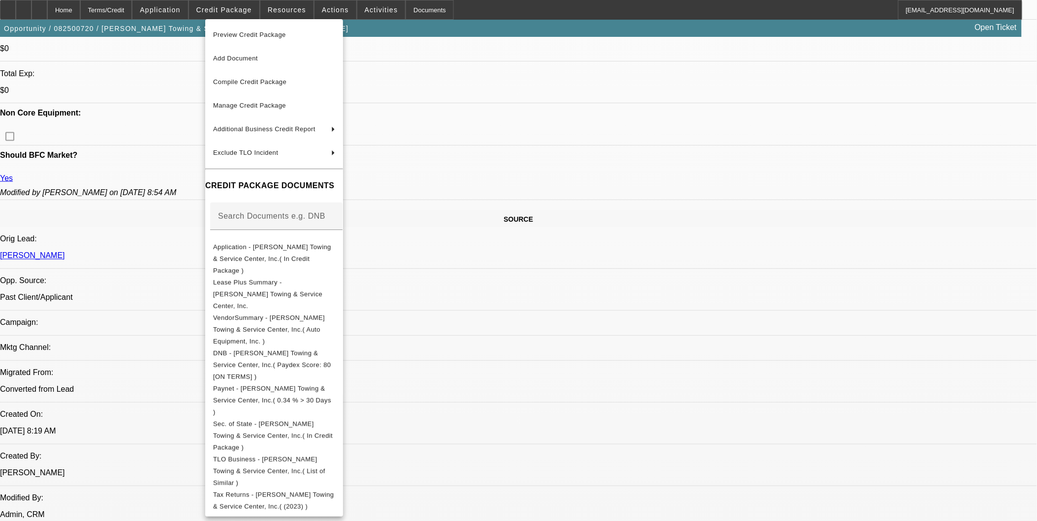
click at [581, 291] on div at bounding box center [518, 260] width 1037 height 521
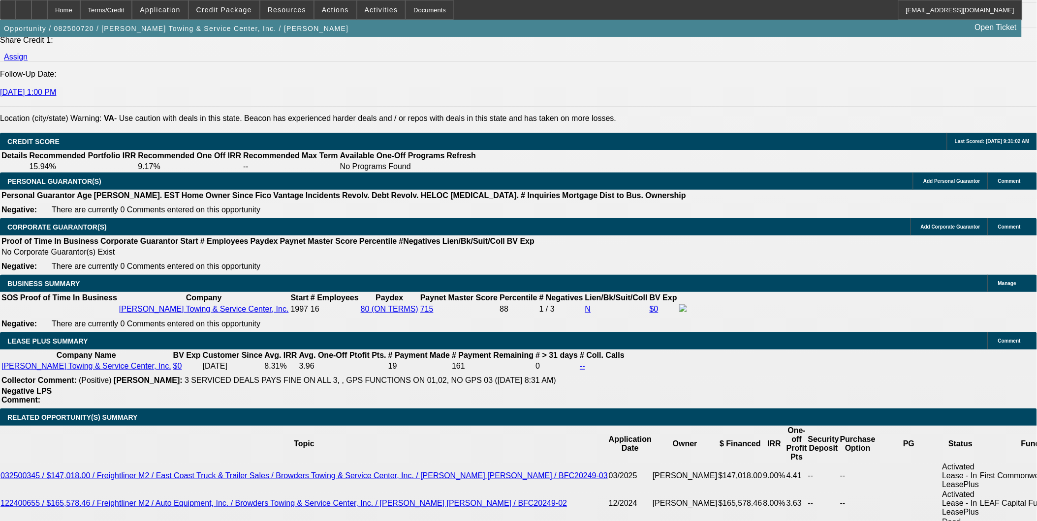
scroll to position [1366, 0]
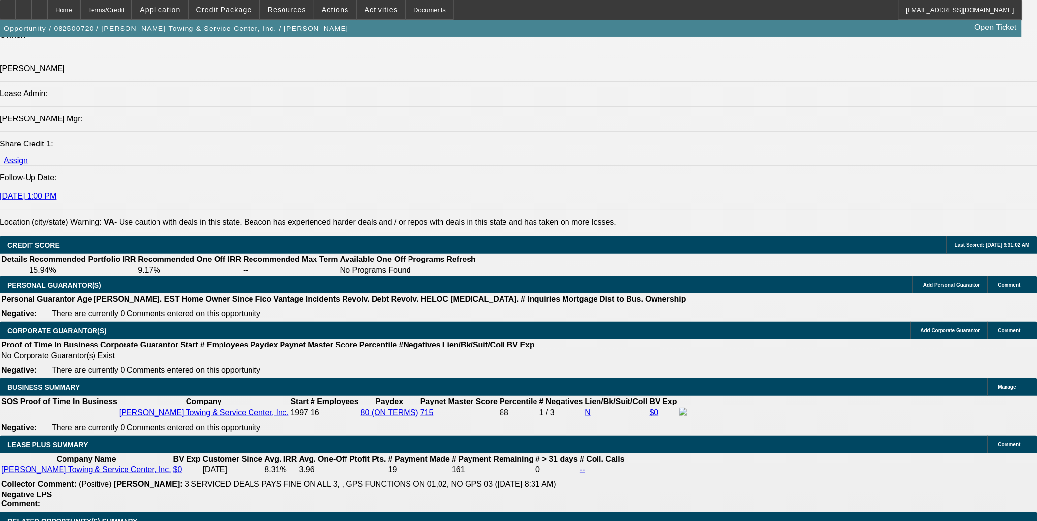
scroll to position [1257, 0]
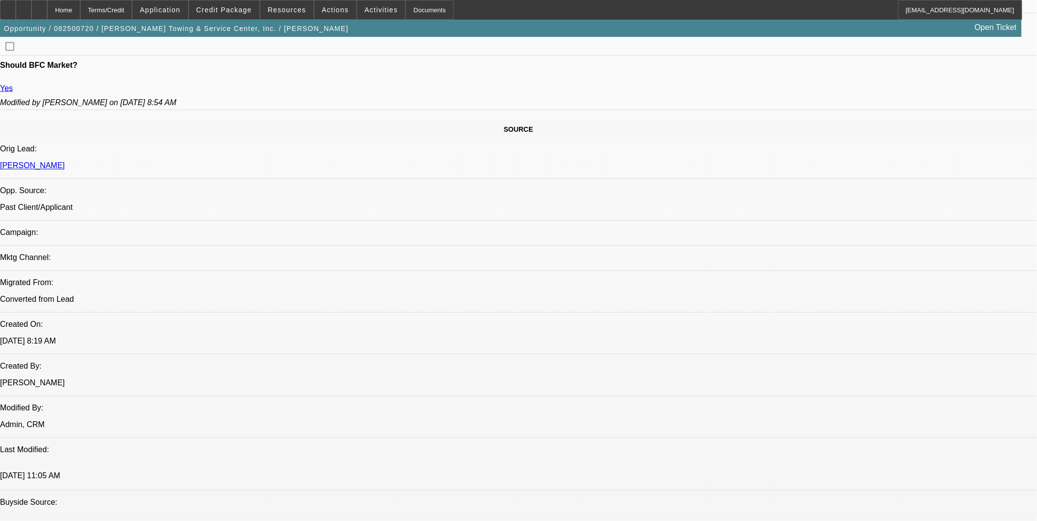
scroll to position [492, 0]
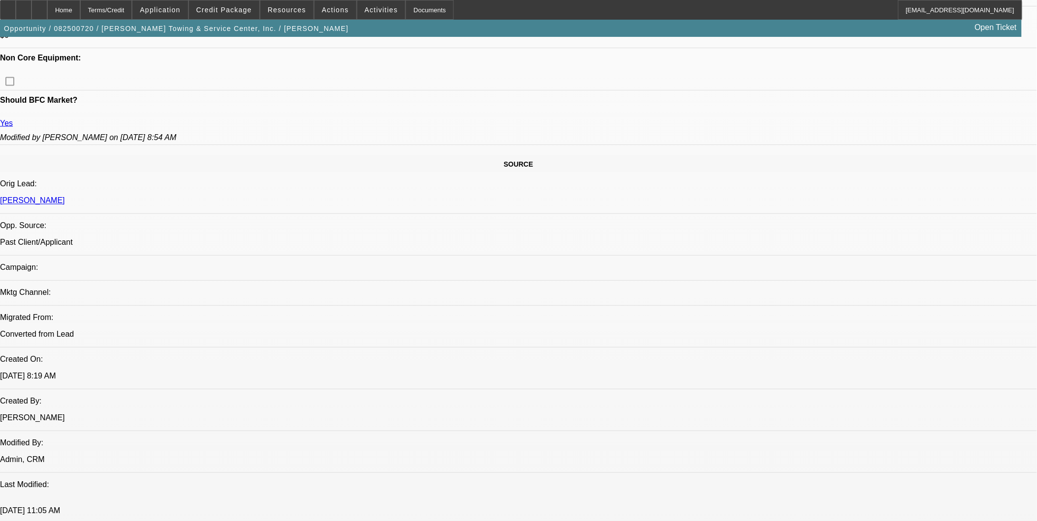
drag, startPoint x: 562, startPoint y: 313, endPoint x: 562, endPoint y: 307, distance: 5.9
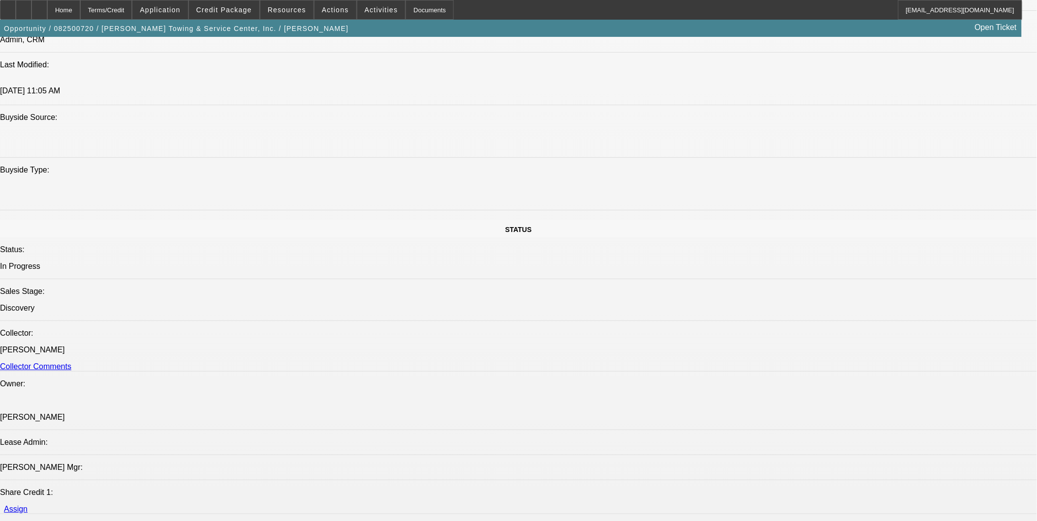
scroll to position [820, 0]
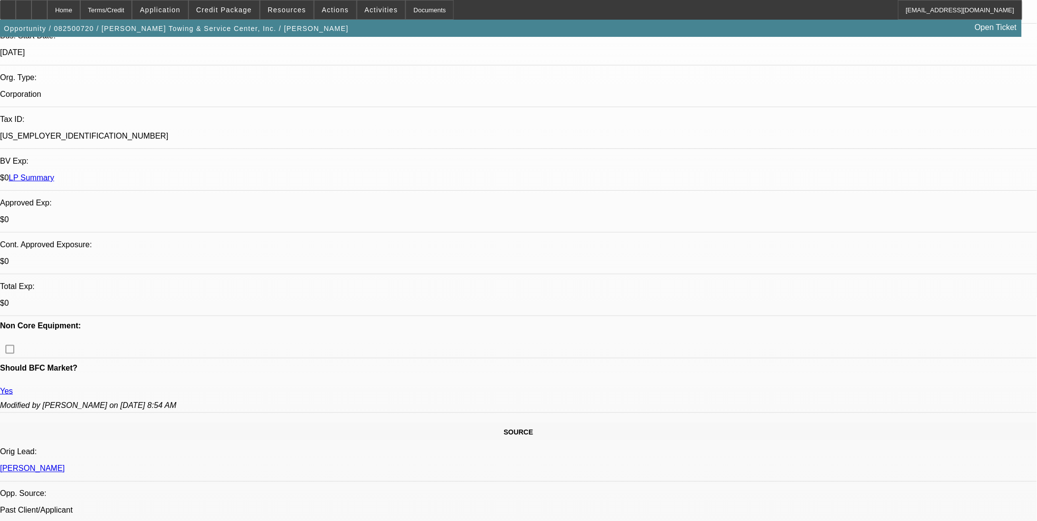
scroll to position [218, 0]
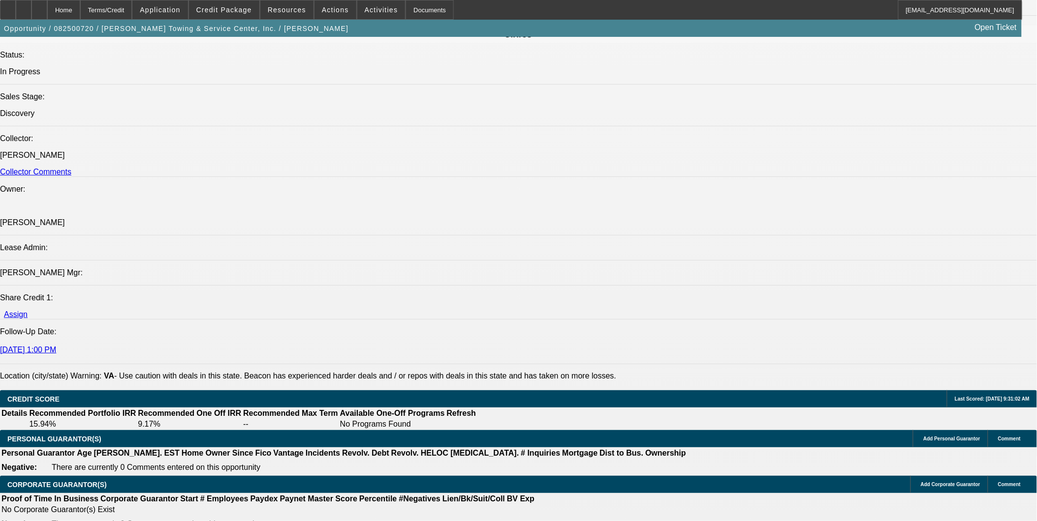
scroll to position [984, 0]
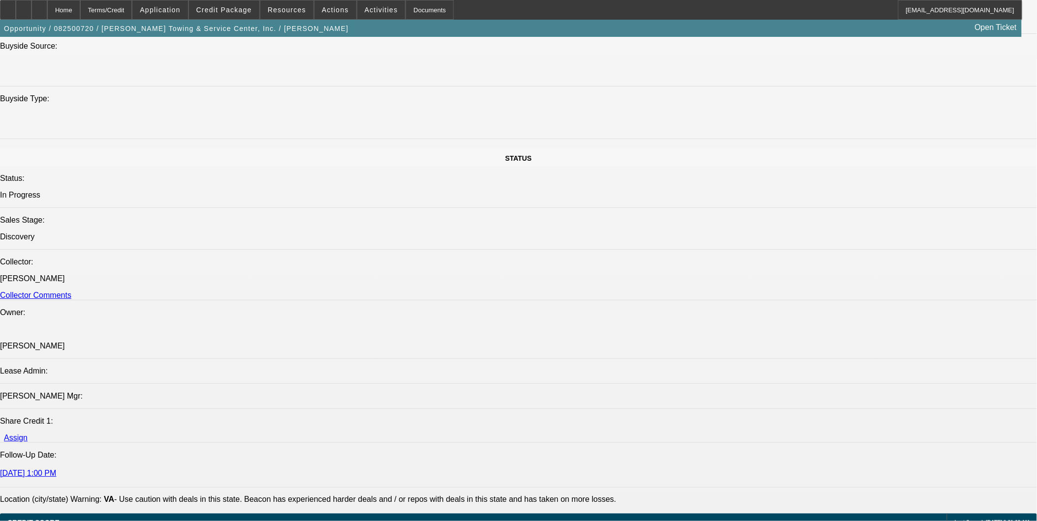
click at [47, 5] on div at bounding box center [39, 10] width 16 height 20
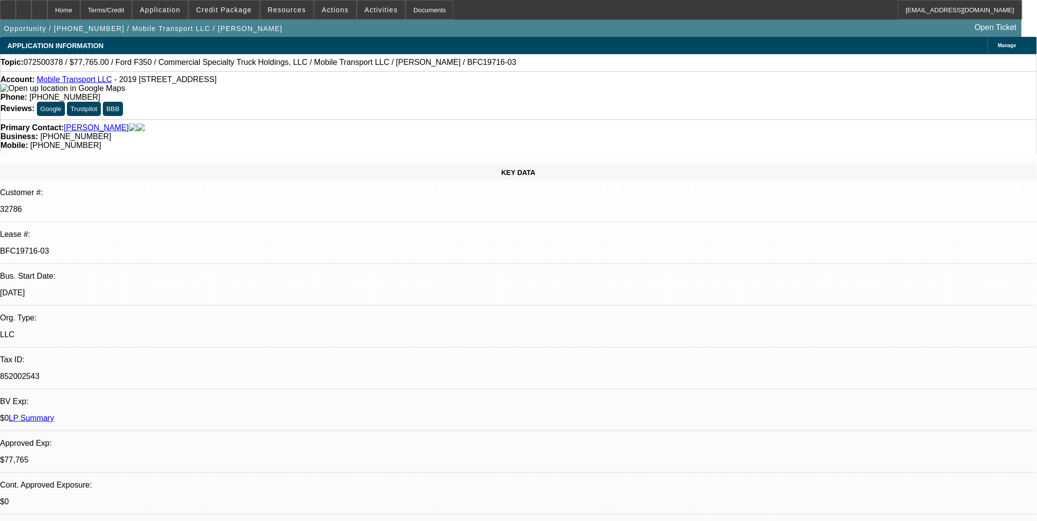
select select "0"
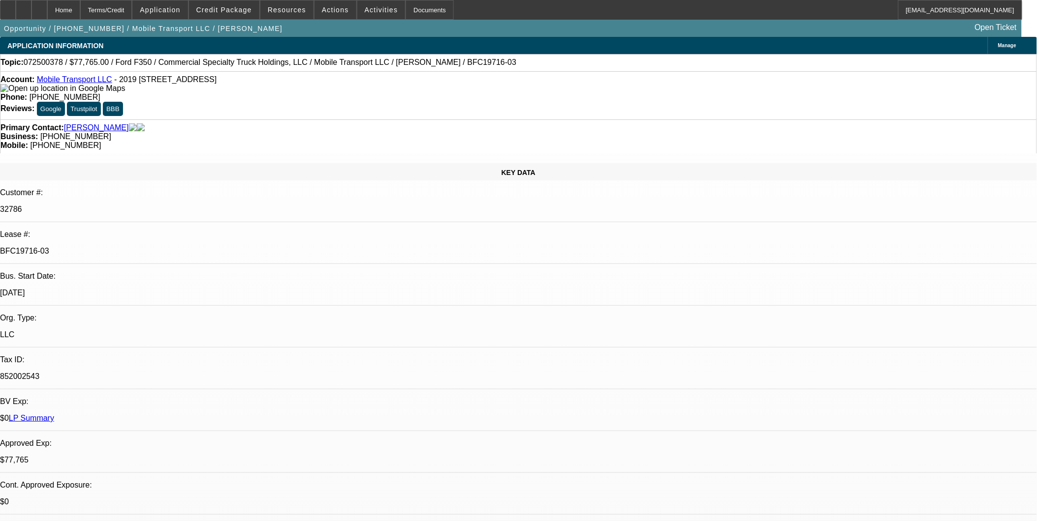
select select "0"
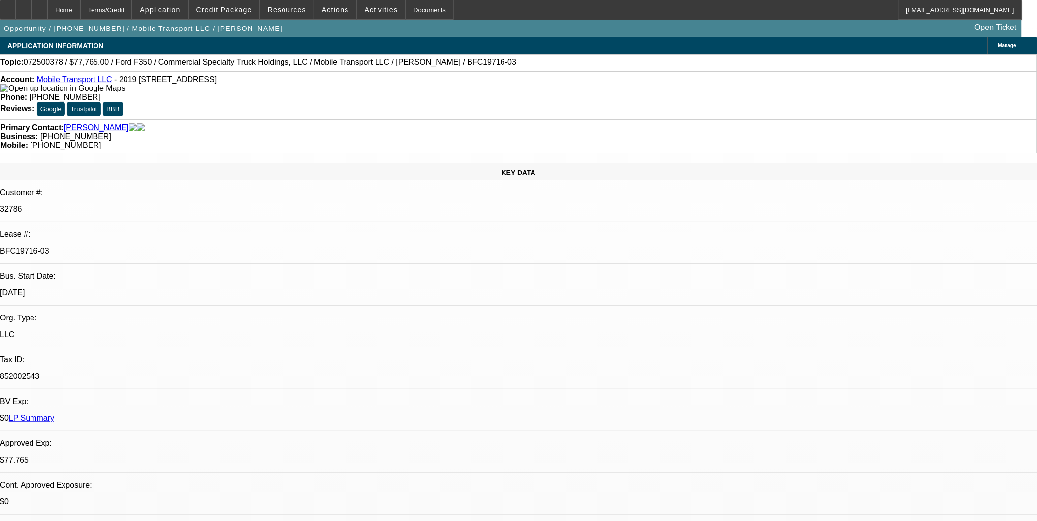
select select "0"
select select "1"
select select "2"
select select "6"
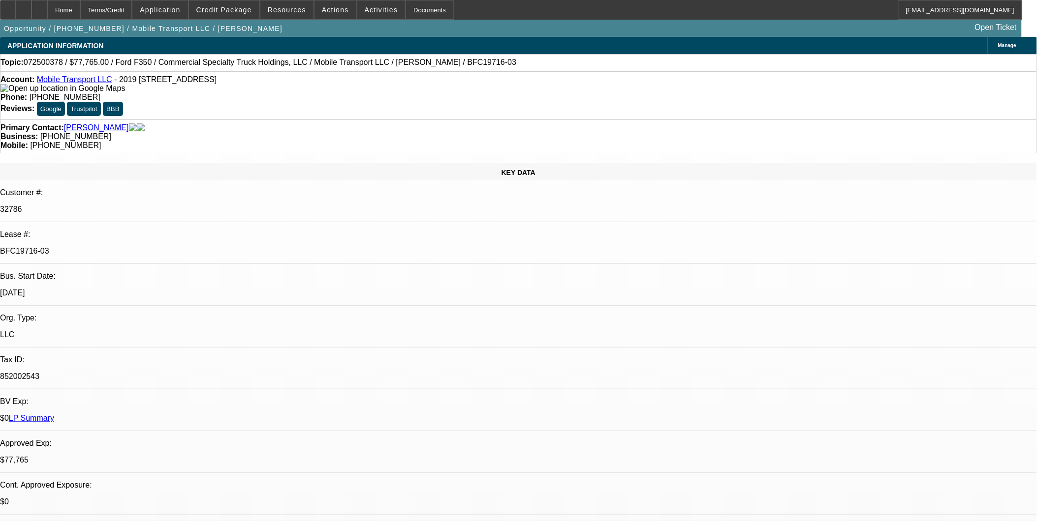
select select "1"
select select "2"
select select "6"
select select "1"
select select "2"
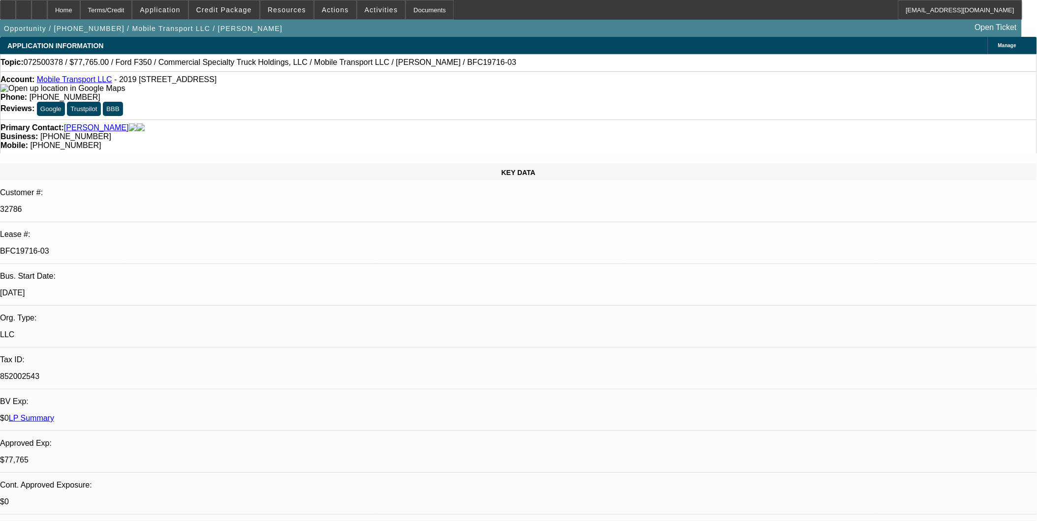
select select "6"
select select "1"
select select "2"
select select "6"
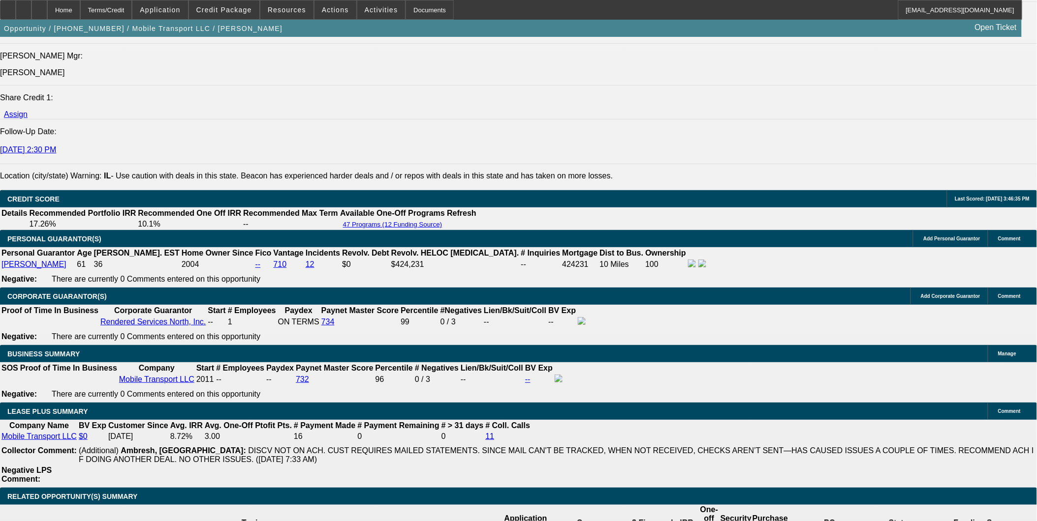
scroll to position [1421, 0]
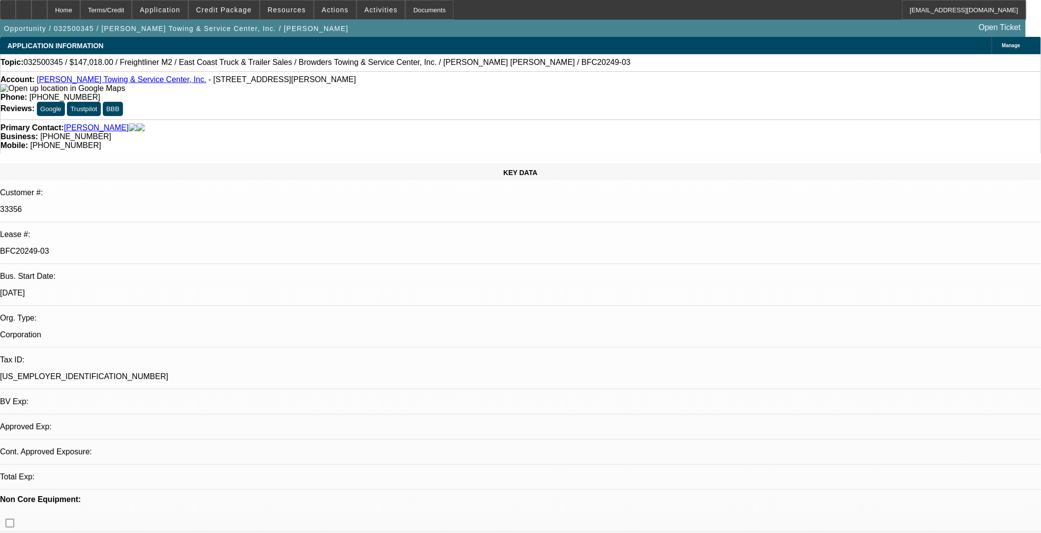
select select "0"
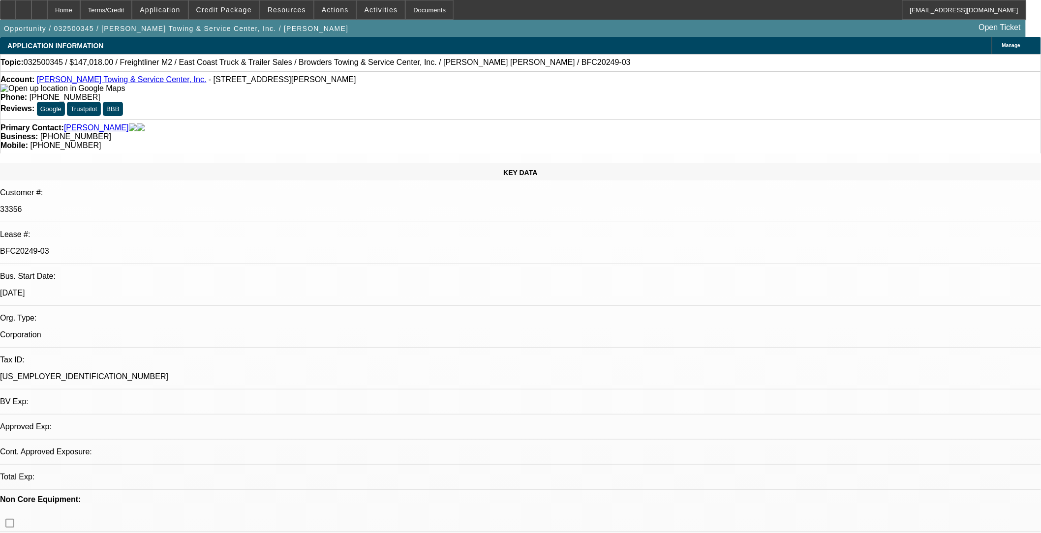
select select "0"
select select "1"
select select "2"
select select "6"
select select "1"
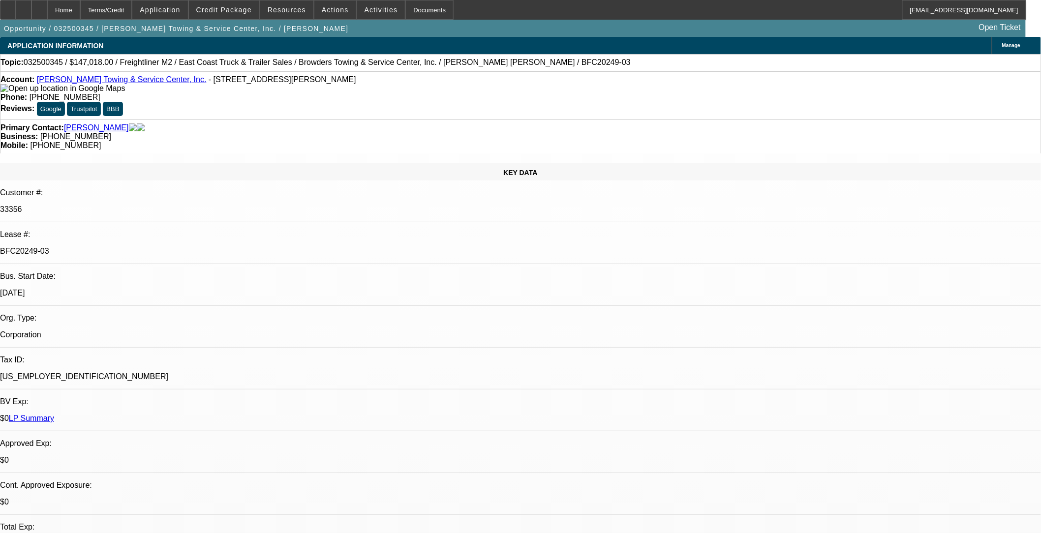
select select "2"
select select "6"
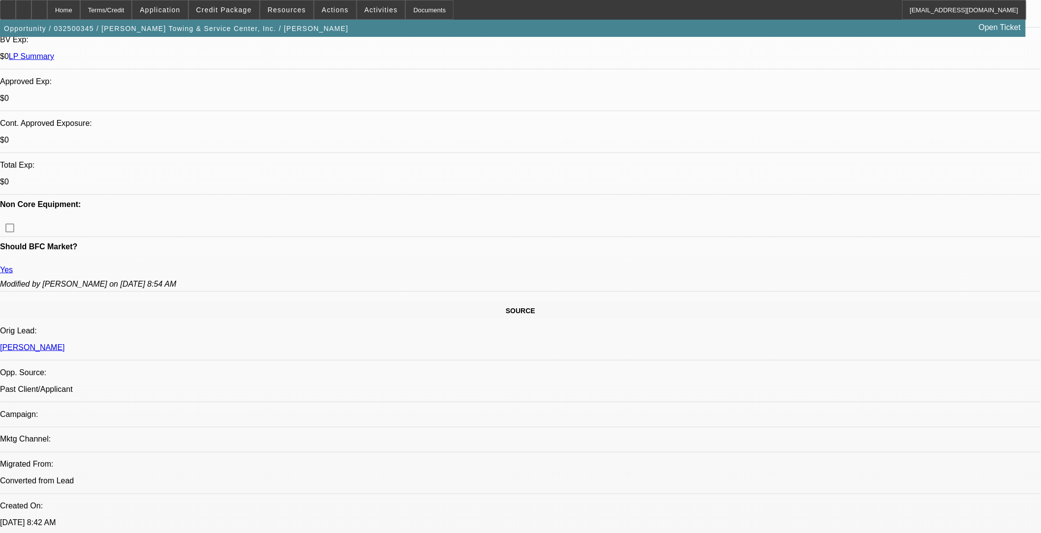
scroll to position [382, 0]
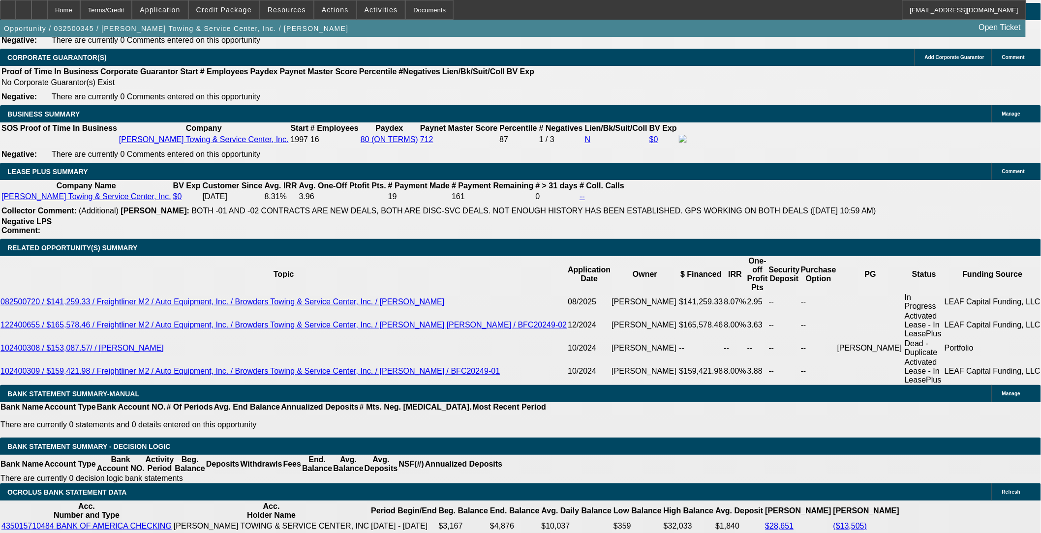
scroll to position [1530, 0]
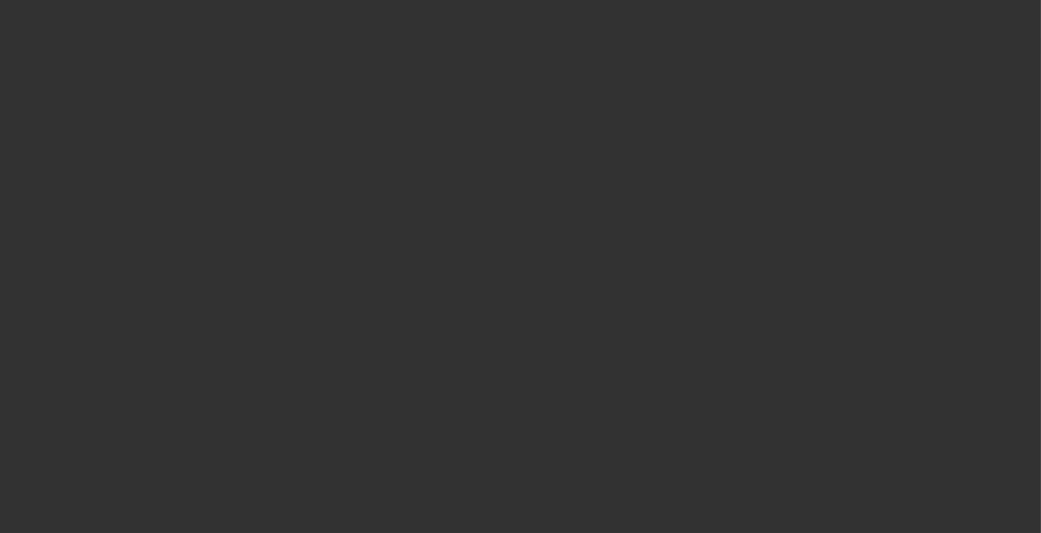
select select "0"
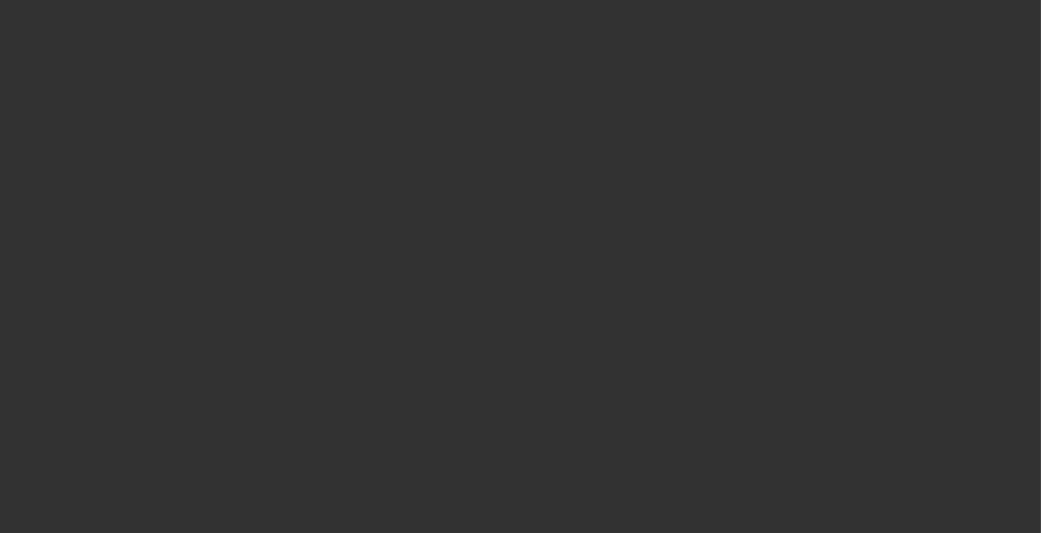
select select "0"
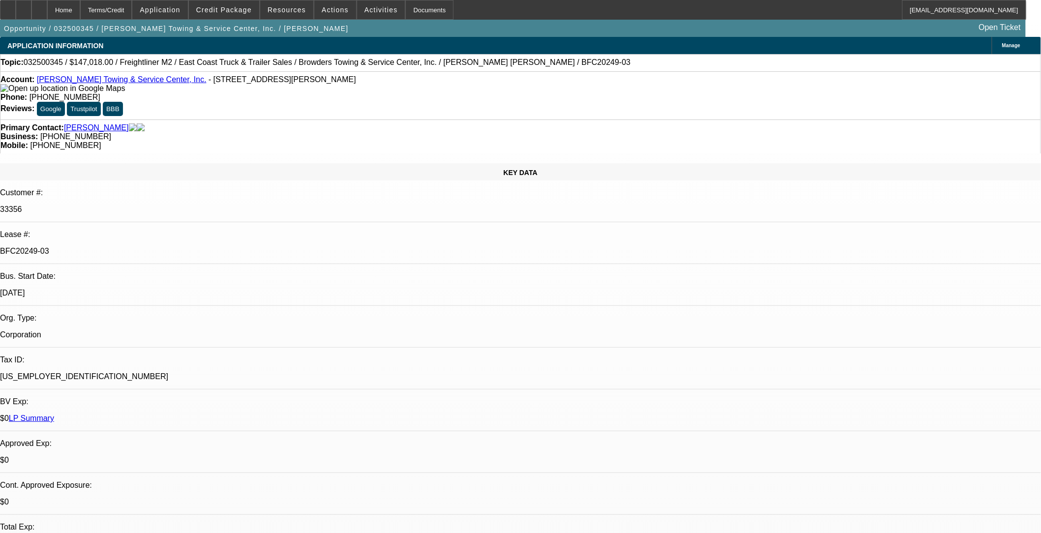
select select "1"
select select "2"
select select "6"
select select "1"
select select "2"
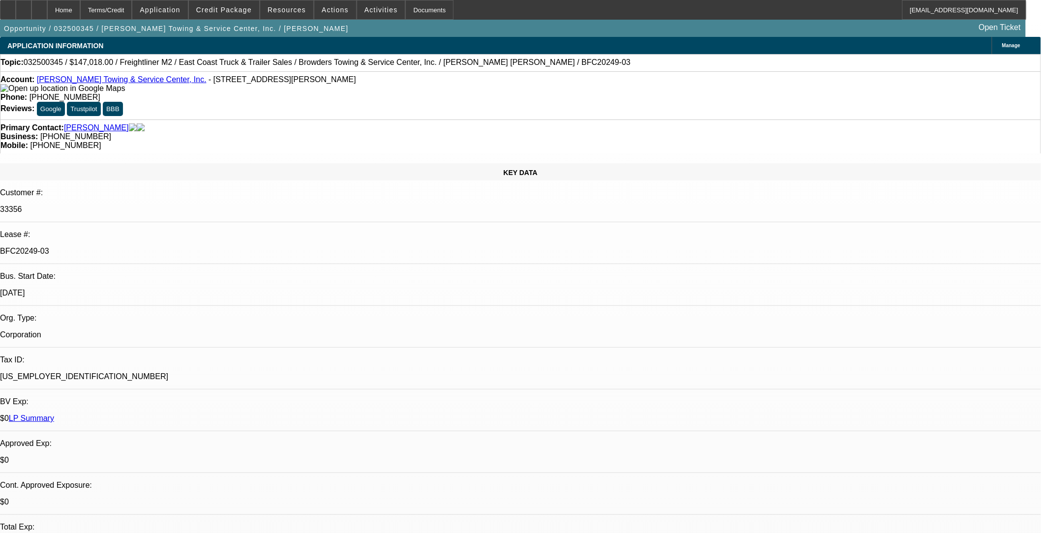
select select "6"
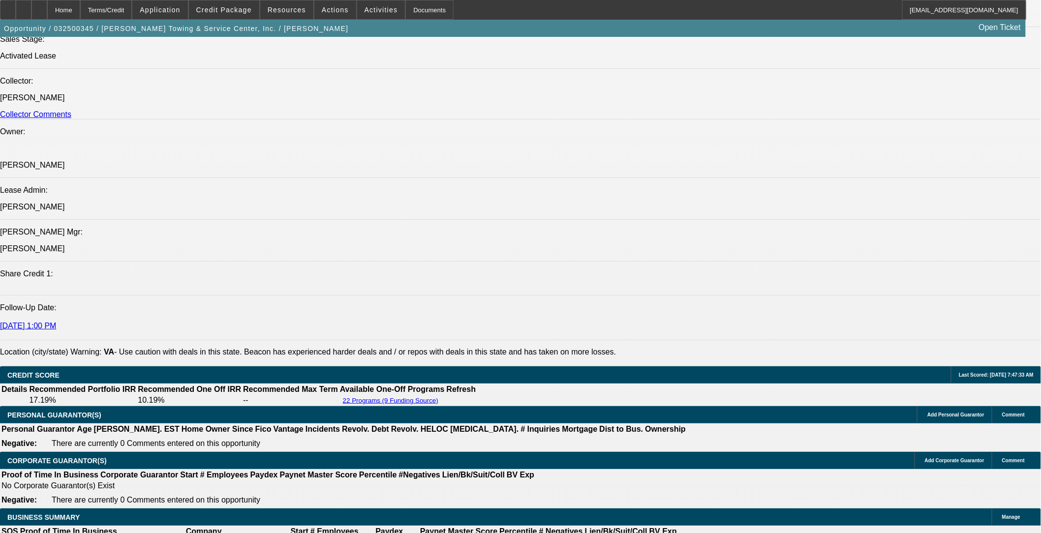
scroll to position [1034, 0]
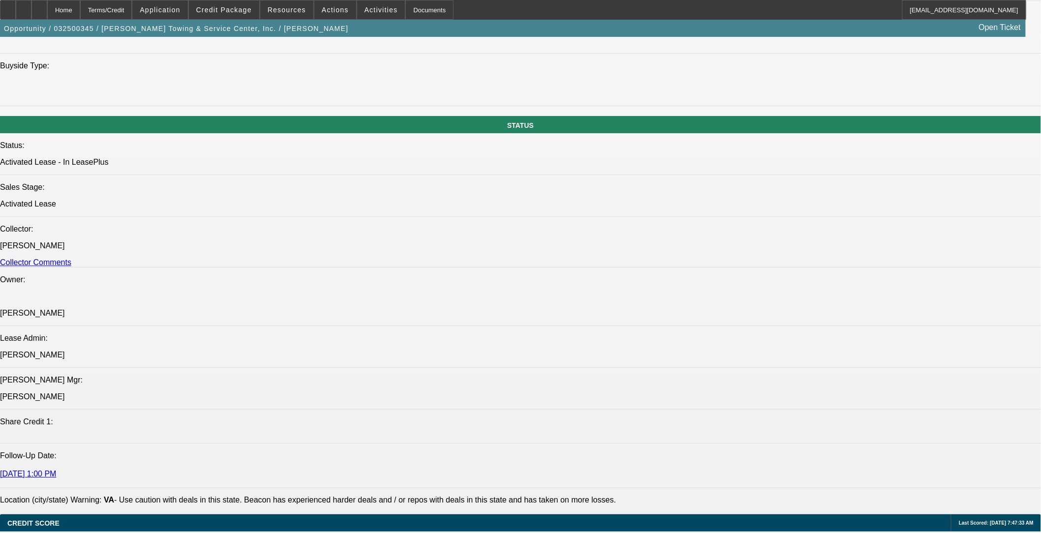
drag, startPoint x: 66, startPoint y: 455, endPoint x: 214, endPoint y: 474, distance: 148.8
copy span "Browder's Towing has been around for more than 20 years, and they have 17 truck…"
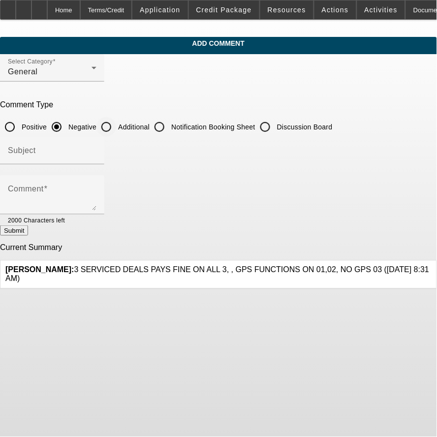
click at [116, 123] on input "Additional" at bounding box center [106, 127] width 20 height 20
radio input "true"
click at [96, 149] on input "Subject" at bounding box center [52, 155] width 89 height 12
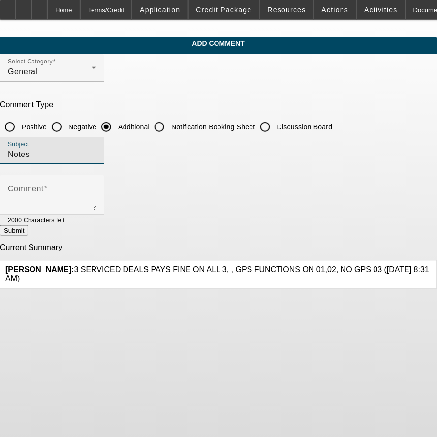
type input "Notes"
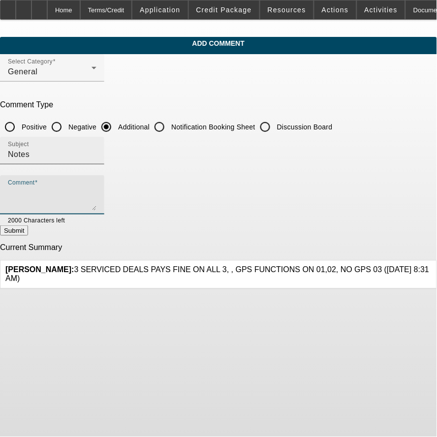
paste textarea "[PERSON_NAME] Towing has been since [DATE] but they incorporated in [DATE]. The…"
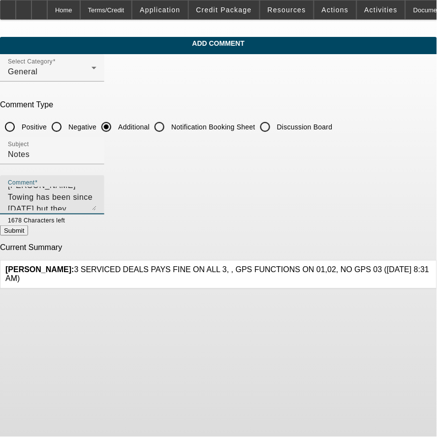
scroll to position [12, 0]
type textarea "[PERSON_NAME] Towing has been since [DATE] but they incorporated in [DATE]. The…"
click at [28, 231] on button "Submit" at bounding box center [14, 230] width 28 height 10
radio input "true"
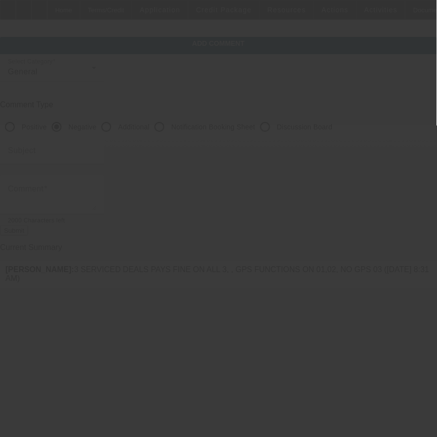
scroll to position [0, 0]
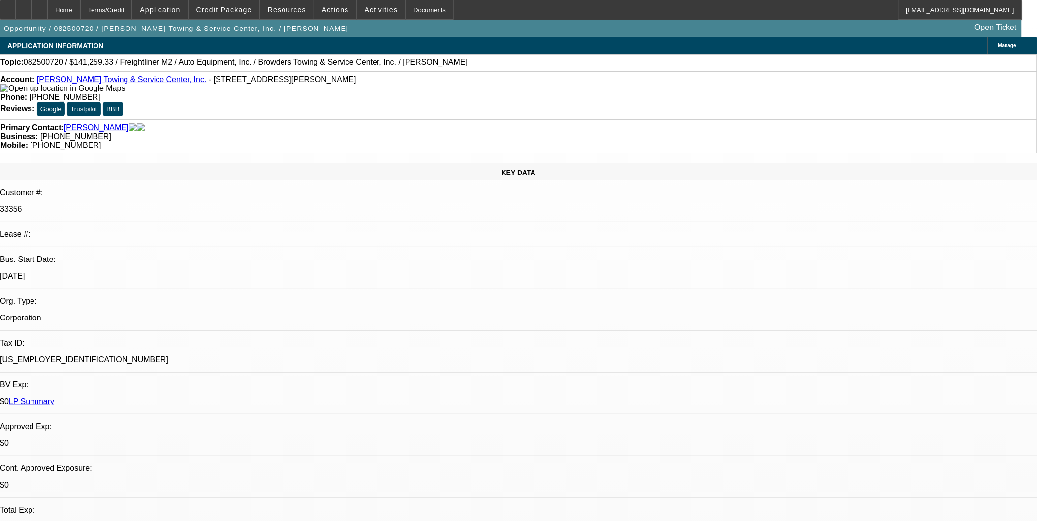
select select "0"
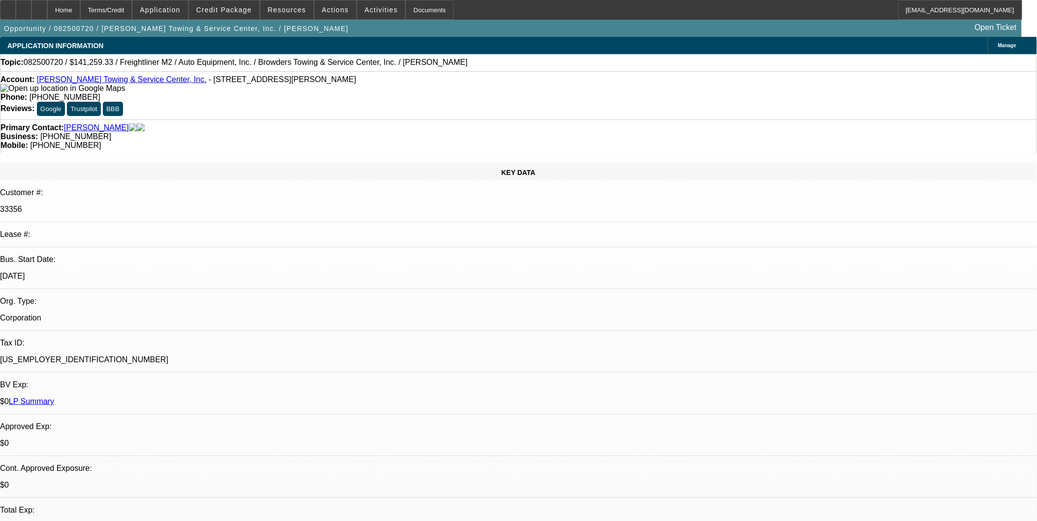
select select "0"
select select "1"
select select "2"
select select "6"
select select "1"
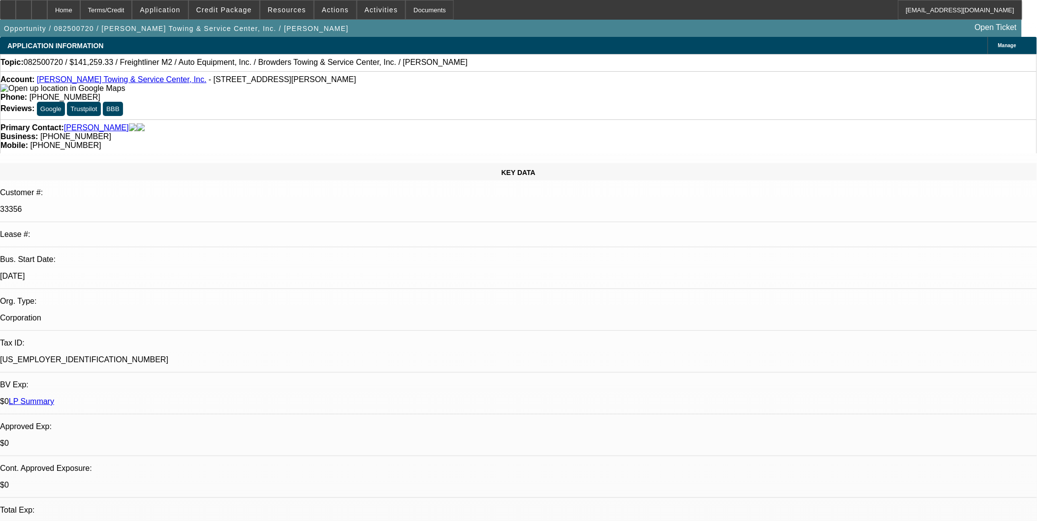
select select "2"
select select "6"
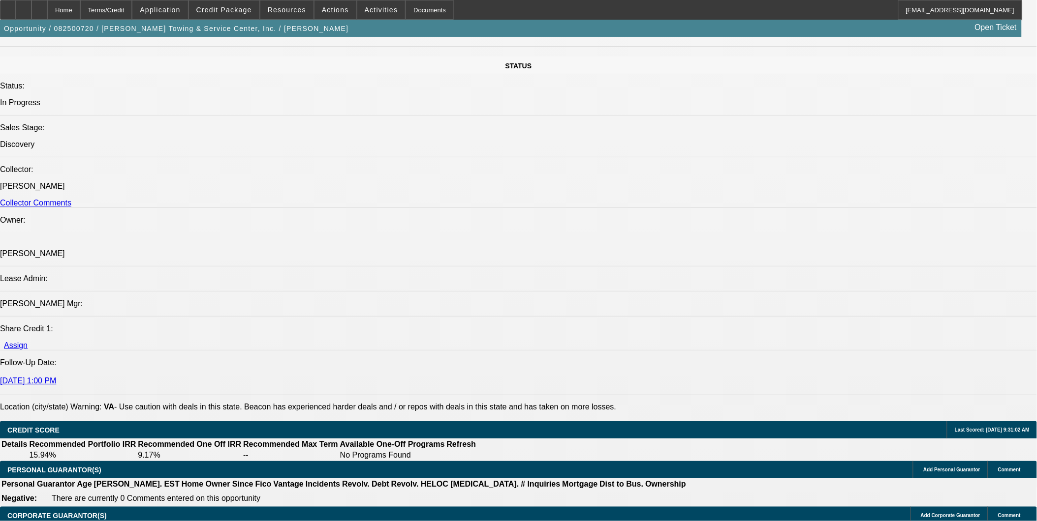
scroll to position [1202, 0]
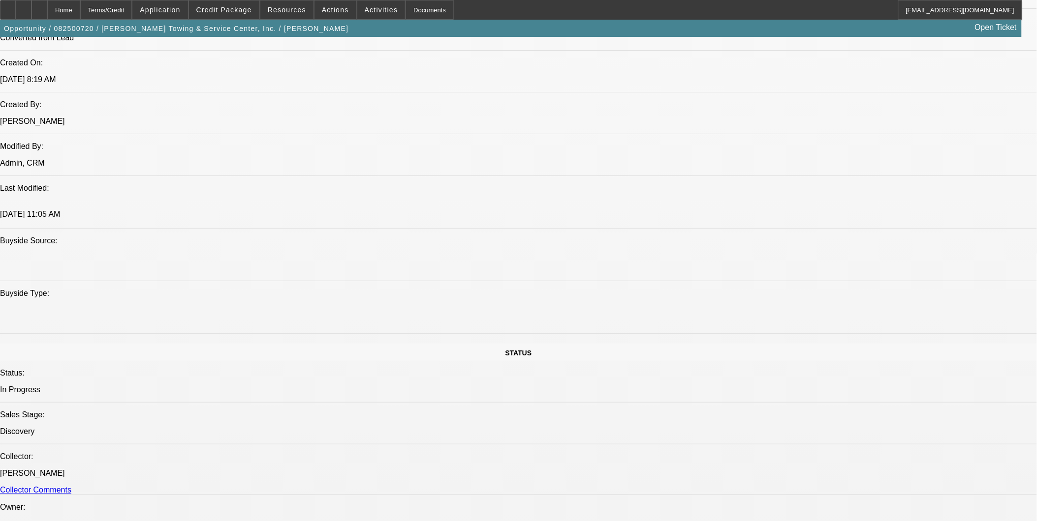
scroll to position [765, 0]
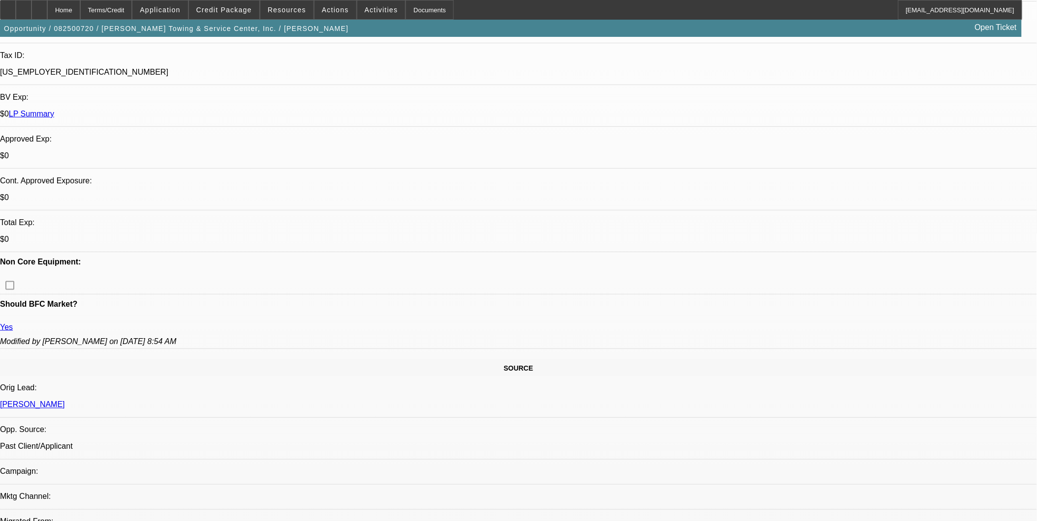
scroll to position [273, 0]
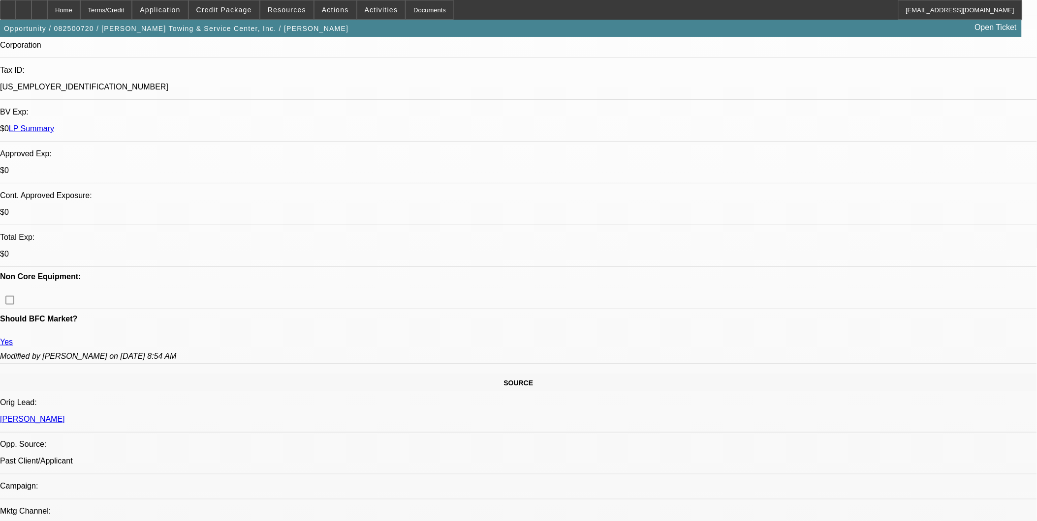
drag, startPoint x: 703, startPoint y: 278, endPoint x: 914, endPoint y: 306, distance: 213.4
copy div "[PERSON_NAME] Towing has been since [DATE] but they incorporated in [DATE]. The…"
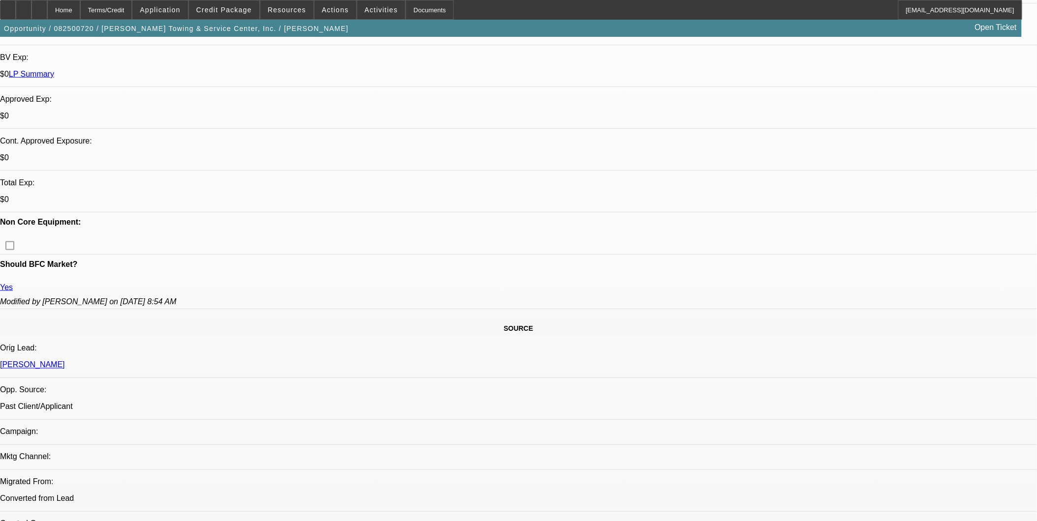
drag, startPoint x: 892, startPoint y: 341, endPoint x: 749, endPoint y: 412, distance: 160.0
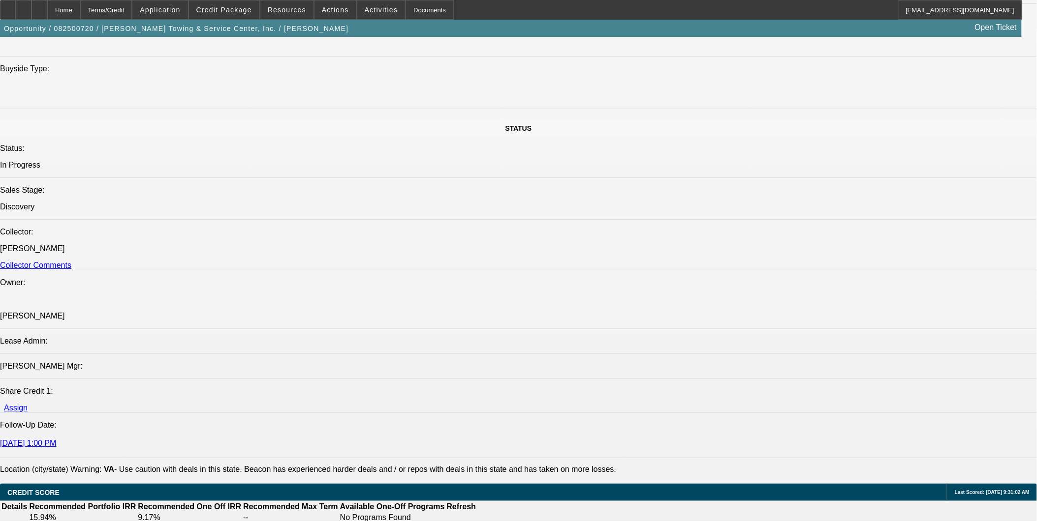
scroll to position [1148, 0]
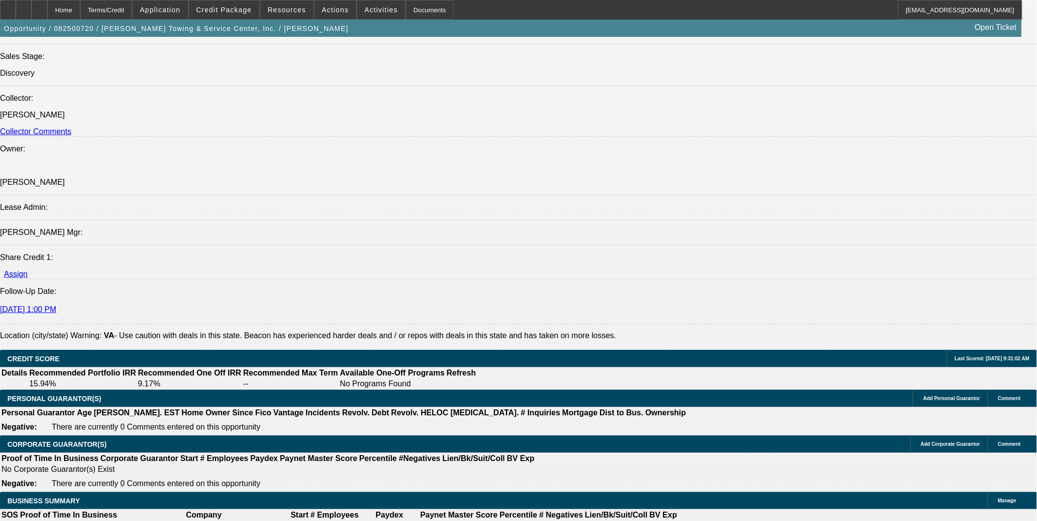
click at [215, 14] on span at bounding box center [224, 10] width 70 height 24
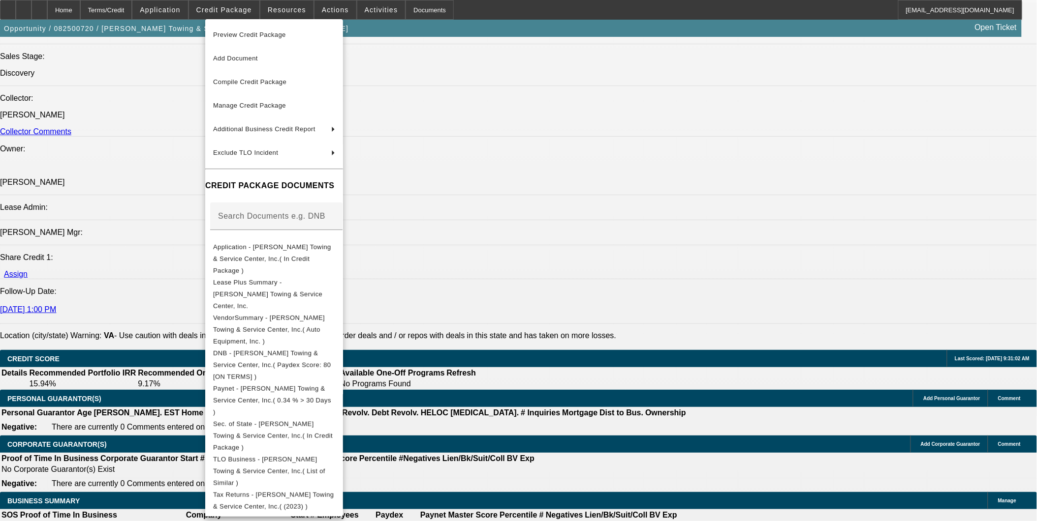
click at [510, 360] on div at bounding box center [518, 260] width 1037 height 521
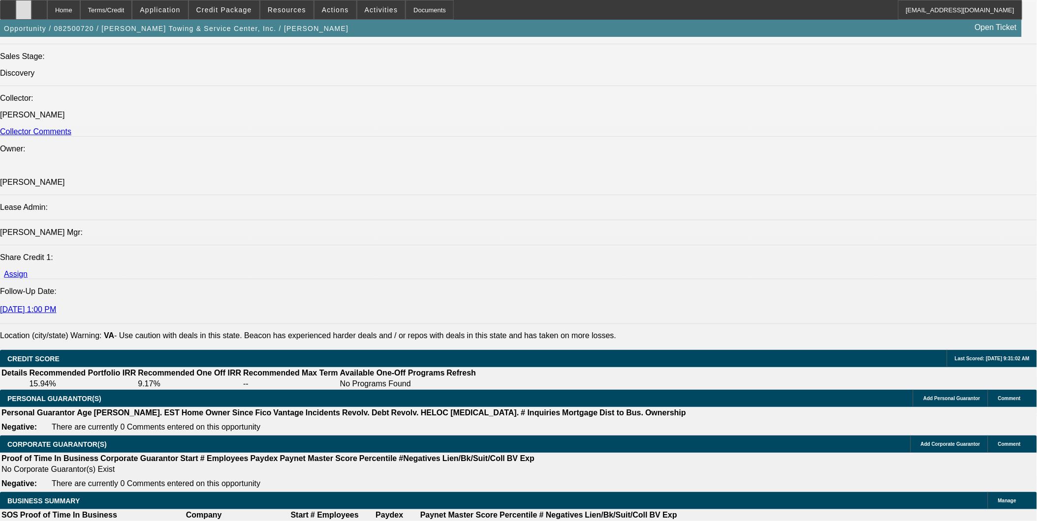
click at [30, 8] on div at bounding box center [24, 10] width 16 height 20
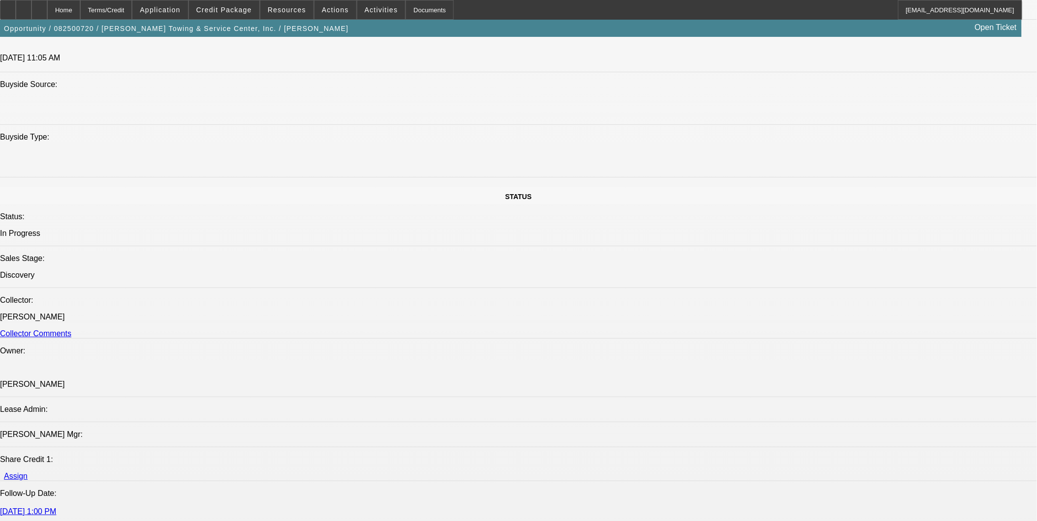
scroll to position [820, 0]
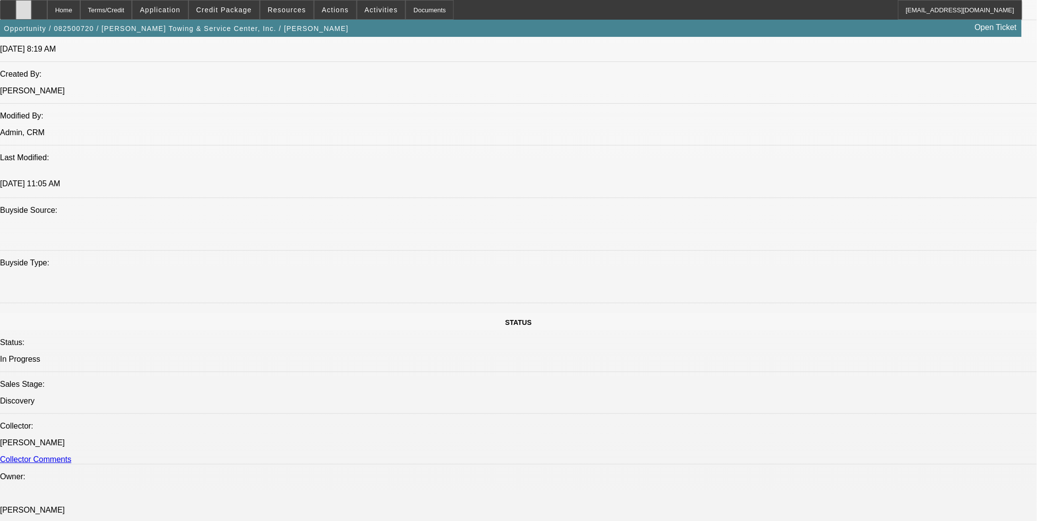
click at [31, 11] on div at bounding box center [24, 10] width 16 height 20
click at [47, 15] on div at bounding box center [39, 10] width 16 height 20
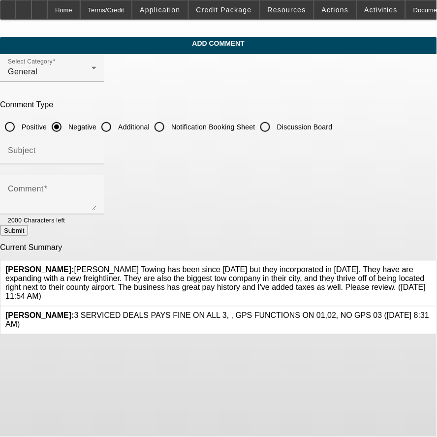
click at [431, 266] on icon at bounding box center [431, 266] width 0 height 0
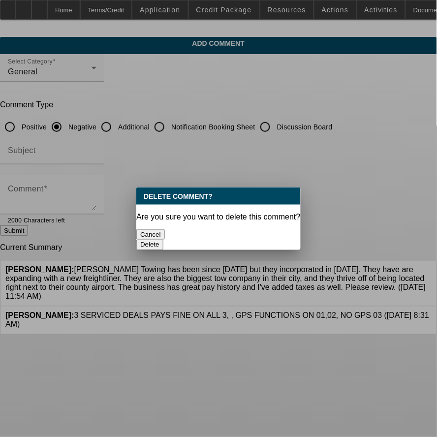
click at [163, 240] on button "Delete" at bounding box center [149, 245] width 27 height 10
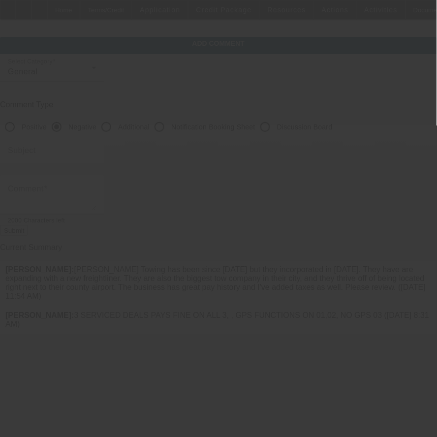
click at [74, 140] on div at bounding box center [218, 218] width 437 height 437
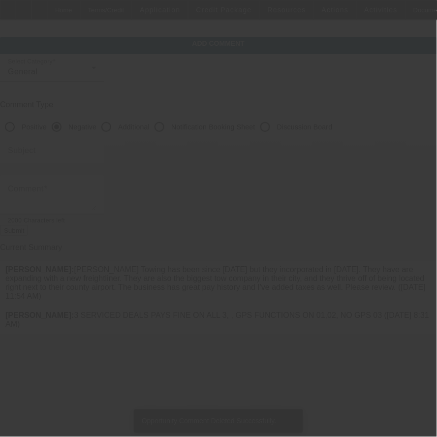
click at [36, 148] on mat-label "Subject" at bounding box center [22, 150] width 28 height 8
click at [74, 149] on input "Subject" at bounding box center [52, 155] width 89 height 12
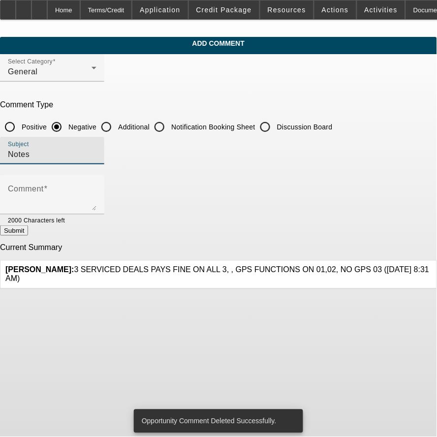
type input "Notes"
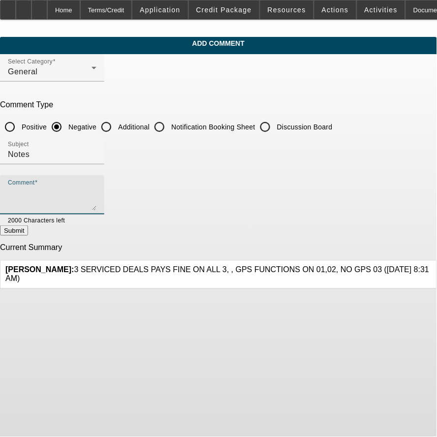
paste textarea "[PERSON_NAME] Towing has been since [DATE] but they incorporated in [DATE]. The…"
type textarea "[PERSON_NAME] Towing has been since [DATE] but they incorporated in [DATE]. The…"
click at [28, 232] on button "Submit" at bounding box center [14, 230] width 28 height 10
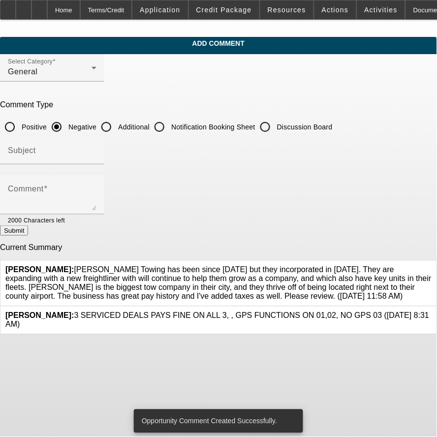
click at [431, 266] on icon at bounding box center [431, 266] width 0 height 0
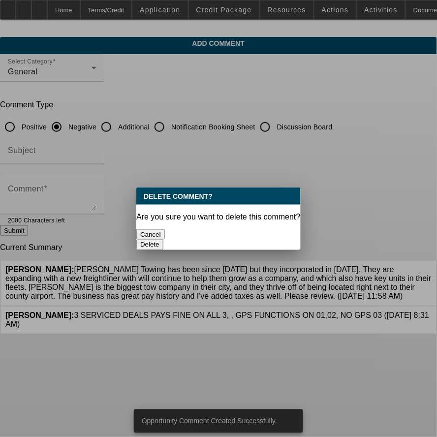
click at [163, 240] on button "Delete" at bounding box center [149, 245] width 27 height 10
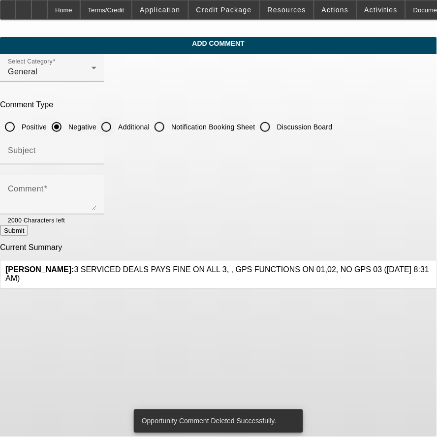
click at [116, 126] on input "Additional" at bounding box center [106, 127] width 20 height 20
radio input "true"
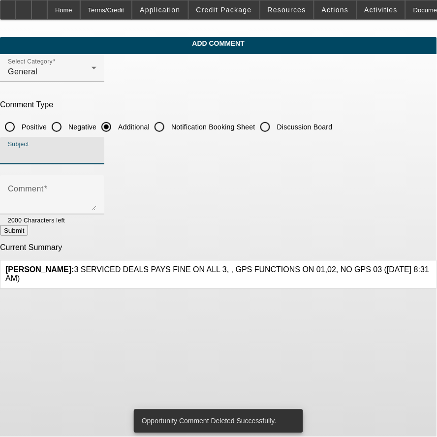
click at [96, 153] on input "Subject" at bounding box center [52, 155] width 89 height 12
type input "N"
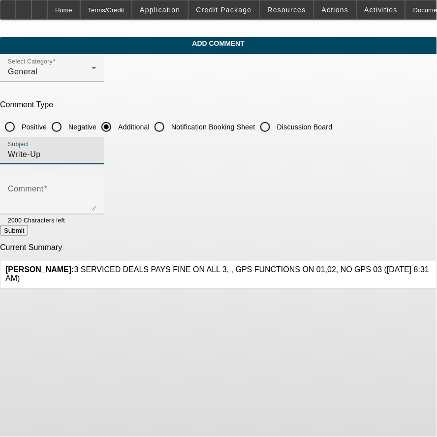
type input "Write-Up"
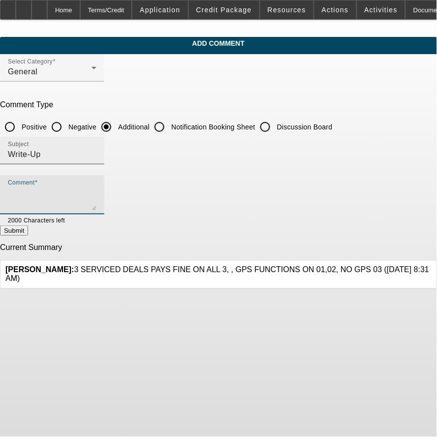
paste textarea "[PERSON_NAME] Towing has been since [DATE] but they incorporated in [DATE]. The…"
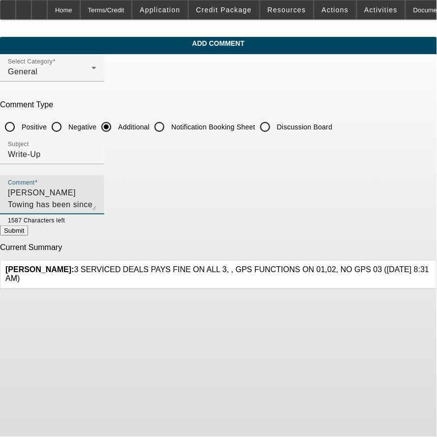
type textarea "[PERSON_NAME] Towing has been since [DATE] but they incorporated in [DATE]. The…"
click at [28, 232] on button "Submit" at bounding box center [14, 230] width 28 height 10
radio input "true"
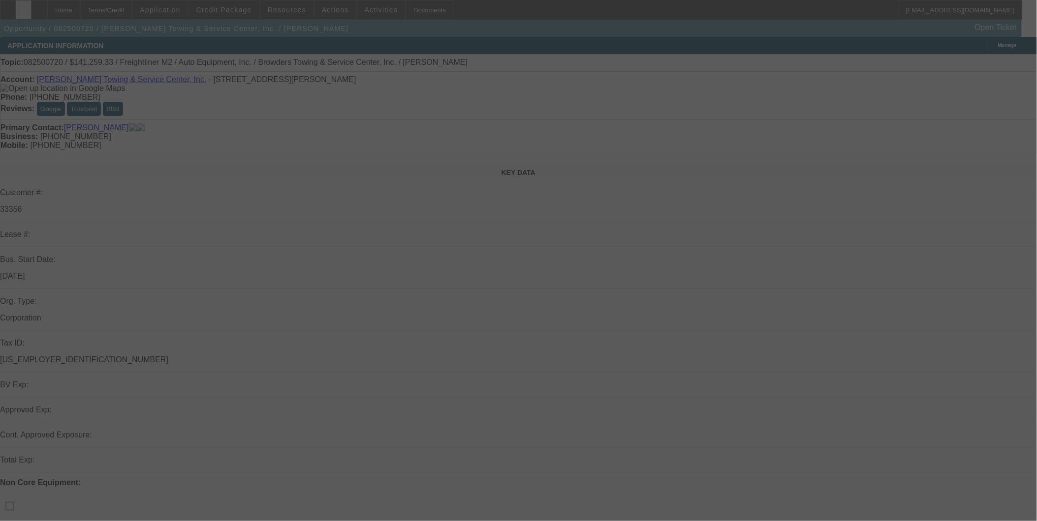
select select "0"
select select "2"
select select "0"
select select "6"
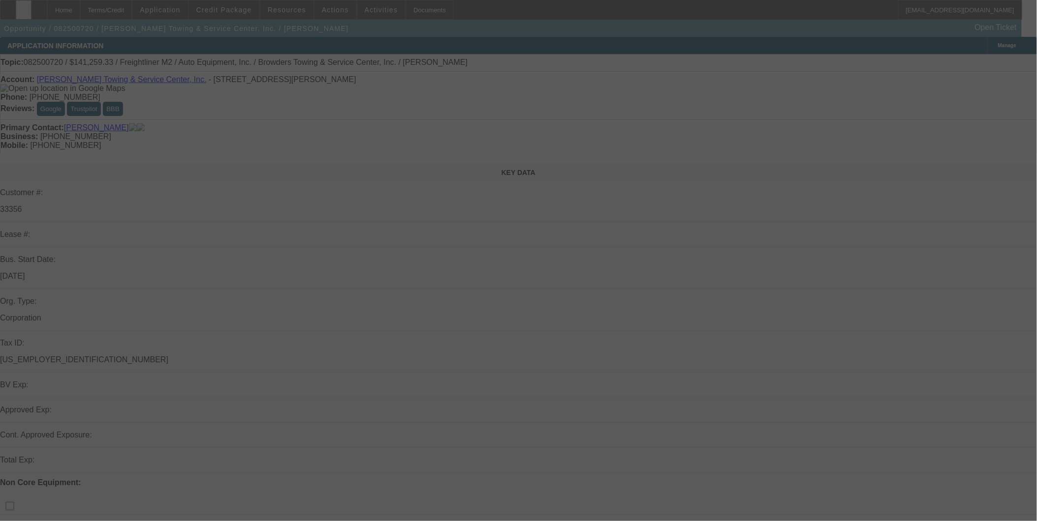
select select "0"
select select "2"
select select "0"
select select "6"
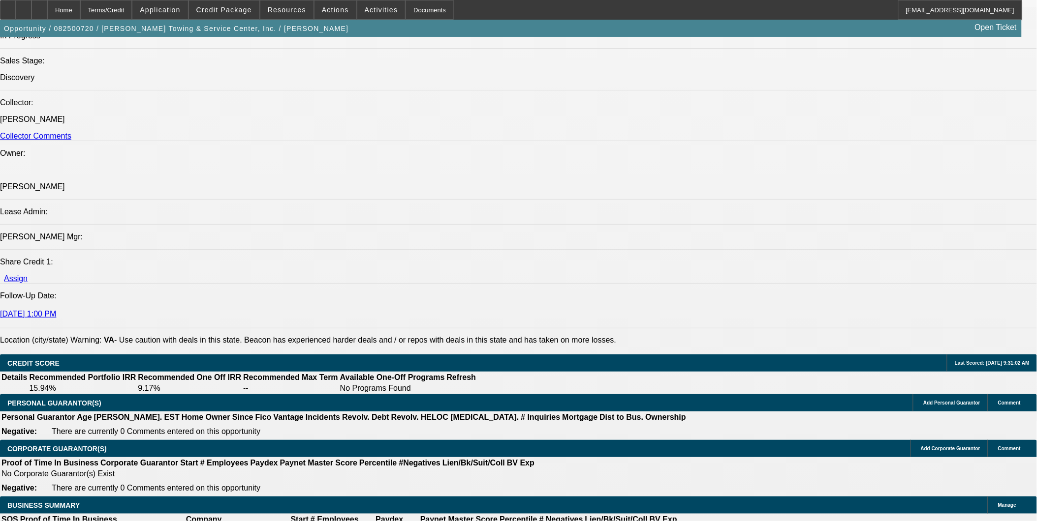
scroll to position [1257, 0]
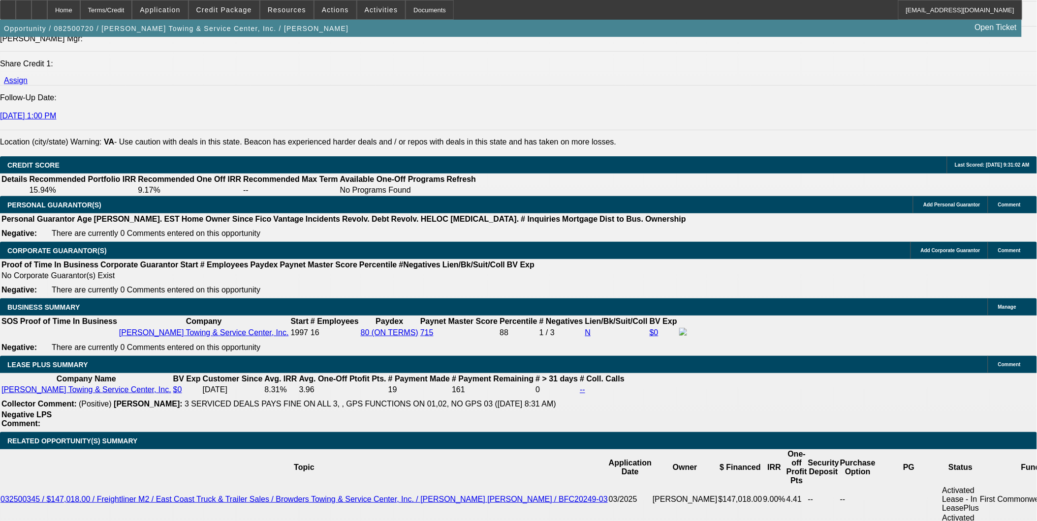
scroll to position [1366, 0]
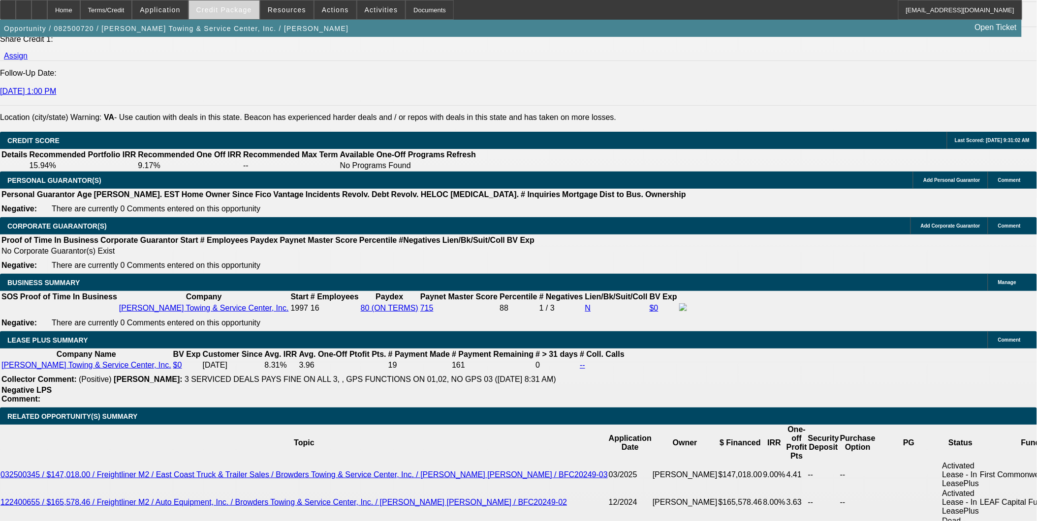
click at [247, 8] on span "Credit Package" at bounding box center [224, 10] width 56 height 8
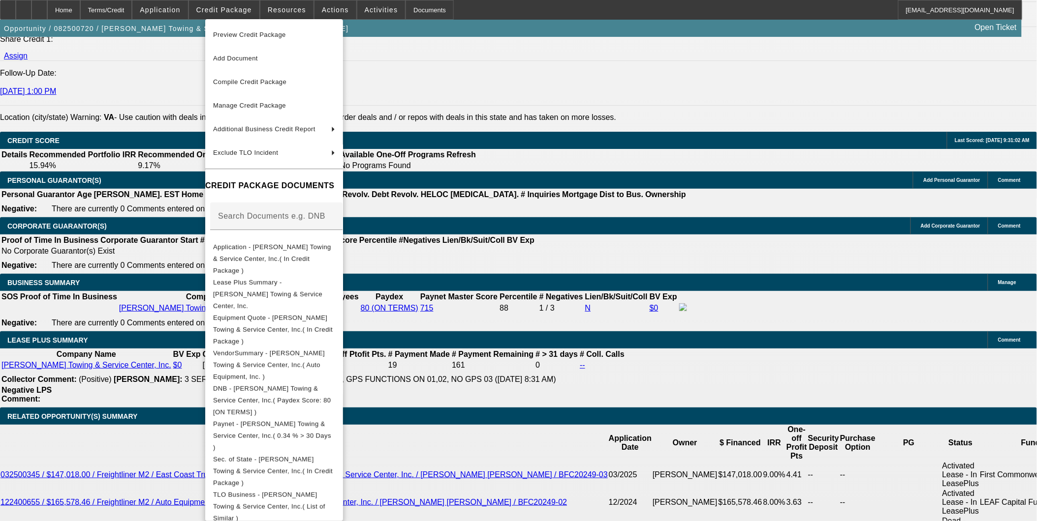
click at [616, 273] on div at bounding box center [518, 260] width 1037 height 521
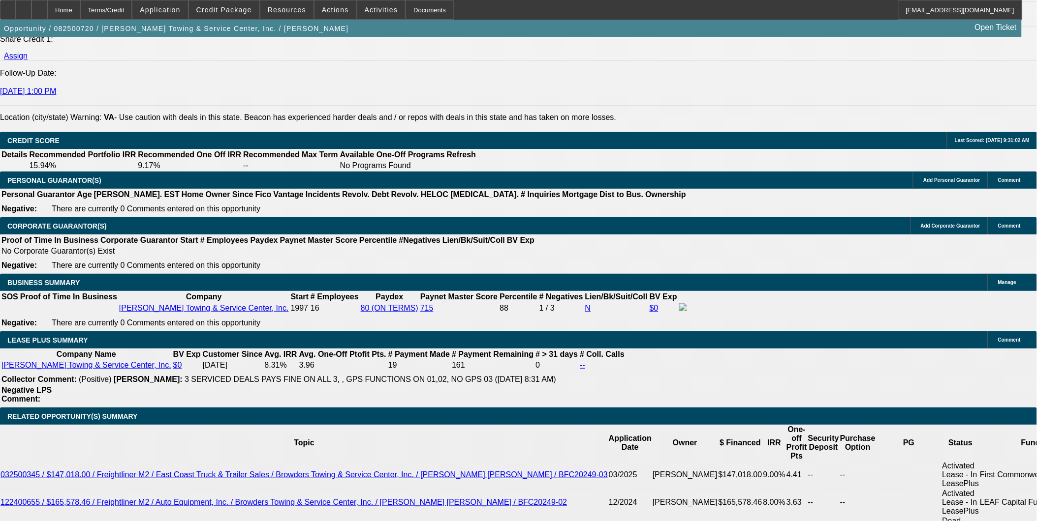
click at [8, 6] on icon at bounding box center [8, 6] width 0 height 0
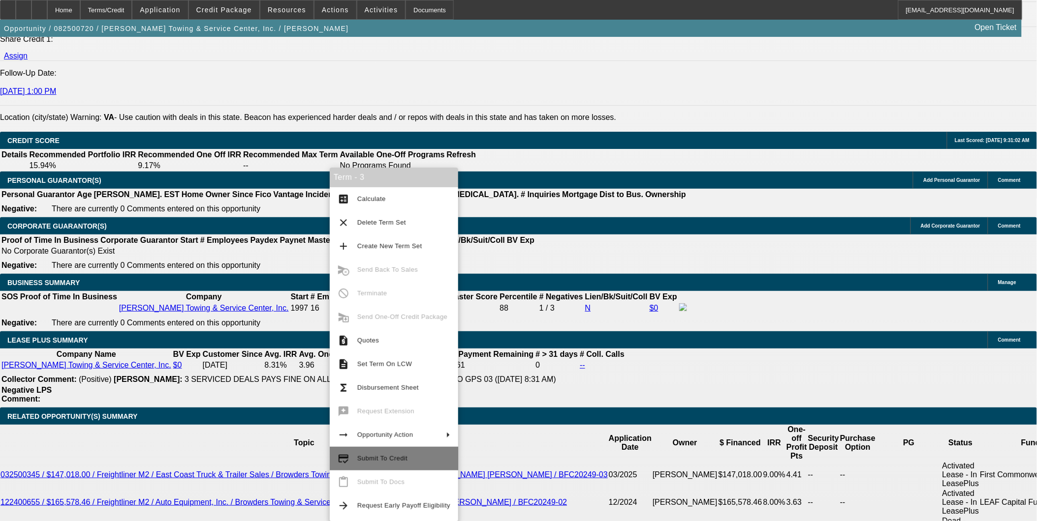
click at [412, 455] on span "Submit To Credit" at bounding box center [403, 459] width 93 height 12
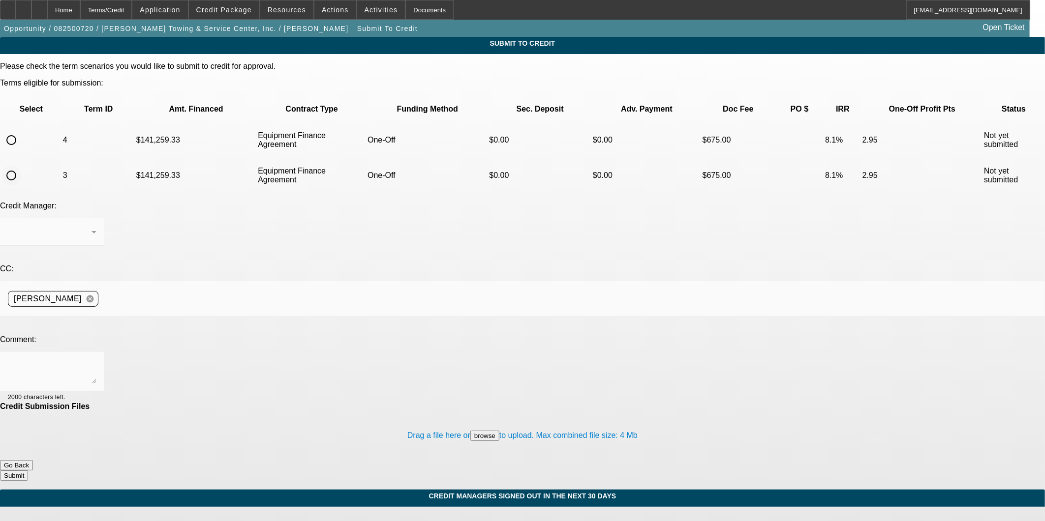
click at [21, 166] on input "radio" at bounding box center [11, 176] width 20 height 20
radio input "true"
click at [96, 360] on textarea at bounding box center [52, 372] width 89 height 24
type textarea "Can we try Leaf, i added taxes in the file as well."
click at [28, 471] on button "Submit" at bounding box center [14, 476] width 28 height 10
